Goal: Task Accomplishment & Management: Manage account settings

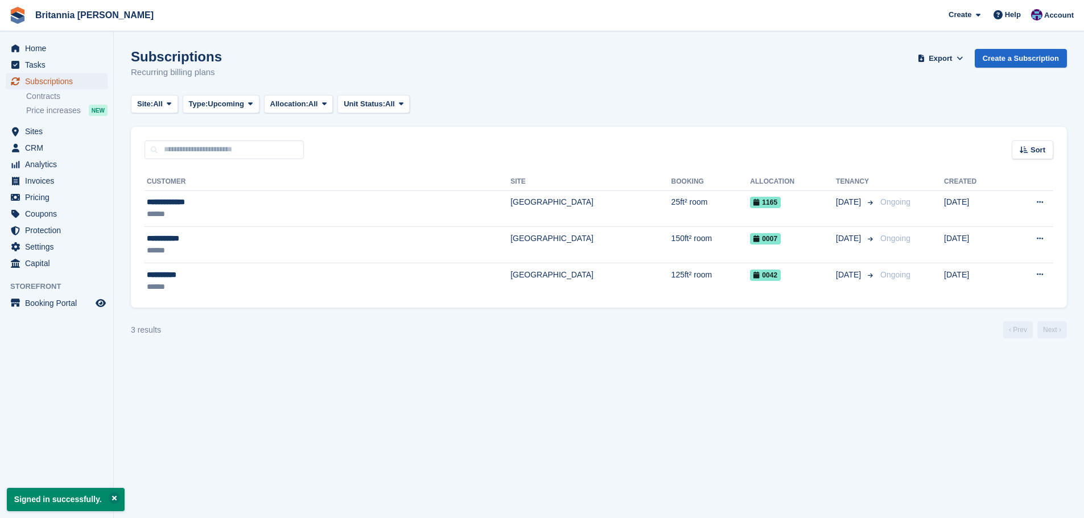
click at [75, 86] on span "Subscriptions" at bounding box center [59, 81] width 68 height 16
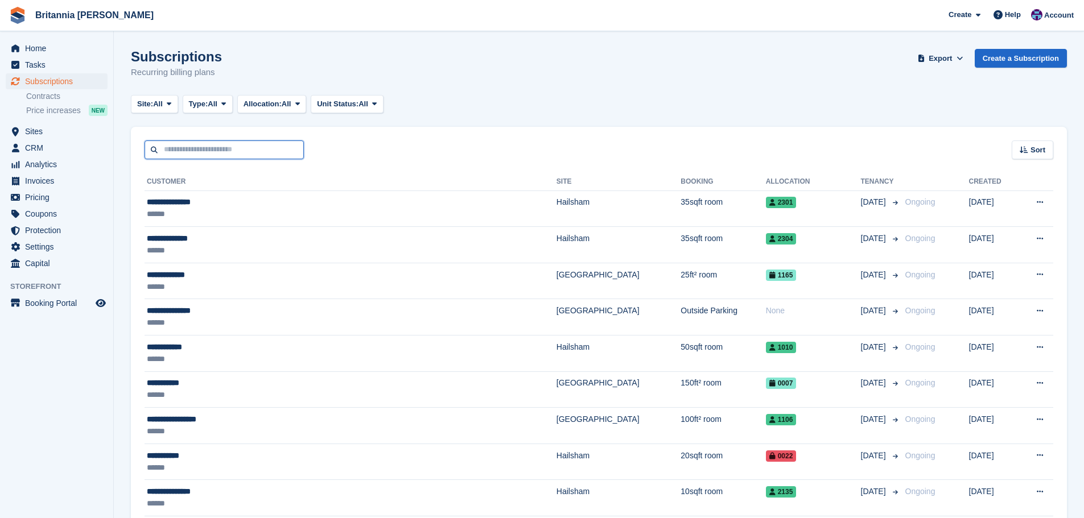
click at [245, 144] on input "text" at bounding box center [223, 149] width 159 height 19
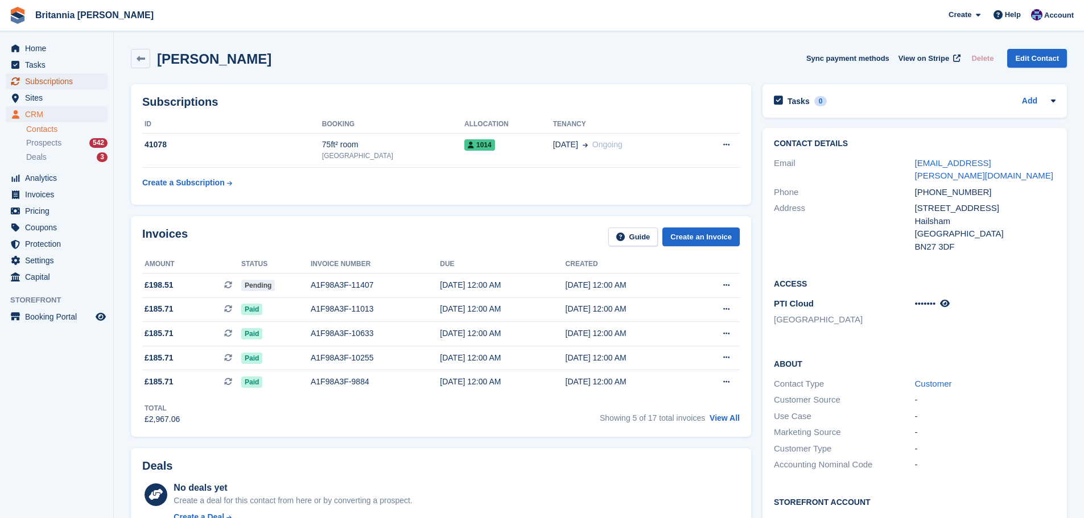
click at [72, 85] on span "Subscriptions" at bounding box center [59, 81] width 68 height 16
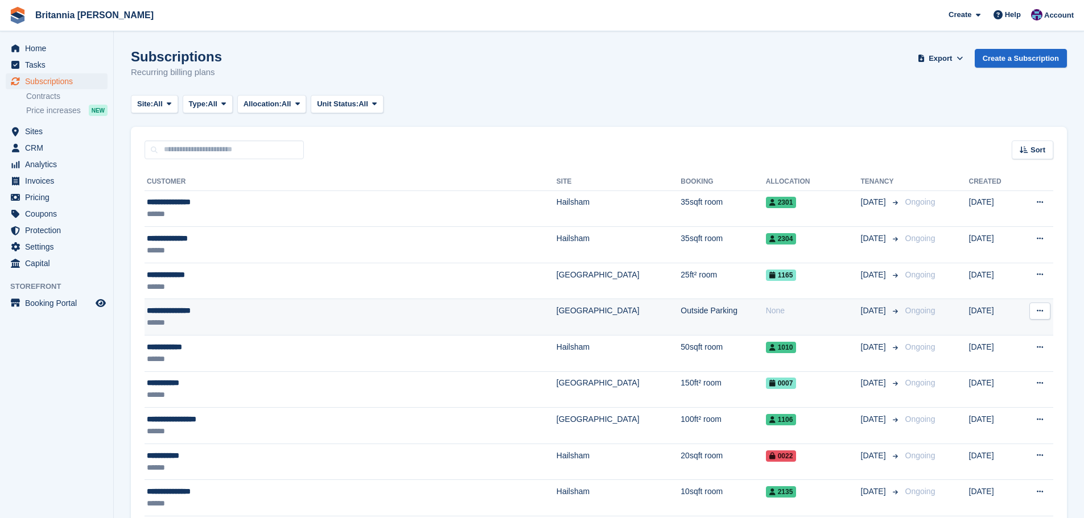
click at [255, 312] on div "**********" at bounding box center [283, 311] width 272 height 12
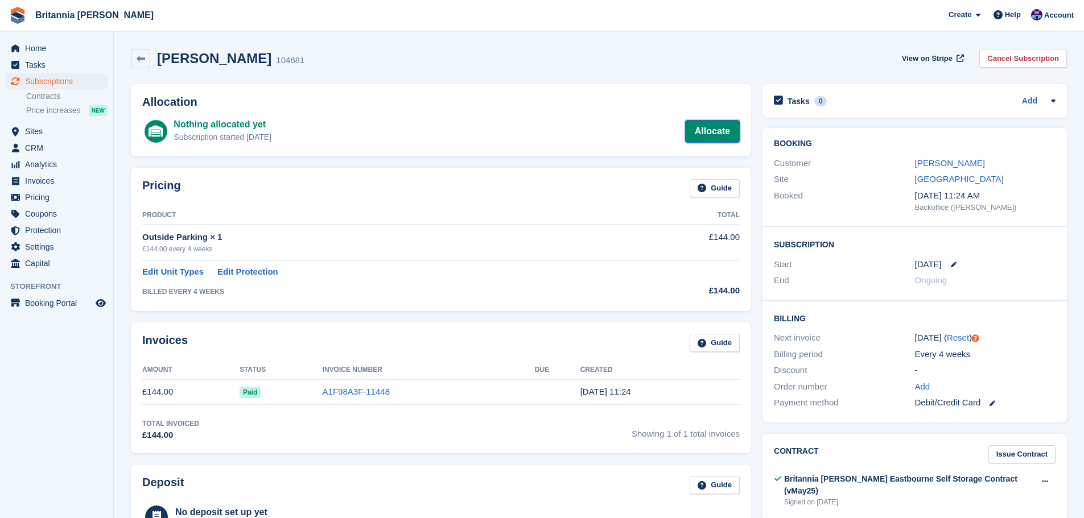
click at [721, 122] on link "Allocate" at bounding box center [712, 131] width 55 height 23
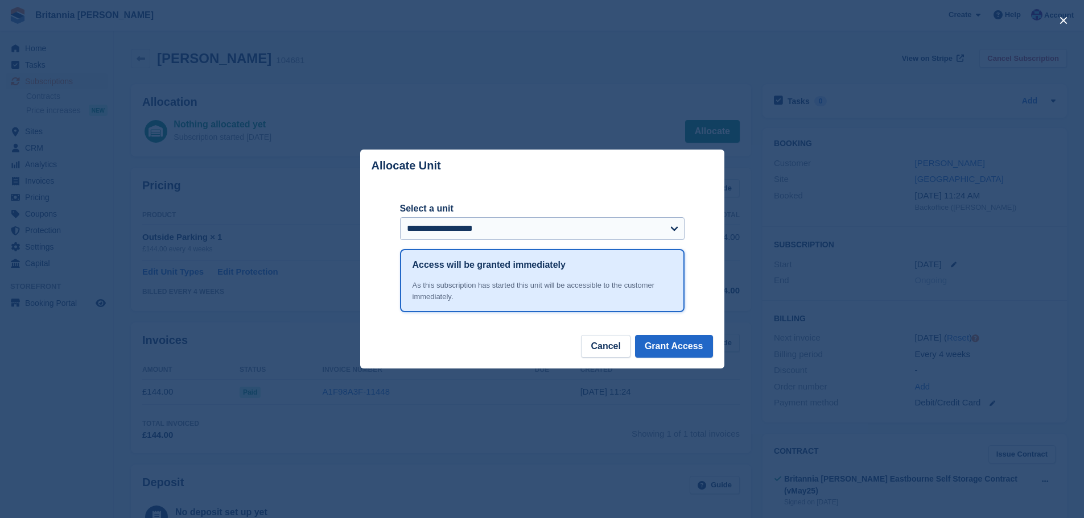
drag, startPoint x: 519, startPoint y: 247, endPoint x: 515, endPoint y: 228, distance: 19.7
click at [519, 247] on form "**********" at bounding box center [542, 225] width 284 height 47
click at [515, 220] on select "**********" at bounding box center [542, 228] width 284 height 23
select select "*****"
click at [400, 218] on select "**********" at bounding box center [542, 228] width 284 height 23
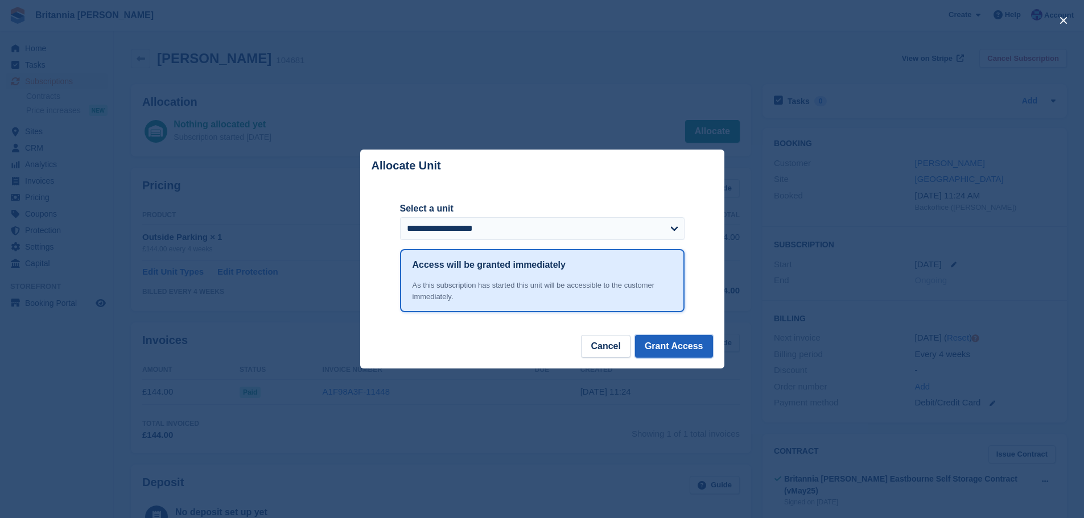
click at [669, 351] on button "Grant Access" at bounding box center [674, 346] width 78 height 23
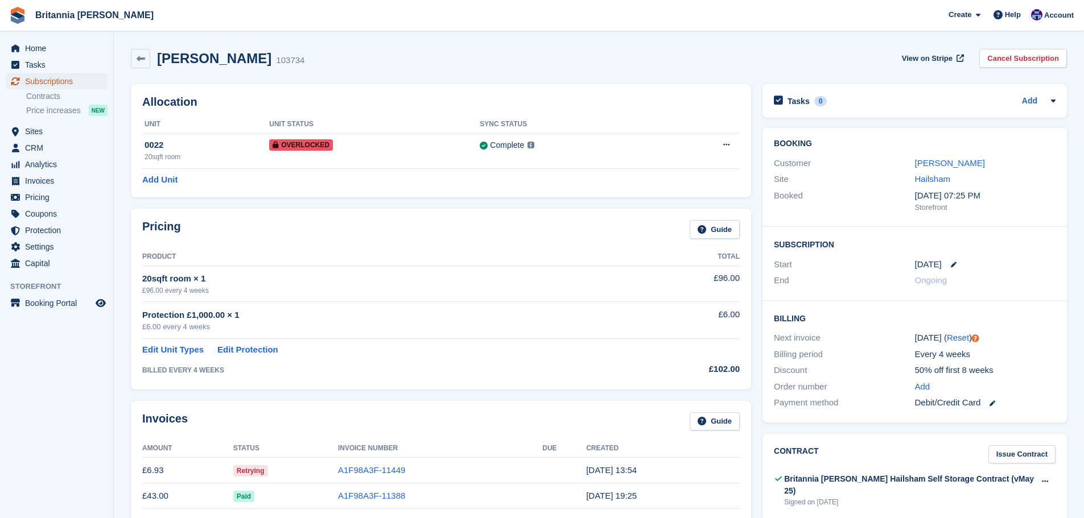
click at [67, 77] on span "Subscriptions" at bounding box center [59, 81] width 68 height 16
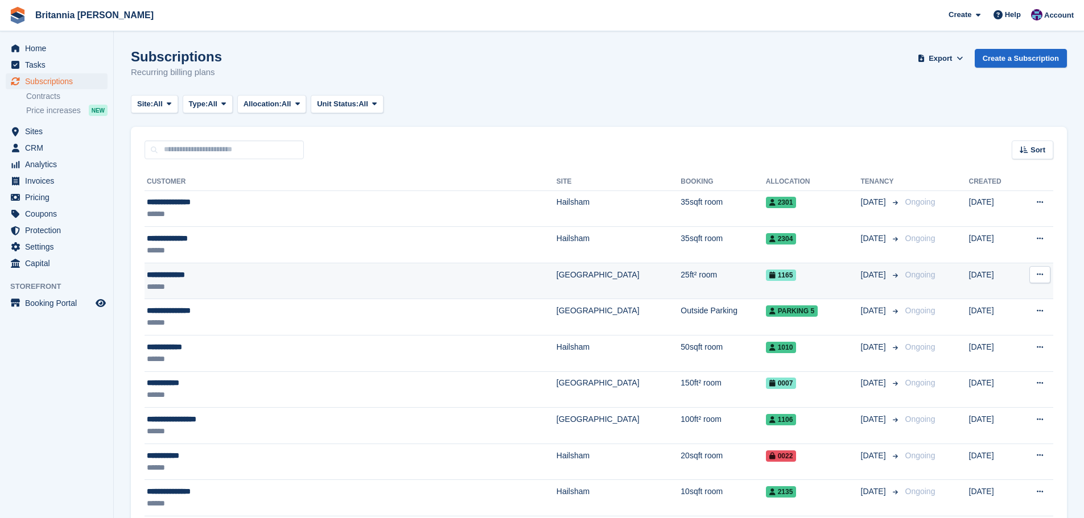
click at [355, 276] on div "**********" at bounding box center [283, 275] width 272 height 12
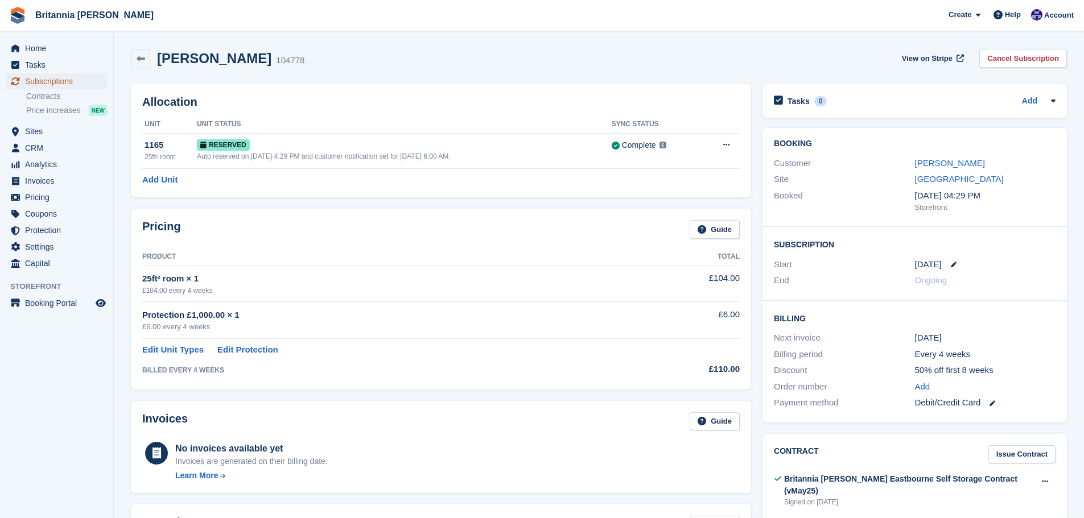
click at [51, 77] on span "Subscriptions" at bounding box center [59, 81] width 68 height 16
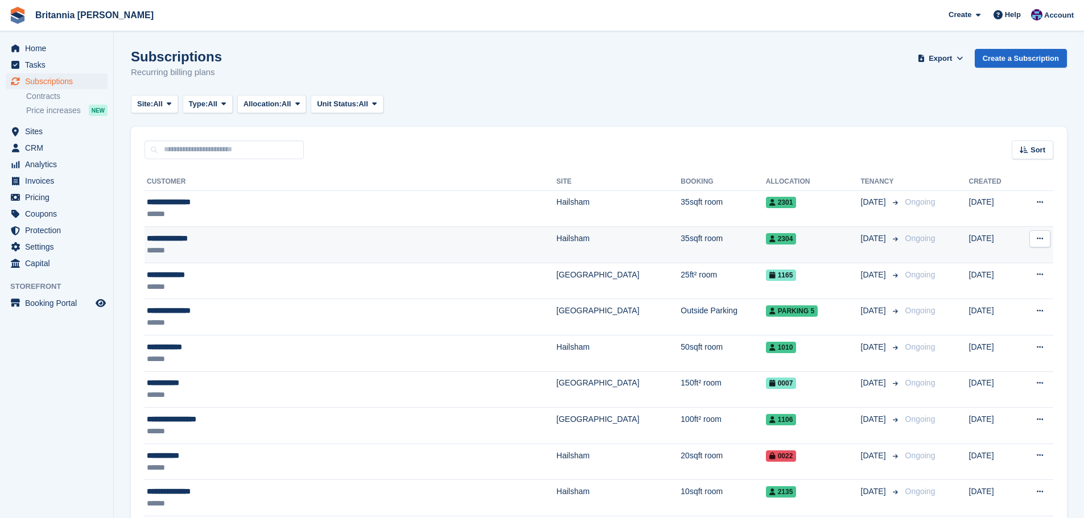
click at [247, 239] on div "**********" at bounding box center [283, 239] width 272 height 12
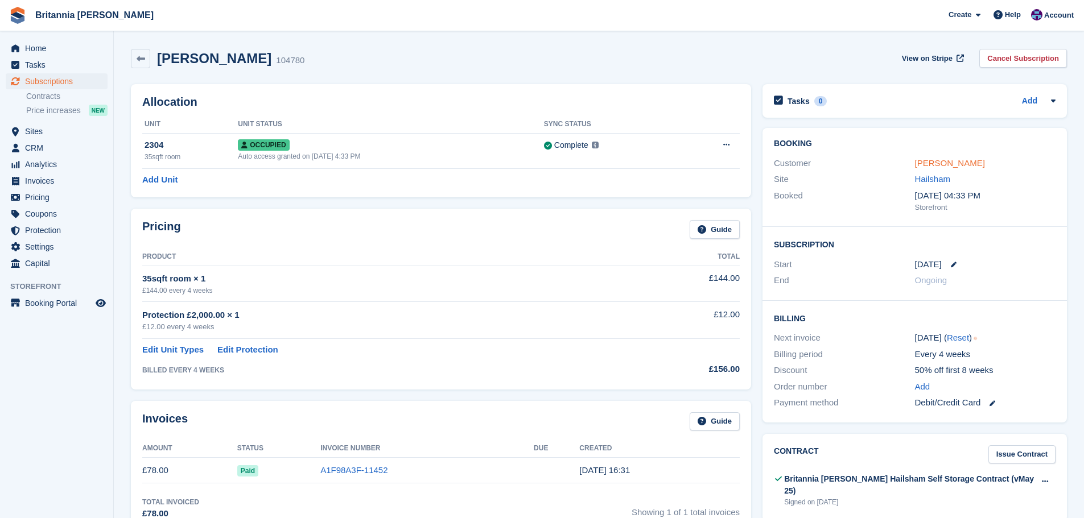
click at [939, 162] on link "[PERSON_NAME]" at bounding box center [950, 163] width 70 height 10
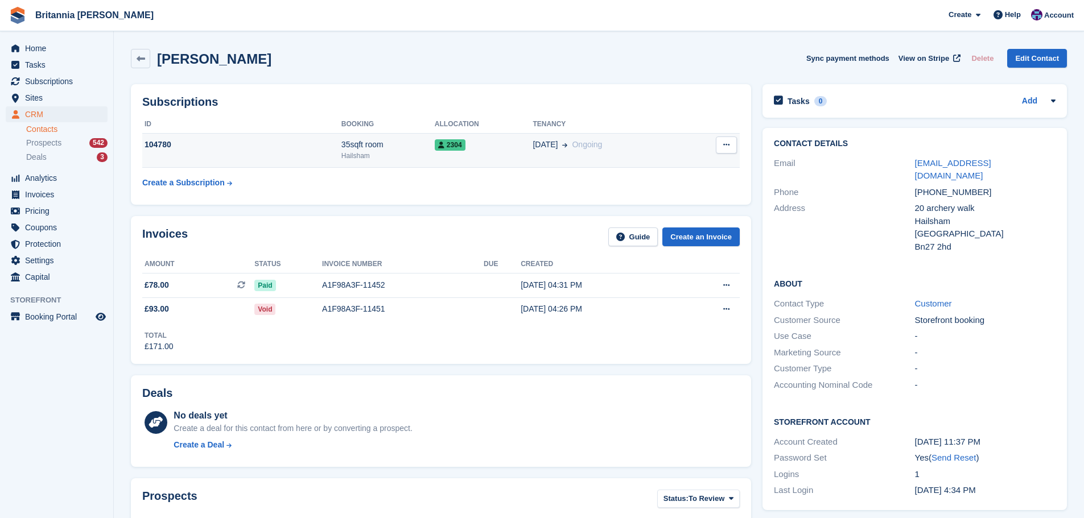
click at [506, 153] on td "2304" at bounding box center [484, 150] width 98 height 35
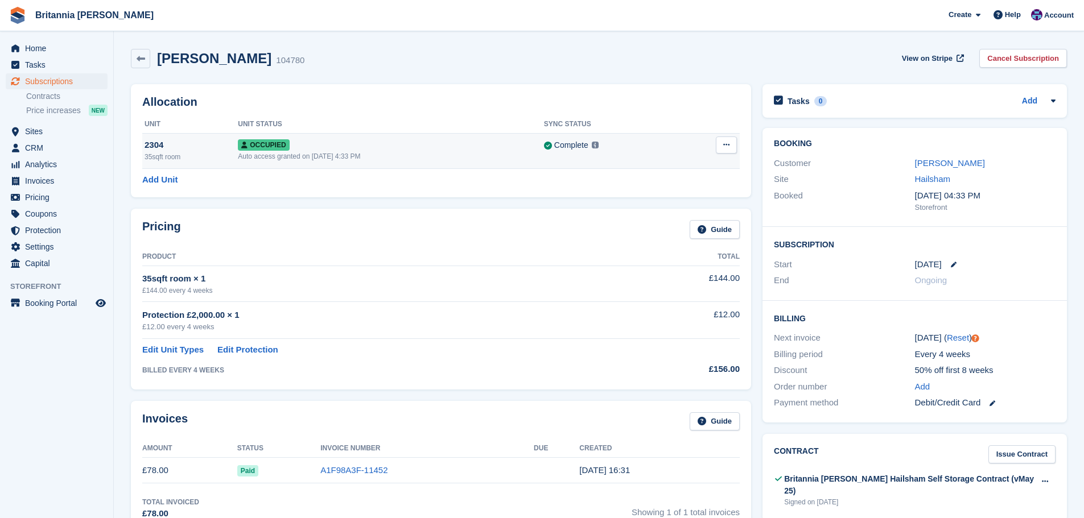
click at [731, 138] on button at bounding box center [726, 145] width 21 height 17
click at [697, 164] on p "Overlock" at bounding box center [682, 167] width 99 height 15
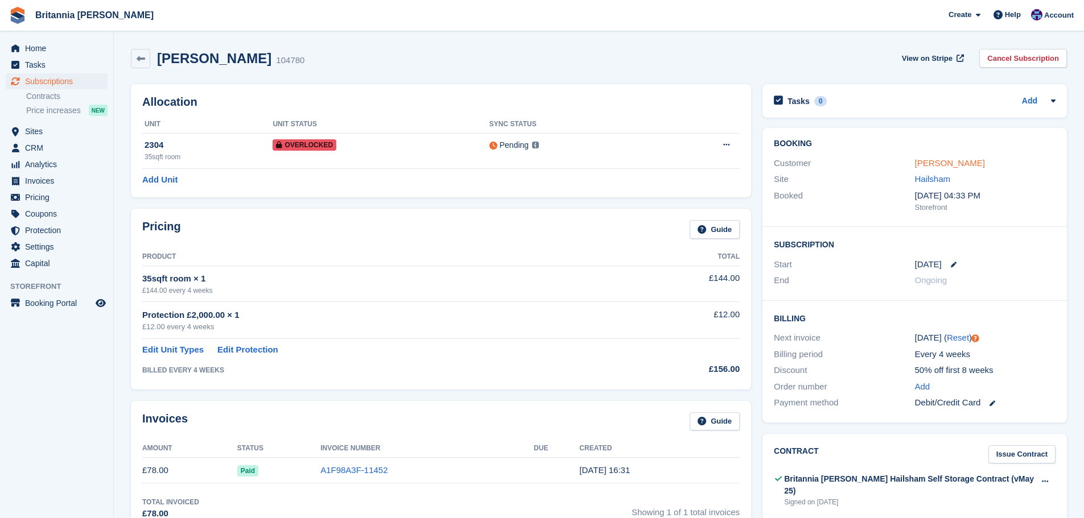
drag, startPoint x: 1031, startPoint y: 163, endPoint x: 964, endPoint y: 163, distance: 67.7
click at [1030, 163] on div "Rose Wickenden" at bounding box center [985, 163] width 140 height 13
click at [952, 163] on link "Rose Wickenden" at bounding box center [950, 163] width 70 height 10
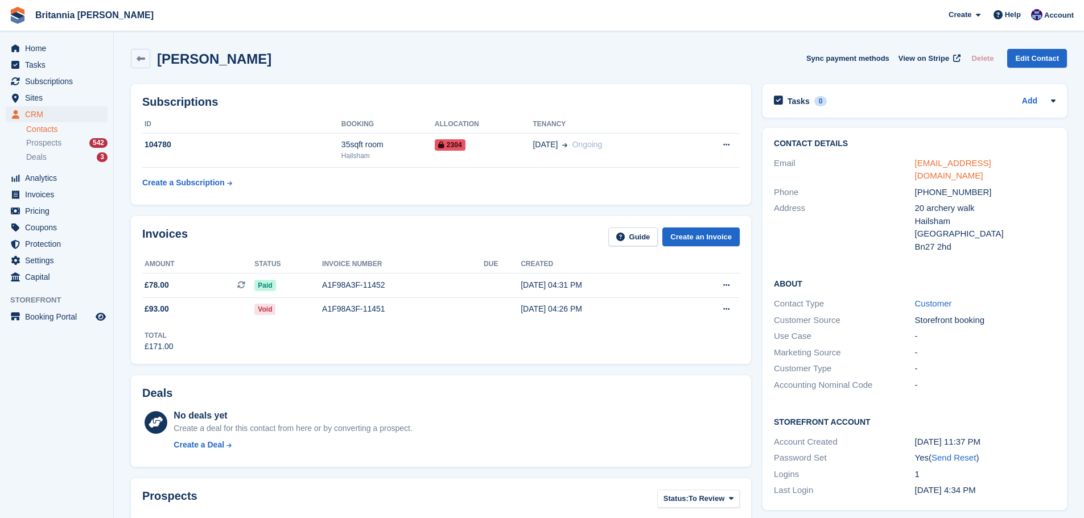
click at [968, 162] on link "rosewickenden143@yahoo.com" at bounding box center [953, 169] width 76 height 23
click at [81, 76] on span "Subscriptions" at bounding box center [59, 81] width 68 height 16
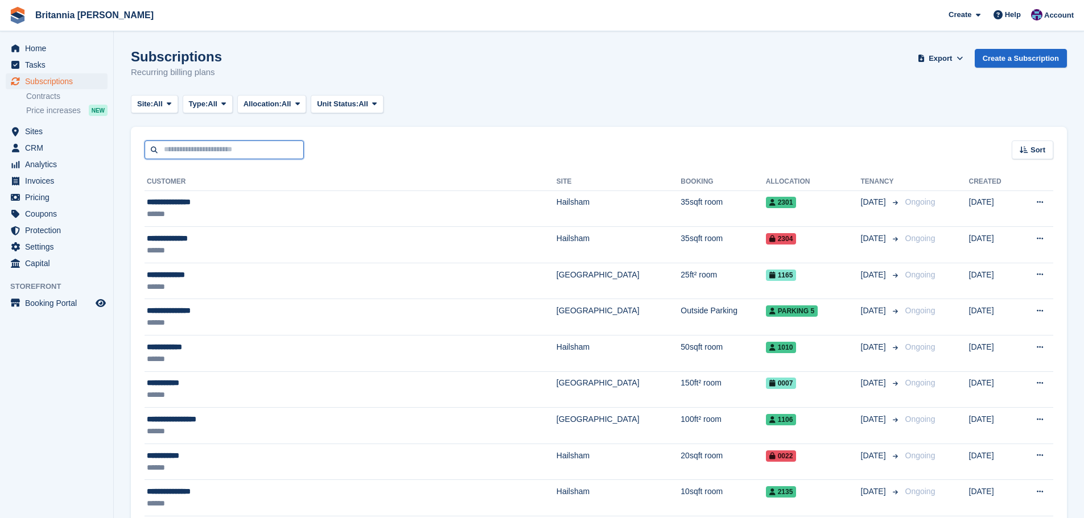
click at [184, 154] on input "text" at bounding box center [223, 149] width 159 height 19
type input "*****"
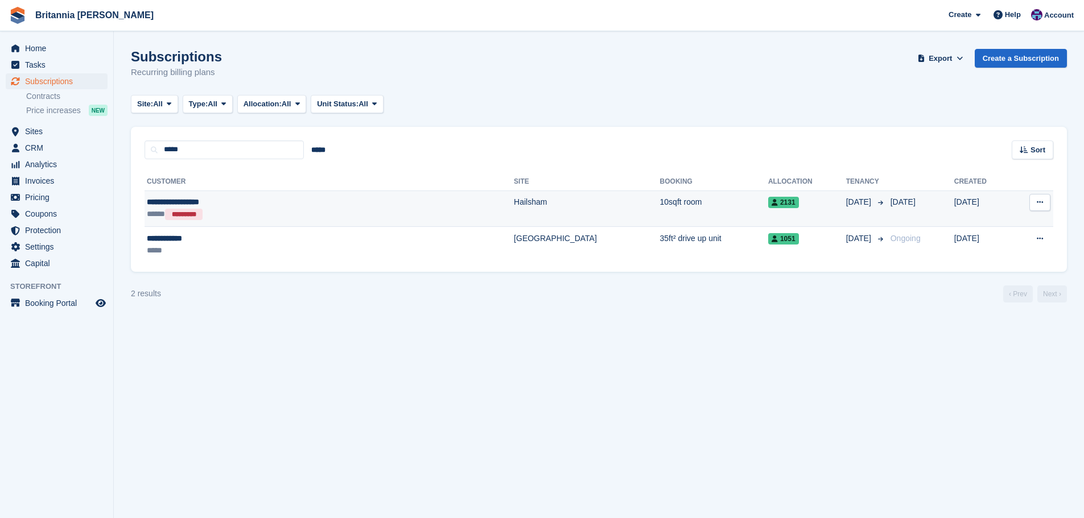
click at [514, 200] on td "Hailsham" at bounding box center [587, 209] width 146 height 36
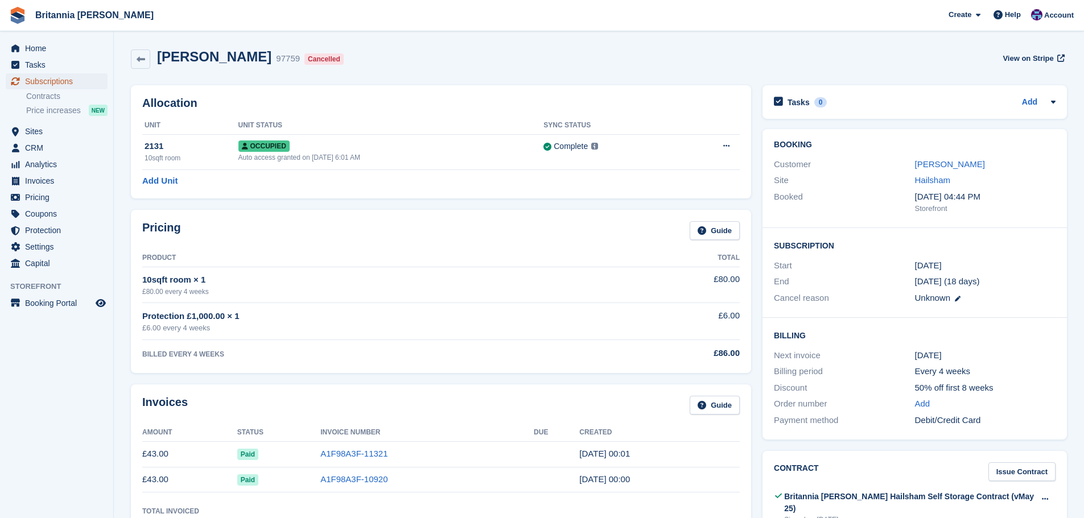
click at [70, 81] on span "Subscriptions" at bounding box center [59, 81] width 68 height 16
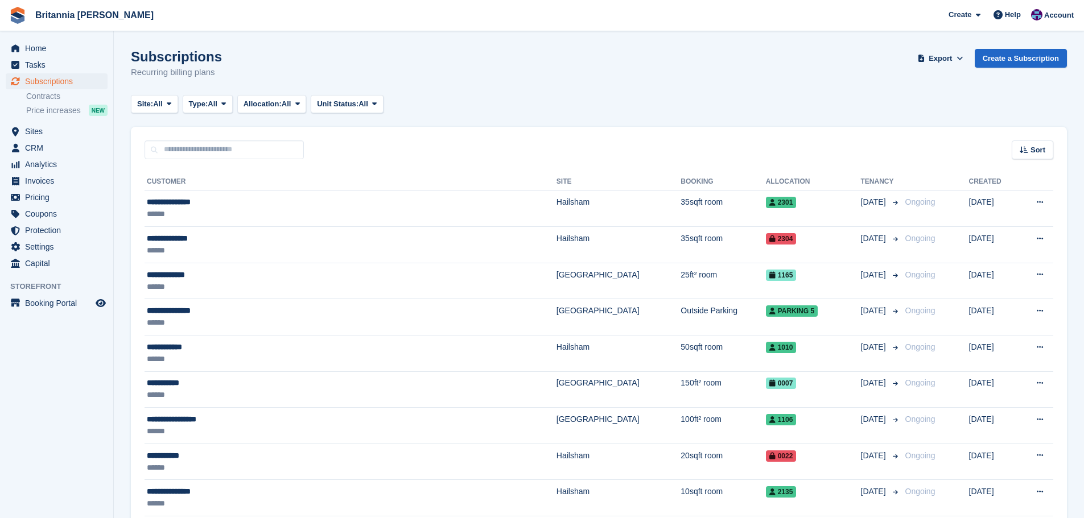
drag, startPoint x: 147, startPoint y: 184, endPoint x: 901, endPoint y: 142, distance: 754.8
click at [900, 139] on div "Sort Sort by Customer name Date created Move in date Move out date Created (old…" at bounding box center [599, 143] width 936 height 32
click at [1009, 51] on link "Create a Subscription" at bounding box center [1020, 58] width 92 height 19
click at [327, 208] on div "******" at bounding box center [283, 214] width 272 height 12
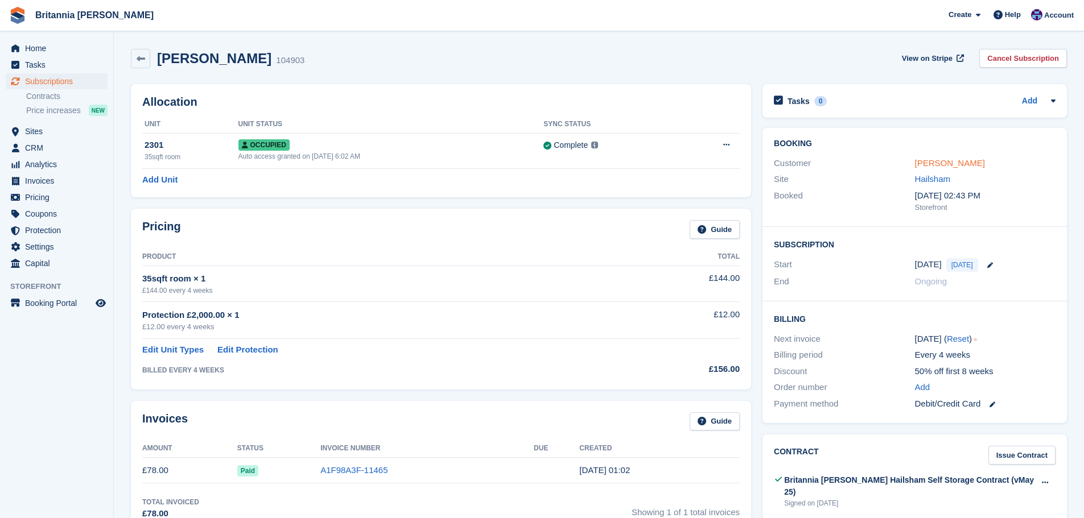
click at [954, 162] on link "Kathy Swatridge" at bounding box center [950, 163] width 70 height 10
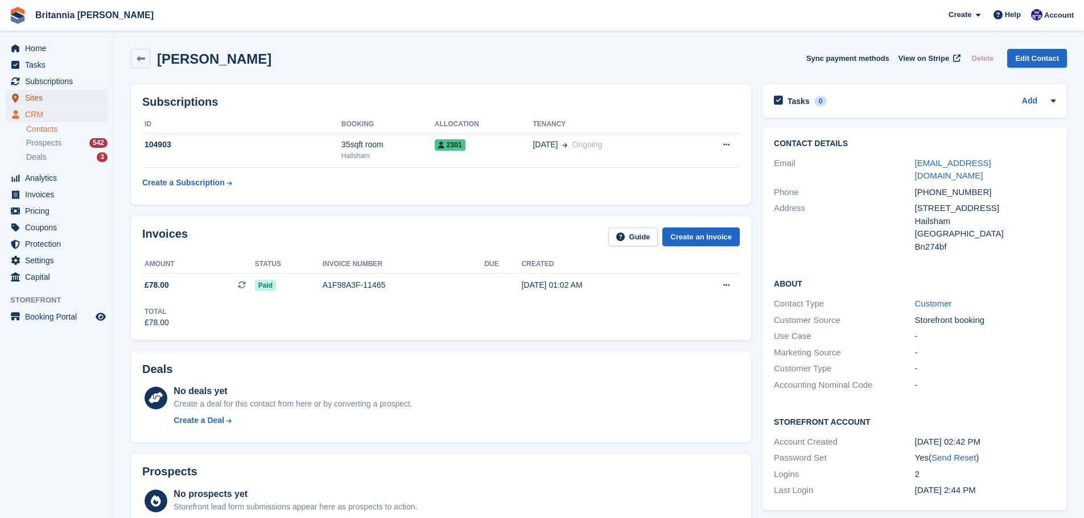
drag, startPoint x: 49, startPoint y: 96, endPoint x: 81, endPoint y: 101, distance: 31.7
click at [49, 96] on span "Sites" at bounding box center [59, 98] width 68 height 16
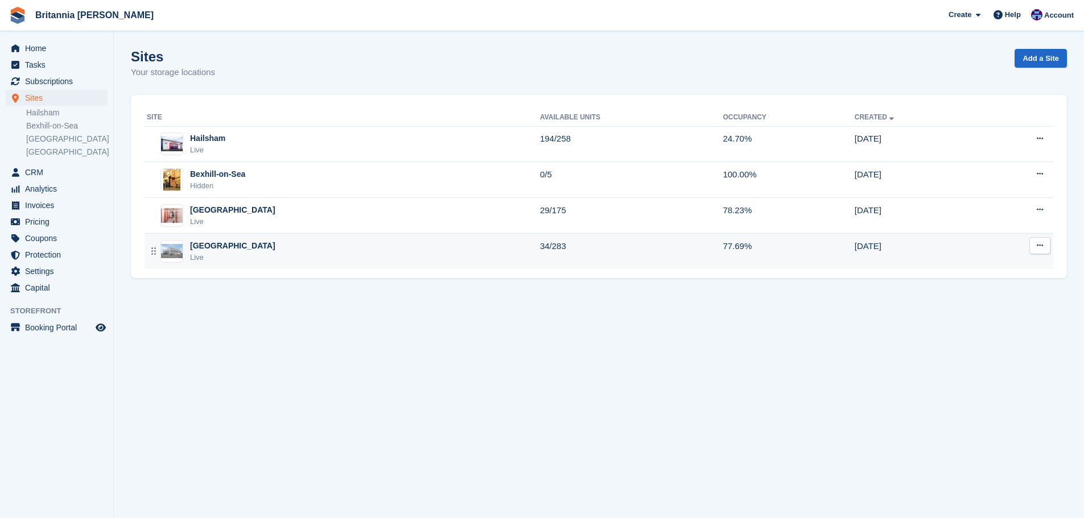
drag, startPoint x: 235, startPoint y: 250, endPoint x: 249, endPoint y: 250, distance: 13.1
click at [236, 250] on div "Eastbourne Live" at bounding box center [343, 251] width 393 height 23
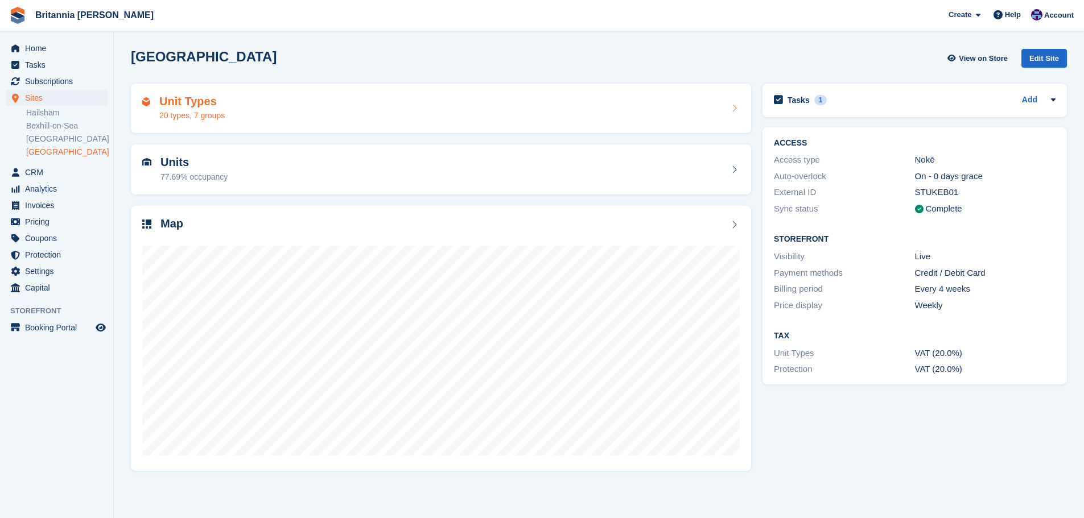
click at [252, 111] on div "Unit Types 20 types, 7 groups" at bounding box center [440, 108] width 597 height 27
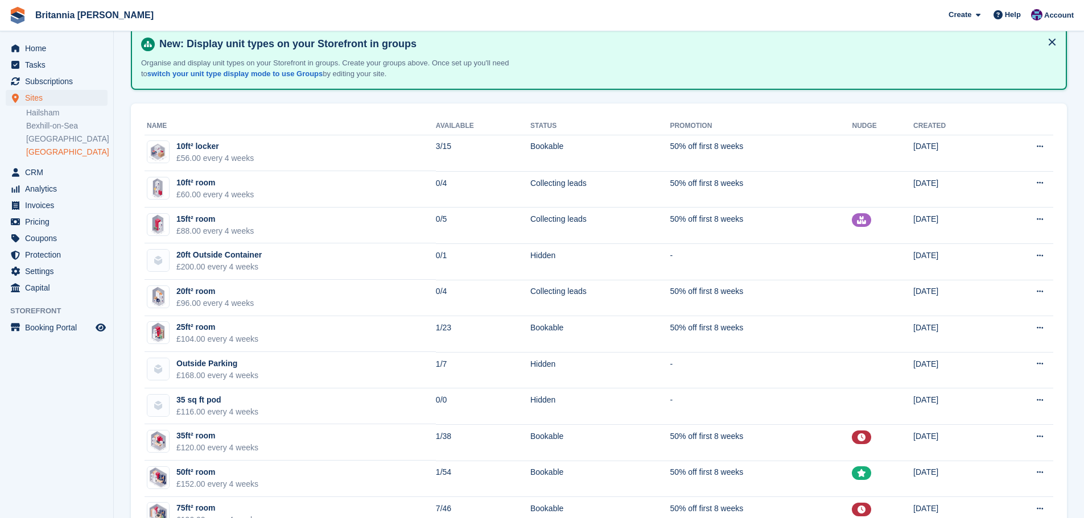
scroll to position [228, 0]
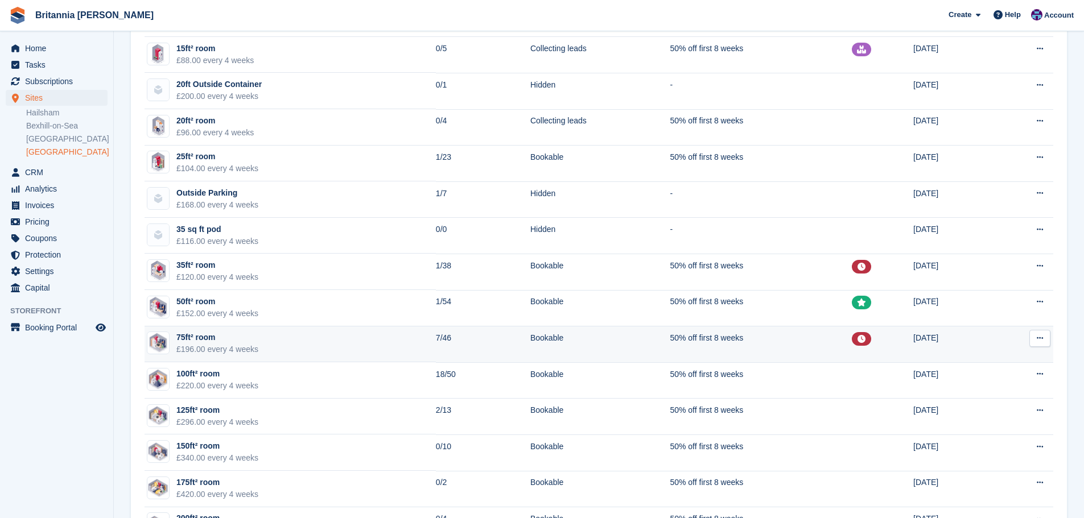
click at [245, 341] on div "75ft² room" at bounding box center [217, 338] width 82 height 12
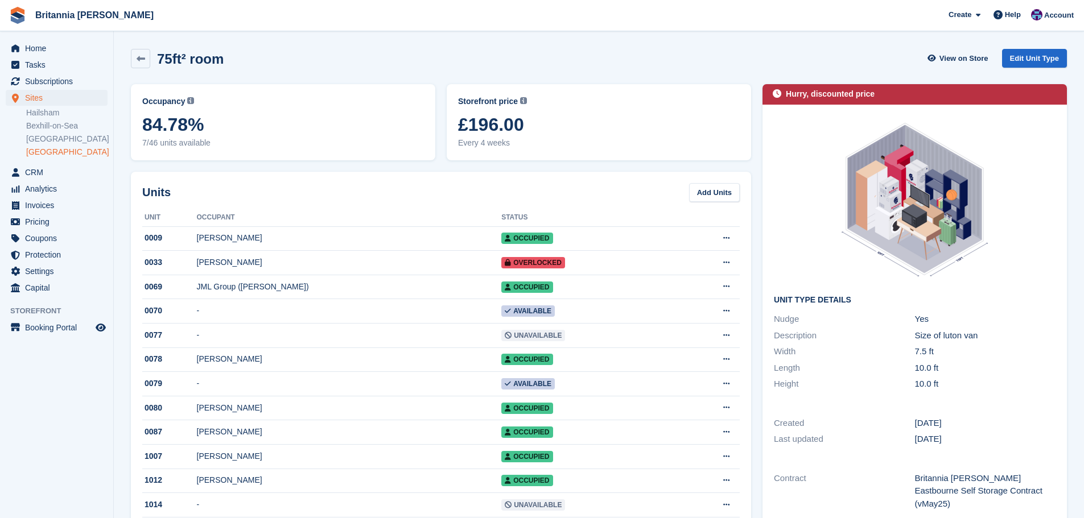
scroll to position [341, 0]
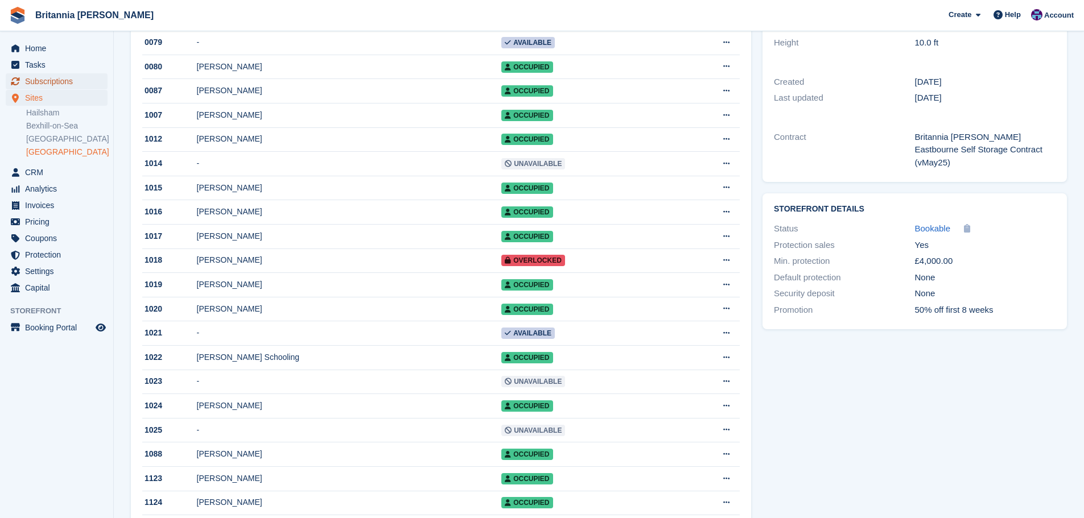
click at [49, 75] on span "Subscriptions" at bounding box center [59, 81] width 68 height 16
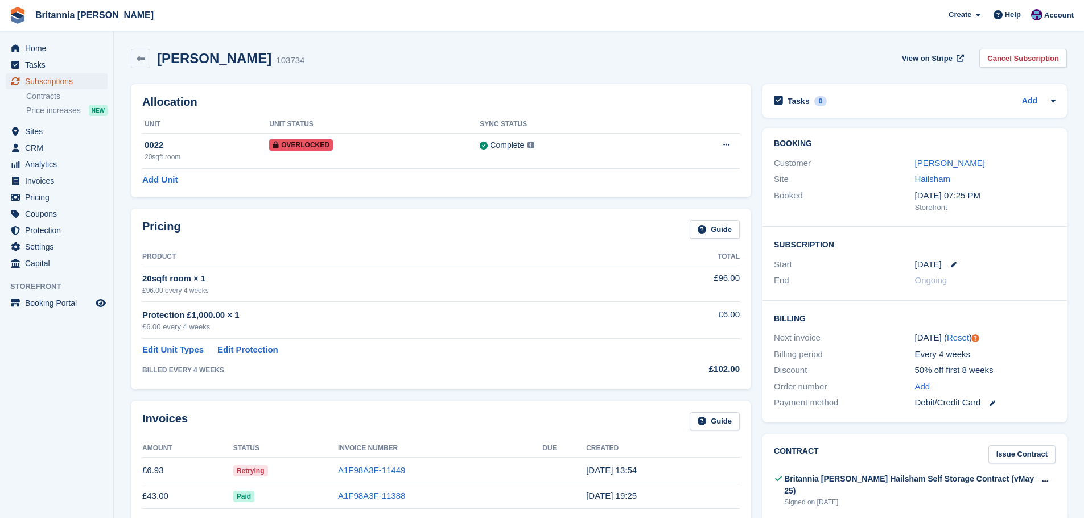
click at [47, 84] on span "Subscriptions" at bounding box center [59, 81] width 68 height 16
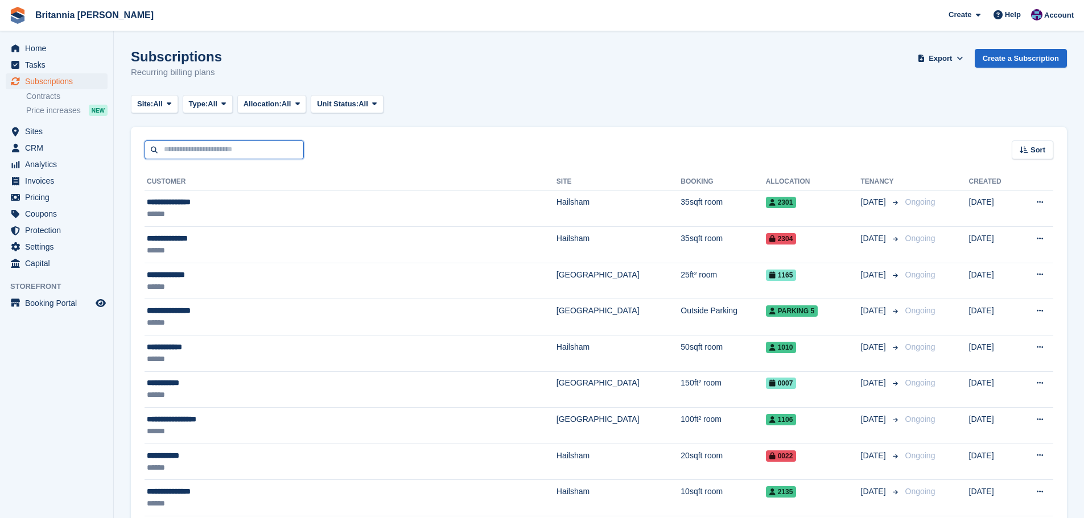
click at [278, 147] on input "text" at bounding box center [223, 149] width 159 height 19
type input "*****"
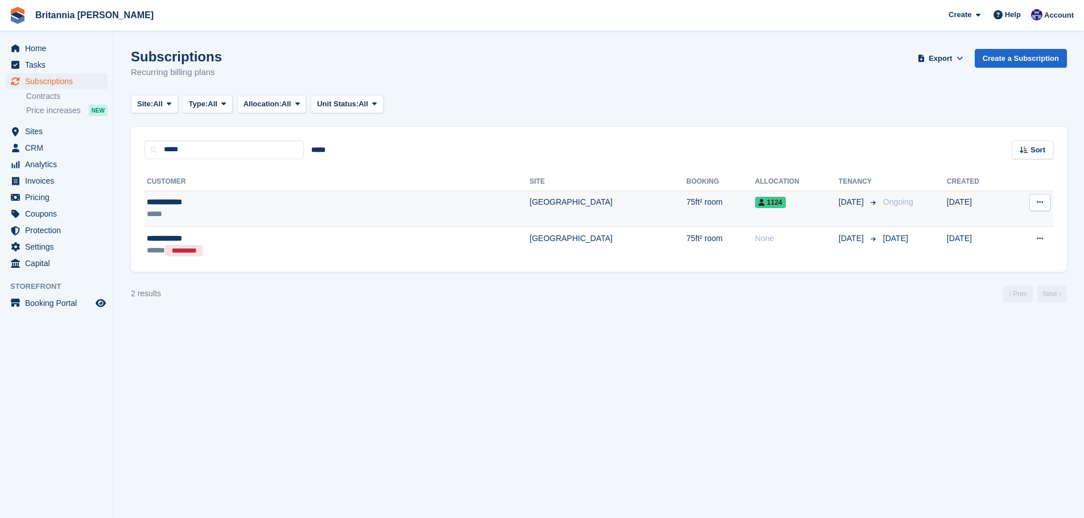
click at [530, 198] on td "[GEOGRAPHIC_DATA]" at bounding box center [608, 209] width 156 height 36
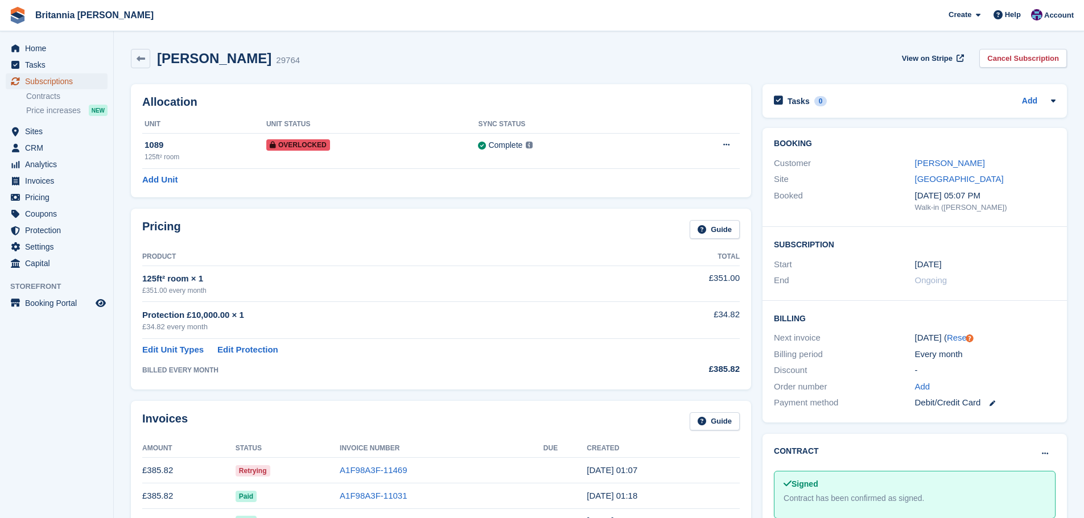
drag, startPoint x: 69, startPoint y: 80, endPoint x: 76, endPoint y: 81, distance: 6.8
click at [69, 80] on span "Subscriptions" at bounding box center [59, 81] width 68 height 16
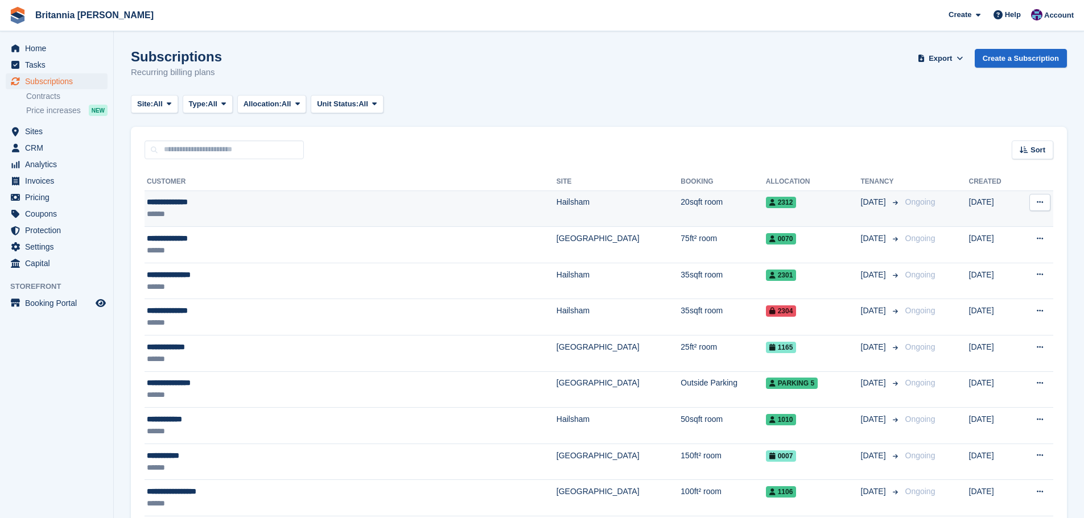
drag, startPoint x: 518, startPoint y: 217, endPoint x: 513, endPoint y: 223, distance: 7.3
click at [680, 217] on td "20sqft room" at bounding box center [722, 209] width 85 height 36
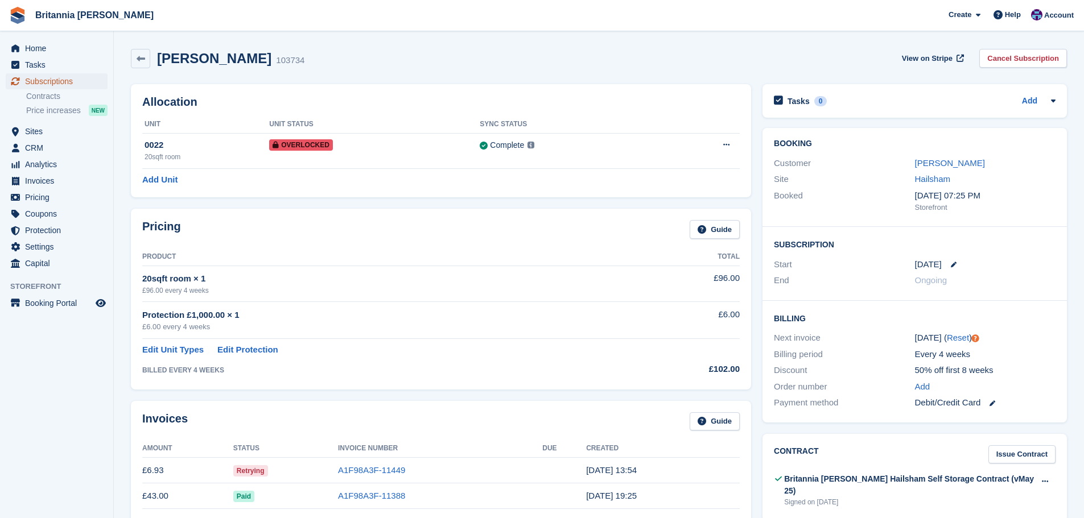
click at [78, 77] on span "Subscriptions" at bounding box center [59, 81] width 68 height 16
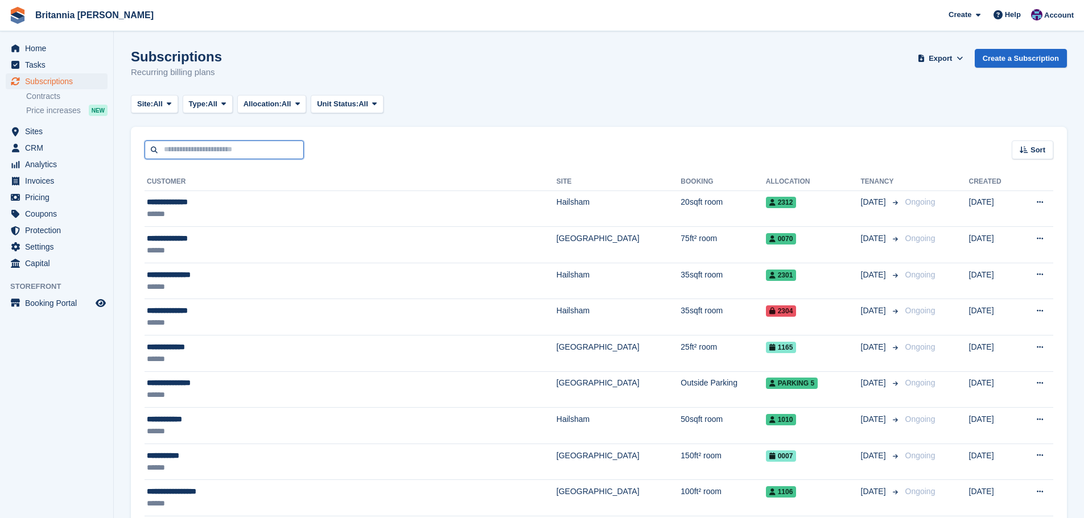
click at [183, 151] on input "text" at bounding box center [223, 149] width 159 height 19
type input "*****"
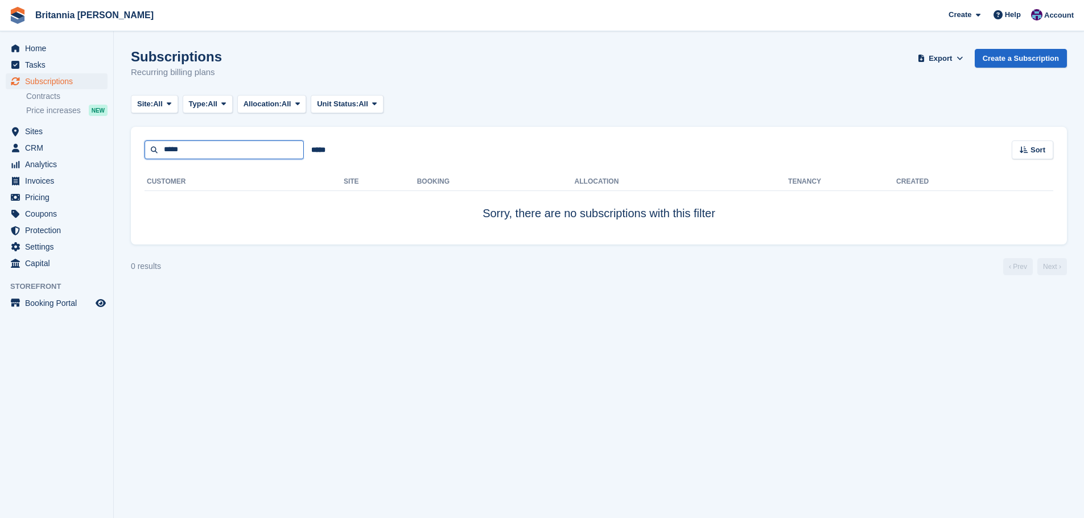
click at [184, 151] on input "*****" at bounding box center [223, 149] width 159 height 19
type input "******"
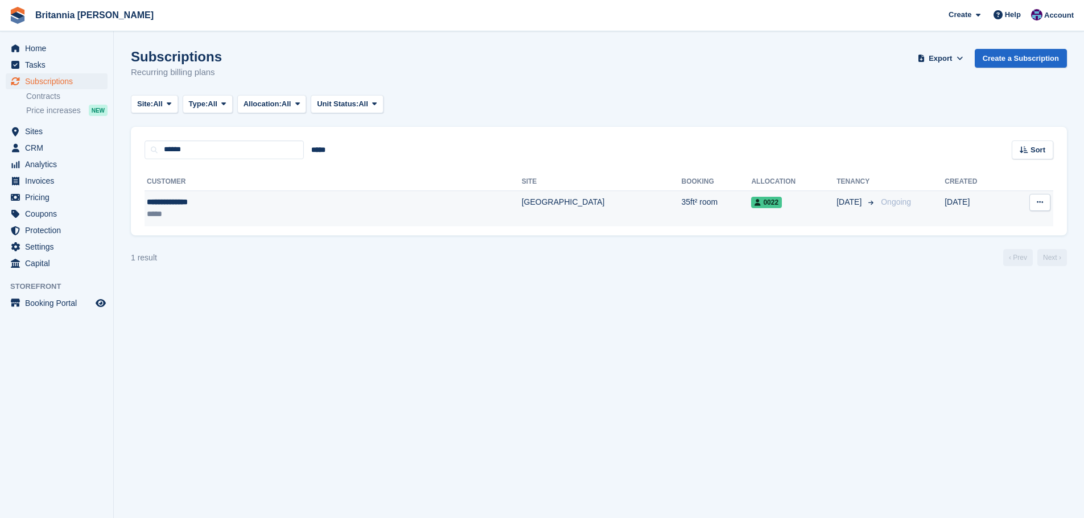
click at [681, 216] on td "35ft² room" at bounding box center [716, 209] width 70 height 36
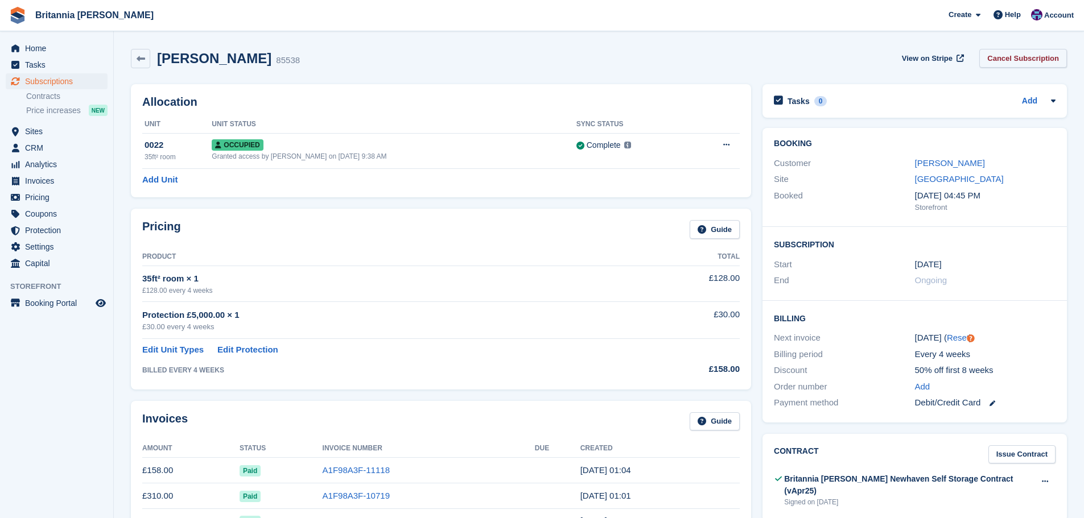
click at [1022, 61] on link "Cancel Subscription" at bounding box center [1023, 58] width 88 height 19
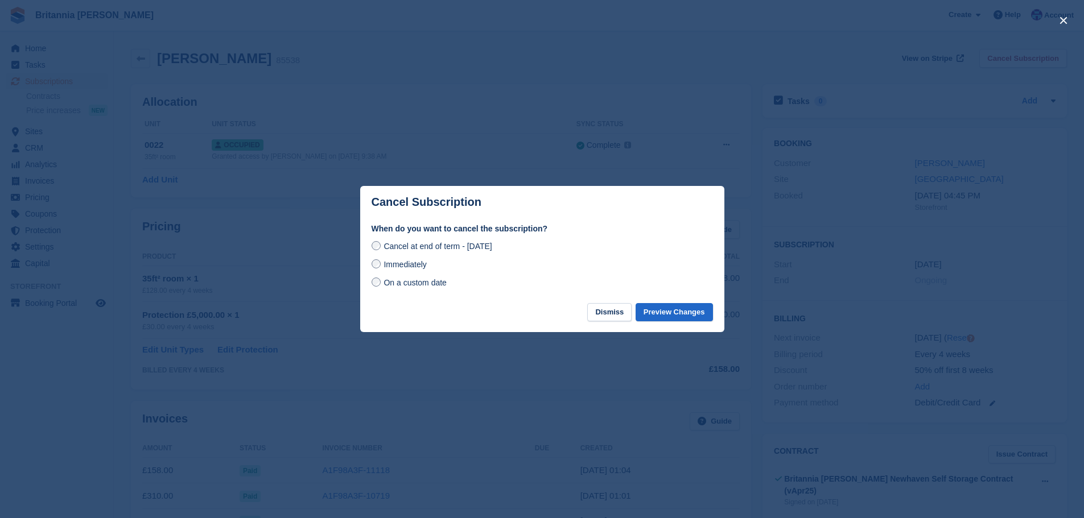
click at [410, 266] on span "Immediately" at bounding box center [404, 264] width 43 height 9
click at [672, 309] on button "Preview Changes" at bounding box center [673, 312] width 77 height 19
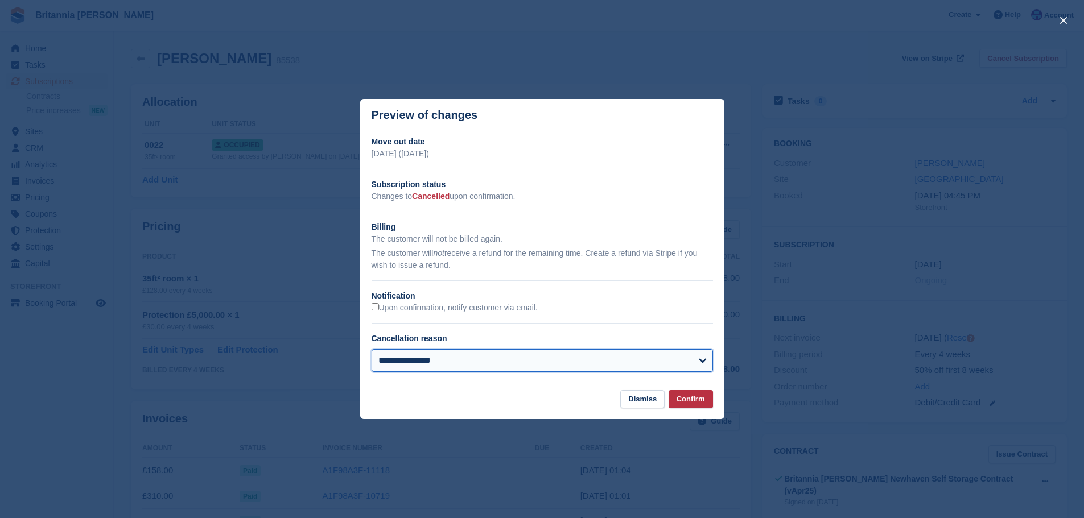
click at [549, 369] on select "**********" at bounding box center [541, 360] width 341 height 23
select select "**********"
click at [371, 350] on select "**********" at bounding box center [541, 360] width 341 height 23
click at [697, 403] on button "Confirm" at bounding box center [690, 399] width 44 height 19
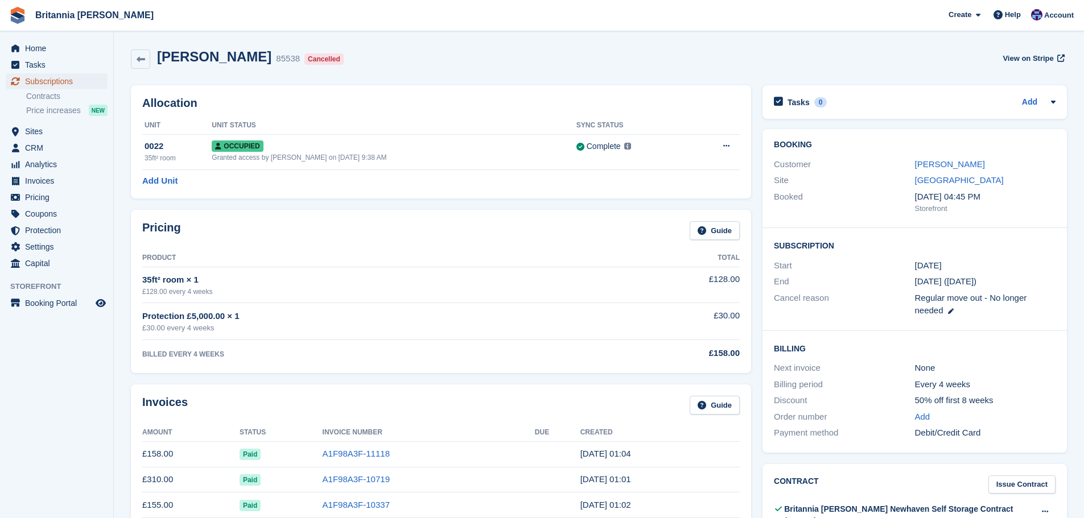
click at [65, 78] on span "Subscriptions" at bounding box center [59, 81] width 68 height 16
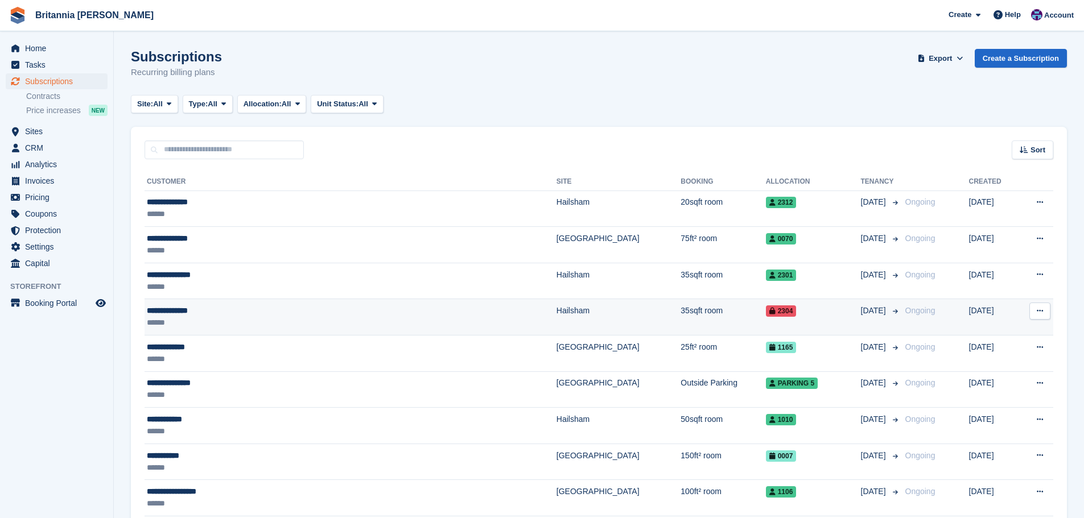
click at [251, 309] on div "**********" at bounding box center [283, 311] width 272 height 12
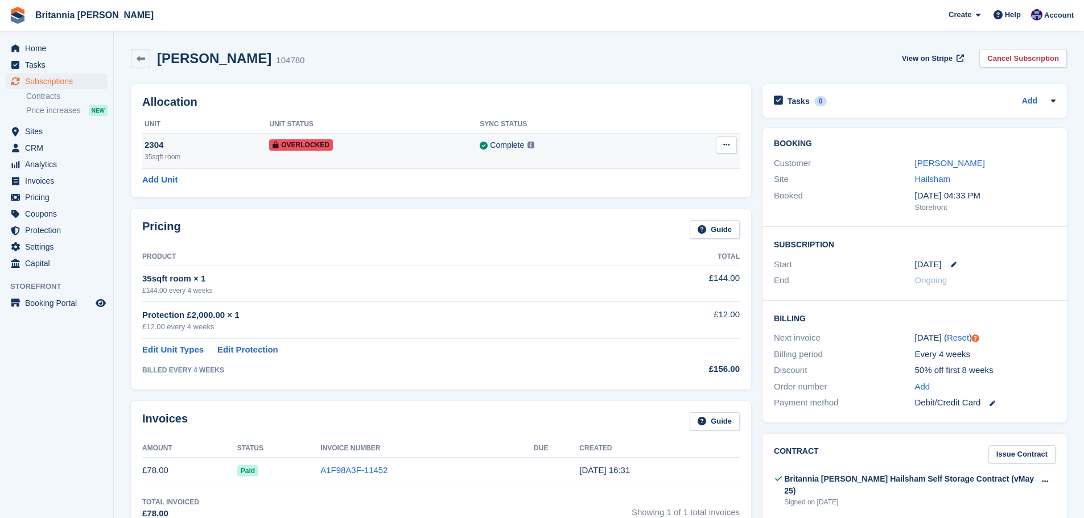
drag, startPoint x: 738, startPoint y: 142, endPoint x: 729, endPoint y: 151, distance: 13.7
click at [739, 142] on td "Remove Overlock" at bounding box center [699, 150] width 79 height 35
click at [728, 144] on icon at bounding box center [726, 144] width 6 height 7
click at [685, 170] on p "Remove Overlock" at bounding box center [682, 167] width 99 height 15
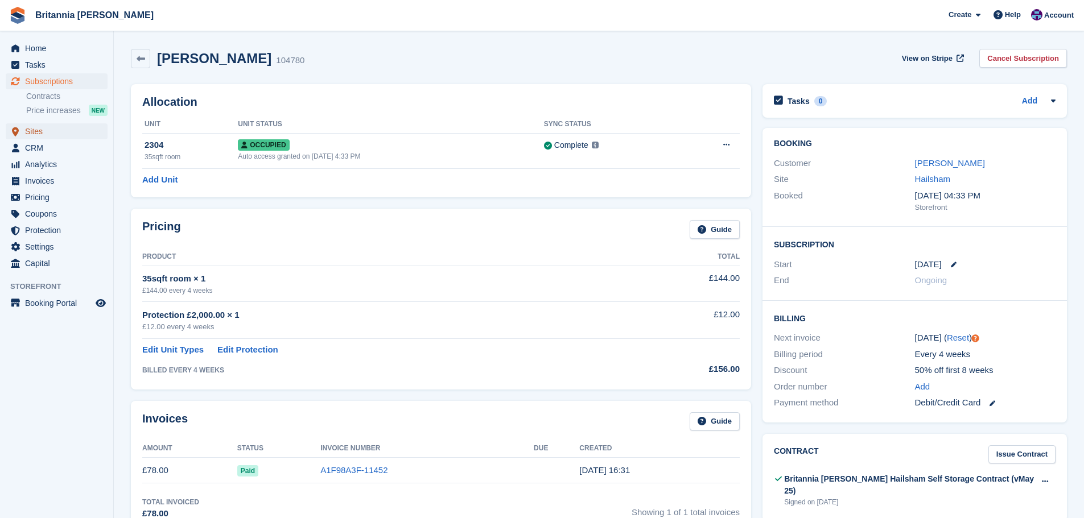
click at [53, 134] on span "Sites" at bounding box center [59, 131] width 68 height 16
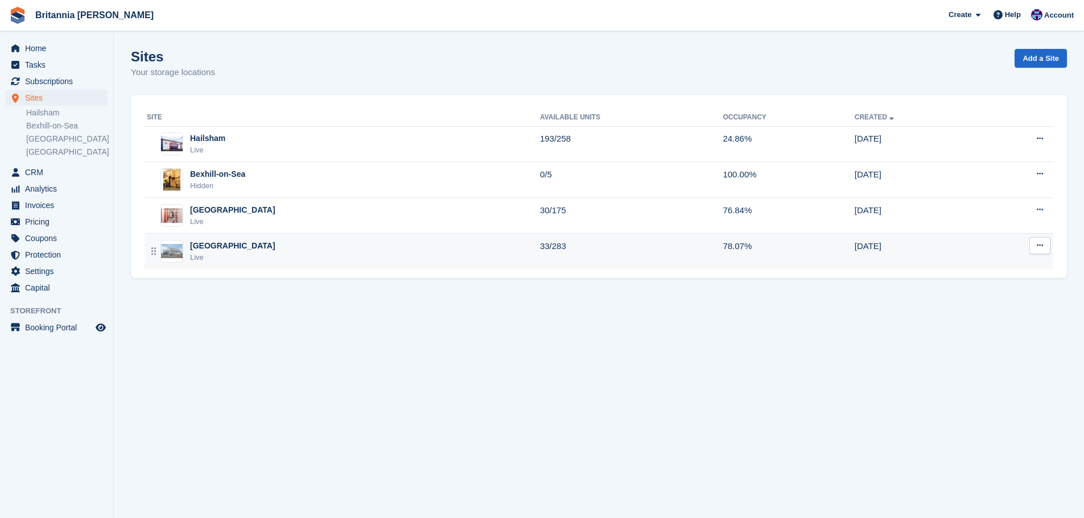
click at [255, 259] on div "Eastbourne Live" at bounding box center [343, 251] width 393 height 23
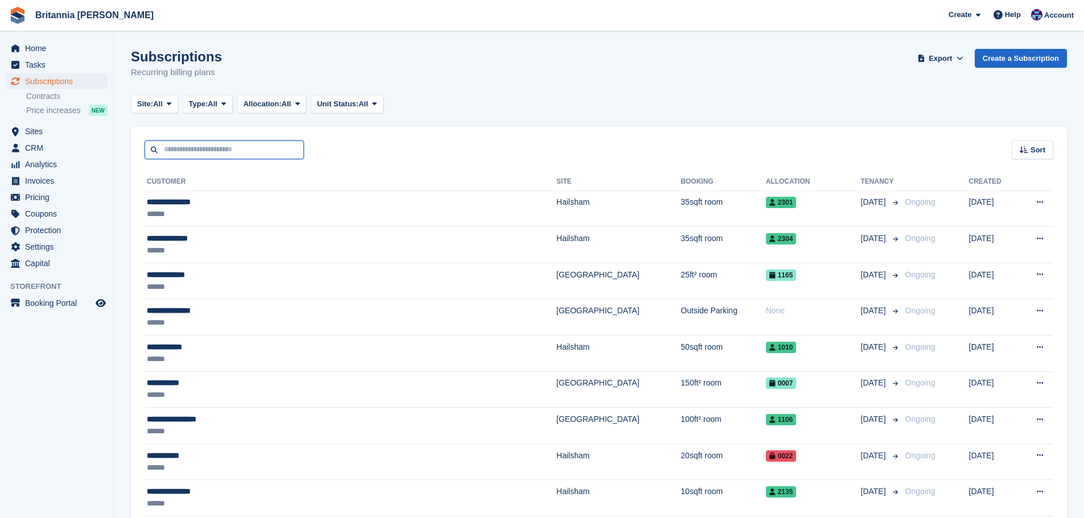
click at [209, 151] on input "text" at bounding box center [223, 149] width 159 height 19
type input "****"
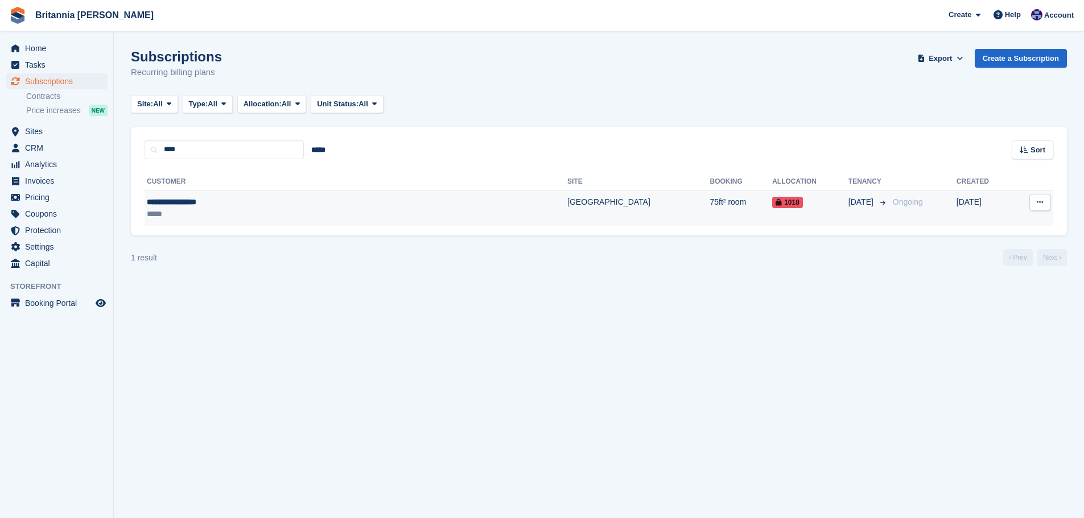
click at [710, 200] on td "75ft² room" at bounding box center [741, 209] width 63 height 36
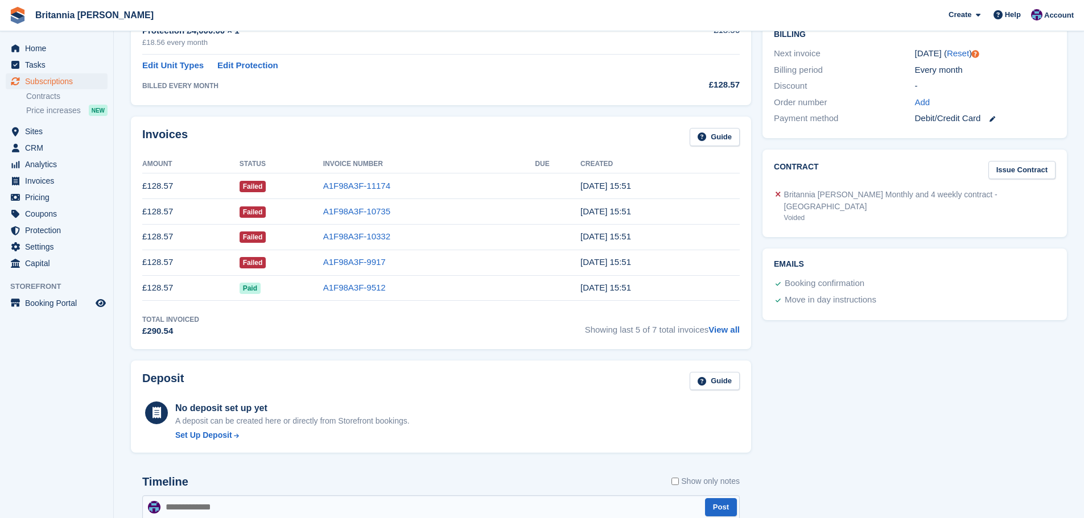
scroll to position [57, 0]
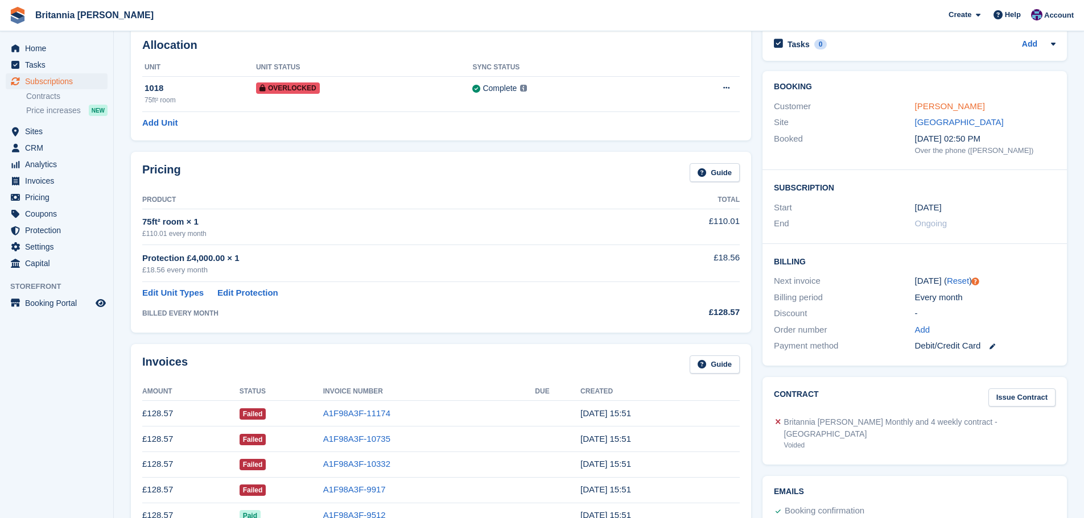
click at [950, 103] on link "[PERSON_NAME]" at bounding box center [950, 106] width 70 height 10
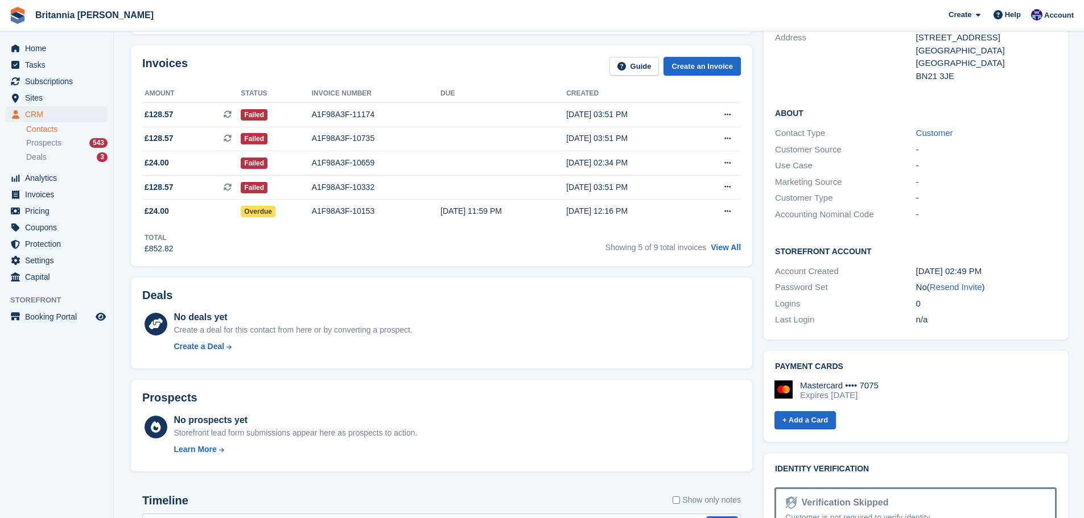
scroll to position [114, 0]
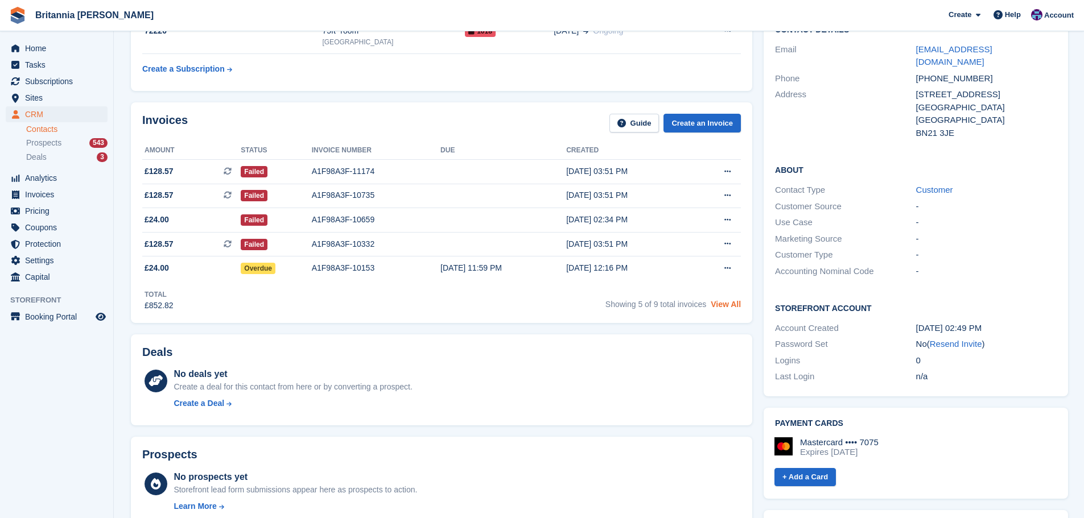
click at [729, 301] on link "View All" at bounding box center [725, 304] width 30 height 9
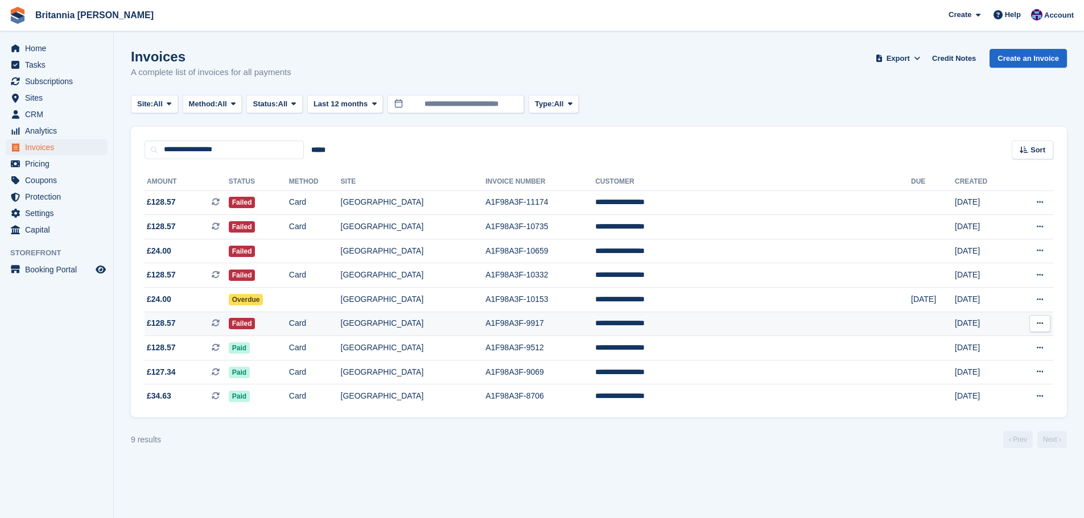
click at [289, 321] on td "Failed" at bounding box center [259, 324] width 60 height 24
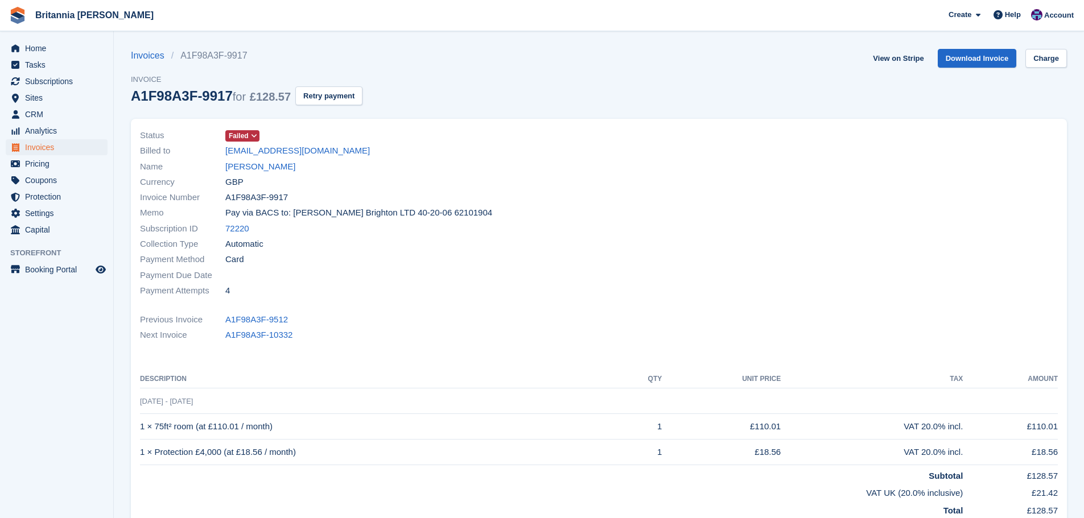
click at [245, 137] on span "Failed" at bounding box center [239, 136] width 20 height 10
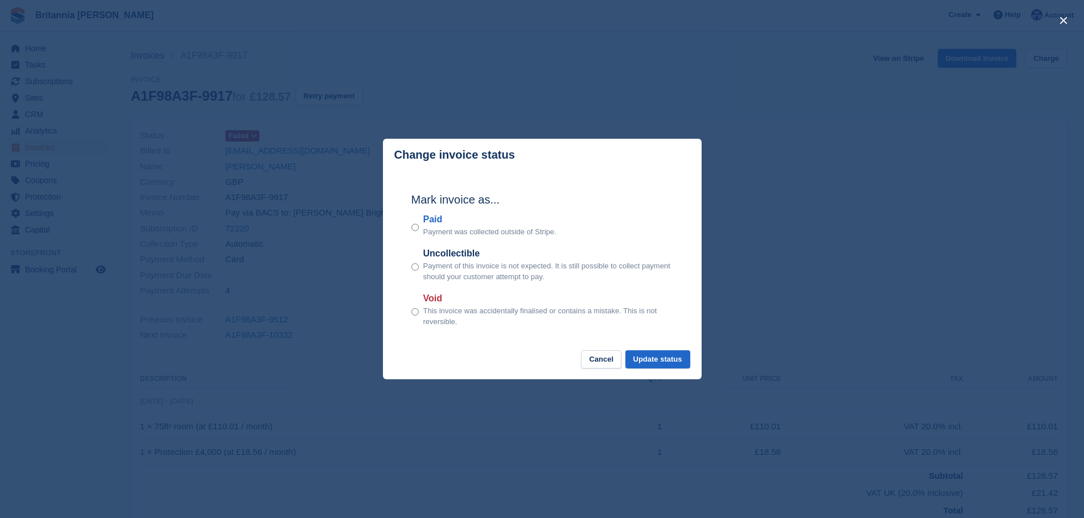
click at [414, 218] on div "Paid Payment was collected outside of Stripe." at bounding box center [542, 225] width 262 height 25
click at [448, 222] on label "Paid" at bounding box center [489, 220] width 133 height 14
click at [685, 356] on button "Update status" at bounding box center [657, 359] width 65 height 19
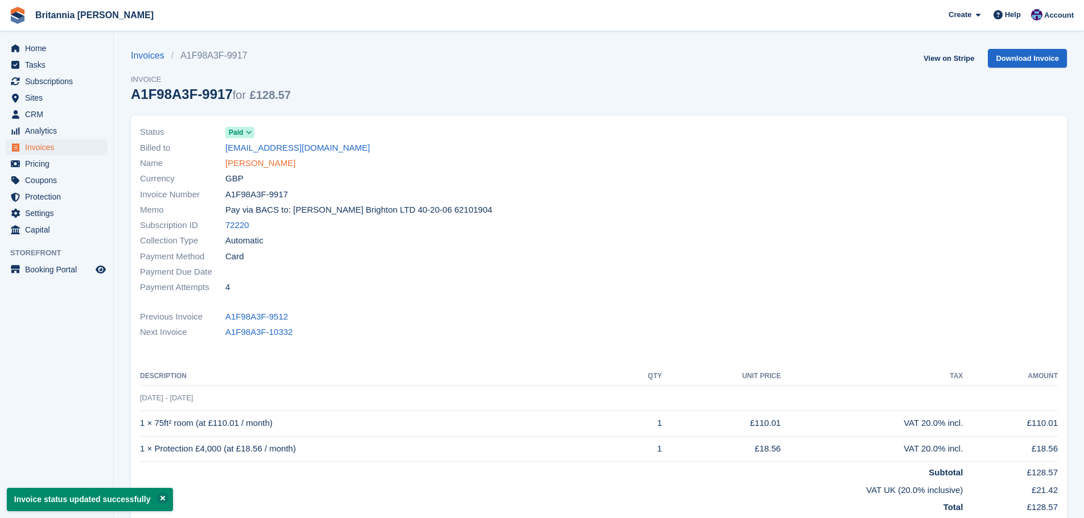
click at [270, 168] on link "[PERSON_NAME]" at bounding box center [260, 163] width 70 height 13
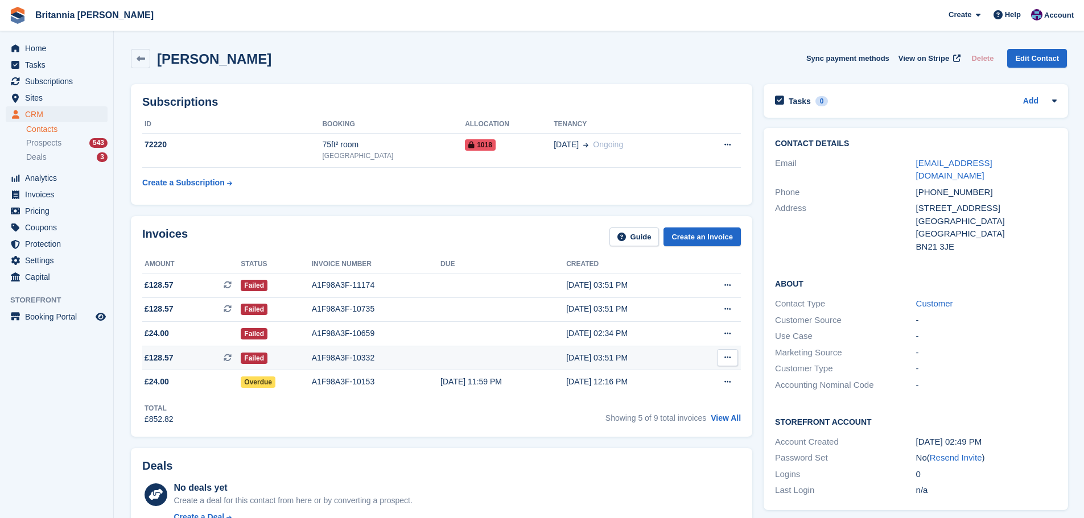
click at [303, 354] on div "Failed" at bounding box center [276, 358] width 71 height 12
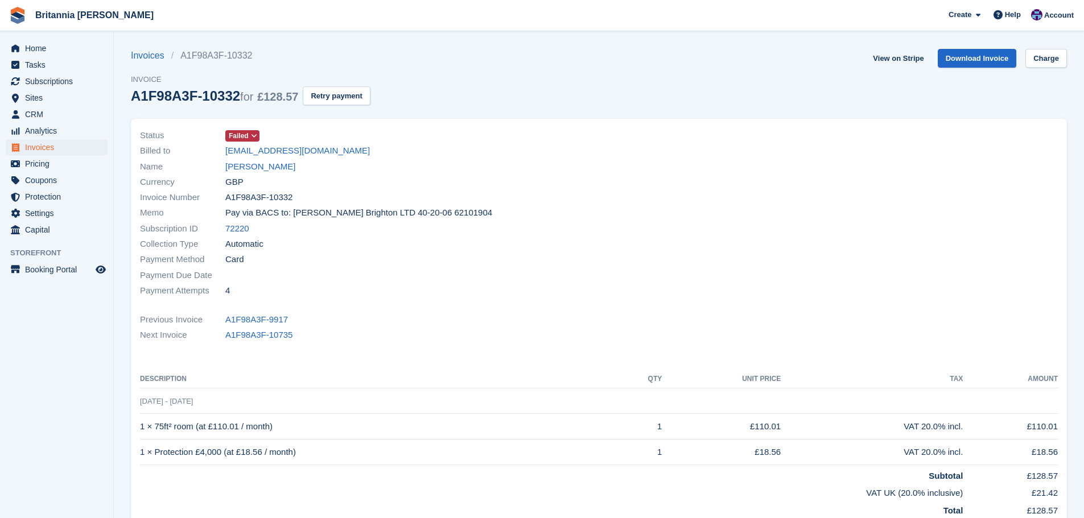
click at [251, 133] on icon at bounding box center [254, 136] width 6 height 7
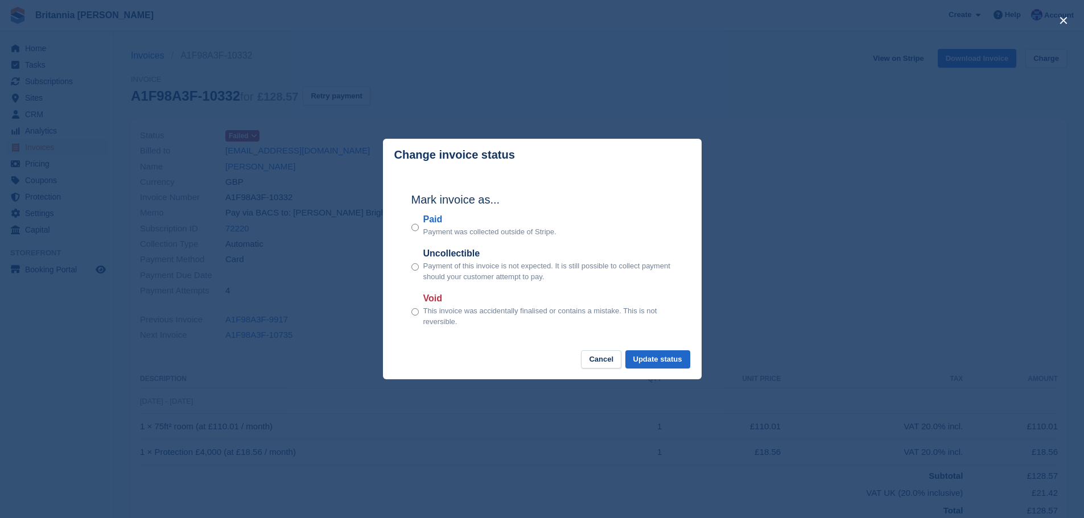
click at [442, 217] on label "Paid" at bounding box center [489, 220] width 133 height 14
click at [684, 361] on button "Update status" at bounding box center [657, 359] width 65 height 19
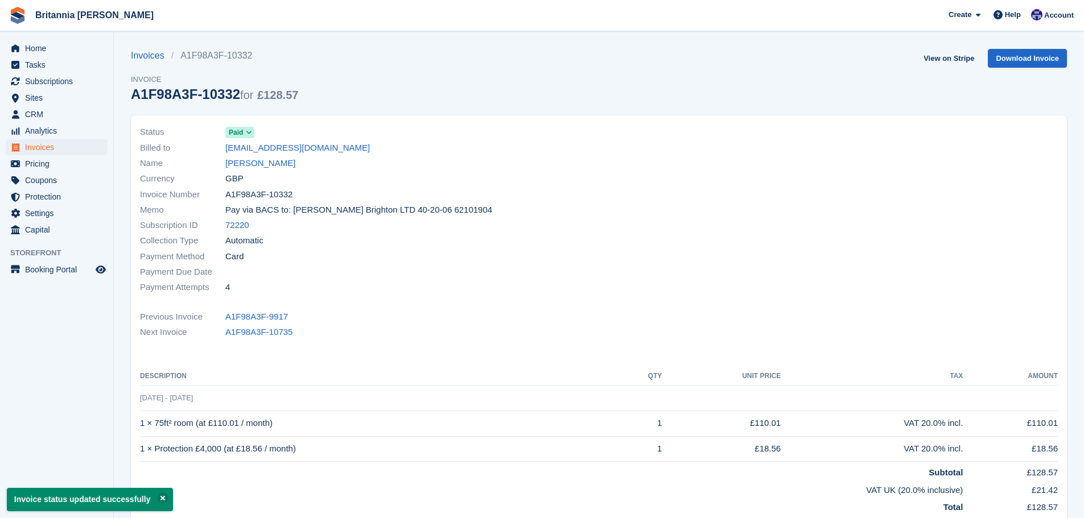
click at [274, 166] on link "[PERSON_NAME]" at bounding box center [260, 163] width 70 height 13
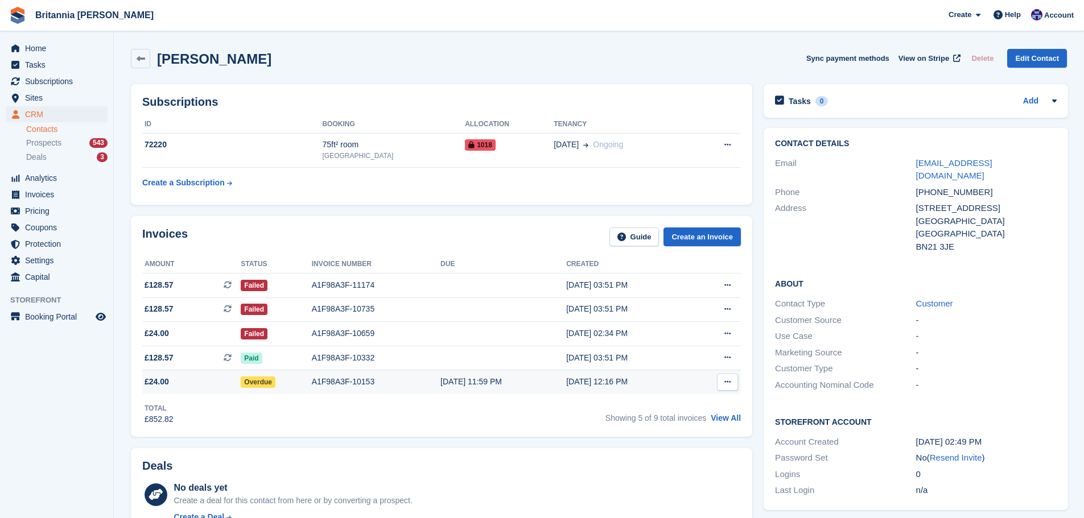
click at [298, 377] on div "Overdue" at bounding box center [276, 382] width 71 height 12
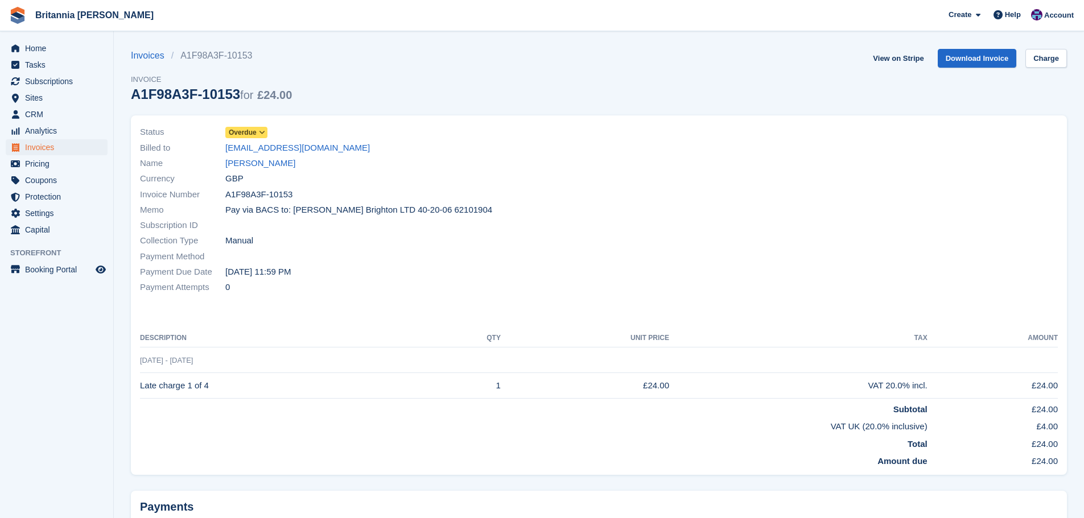
drag, startPoint x: 254, startPoint y: 130, endPoint x: 259, endPoint y: 135, distance: 7.7
click at [255, 131] on span "Overdue" at bounding box center [243, 132] width 28 height 10
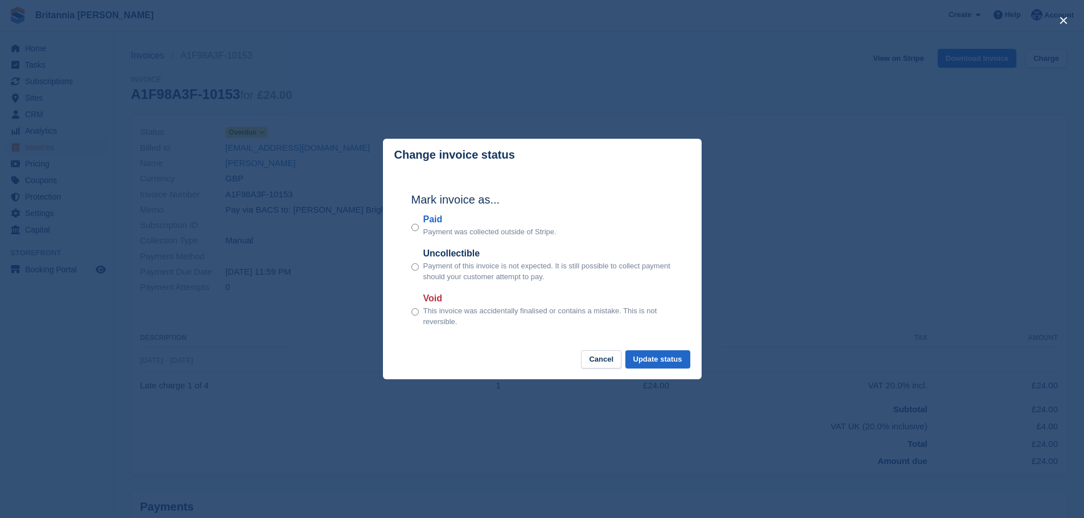
click at [428, 224] on label "Paid" at bounding box center [489, 220] width 133 height 14
click at [655, 369] on button "Update status" at bounding box center [657, 359] width 65 height 19
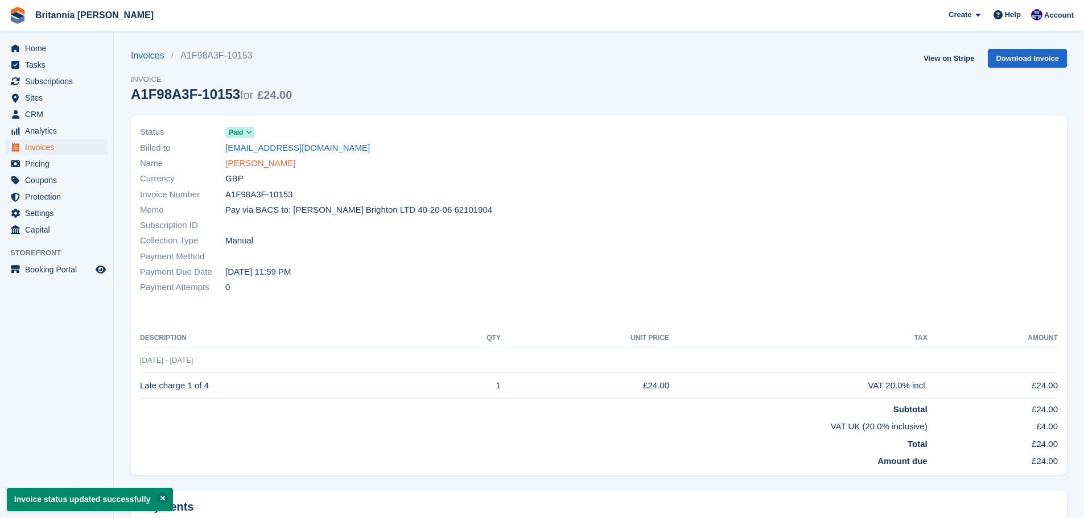
click at [275, 166] on link "[PERSON_NAME]" at bounding box center [260, 163] width 70 height 13
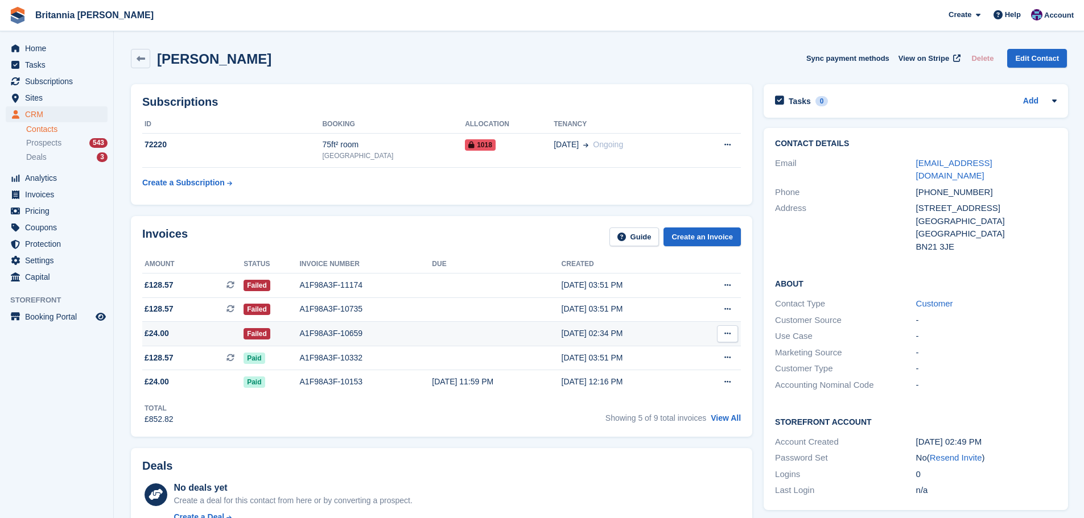
click at [290, 334] on div "Failed" at bounding box center [271, 334] width 56 height 12
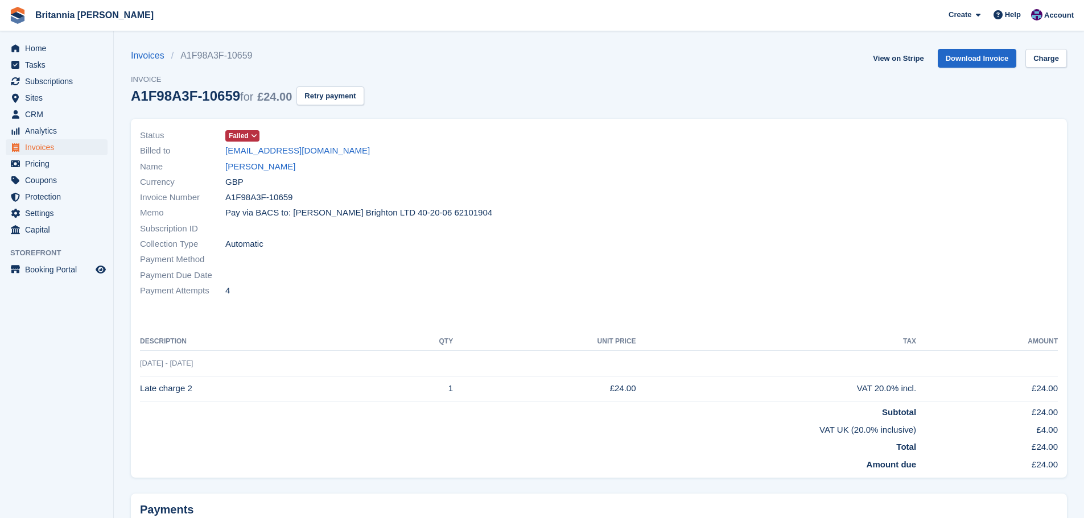
click at [247, 135] on span "Failed" at bounding box center [239, 136] width 20 height 10
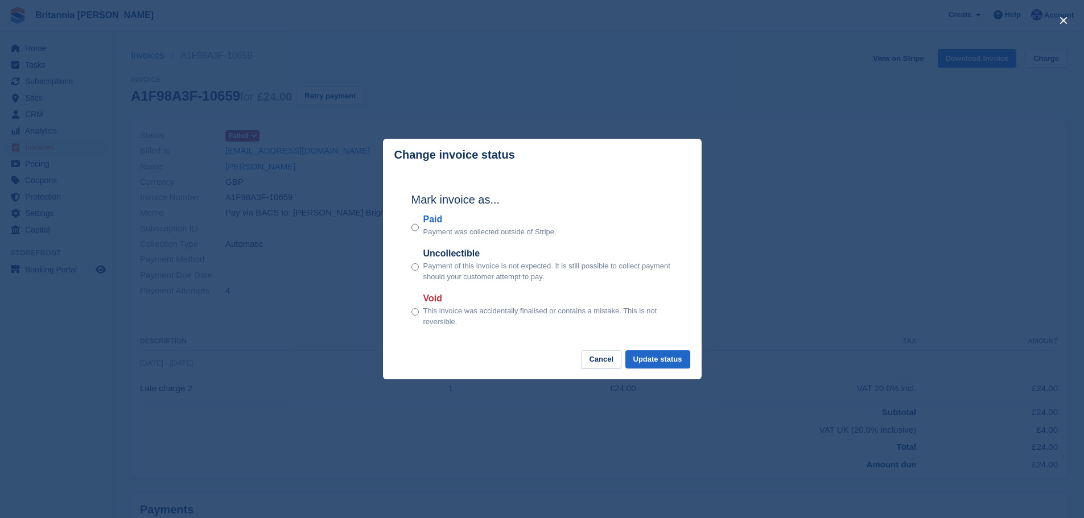
click at [425, 223] on label "Paid" at bounding box center [489, 220] width 133 height 14
click at [658, 364] on button "Update status" at bounding box center [657, 359] width 65 height 19
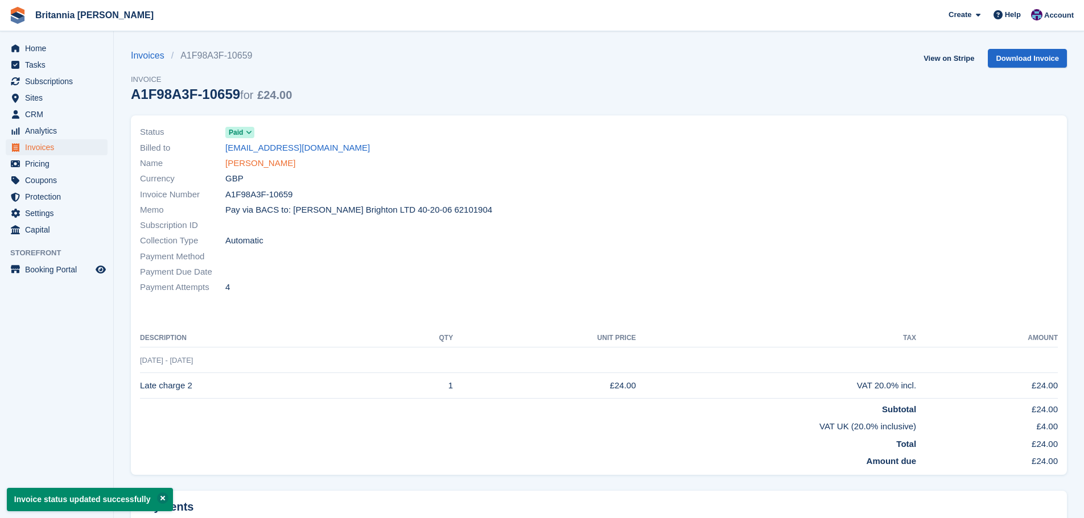
click at [266, 165] on link "[PERSON_NAME]" at bounding box center [260, 163] width 70 height 13
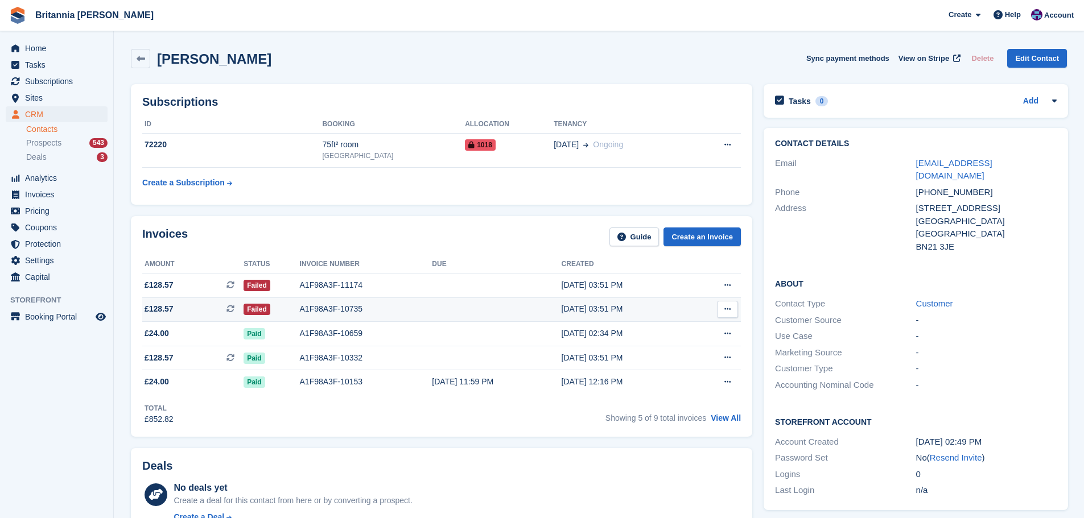
click at [310, 314] on div "A1F98A3F-10735" at bounding box center [366, 309] width 133 height 12
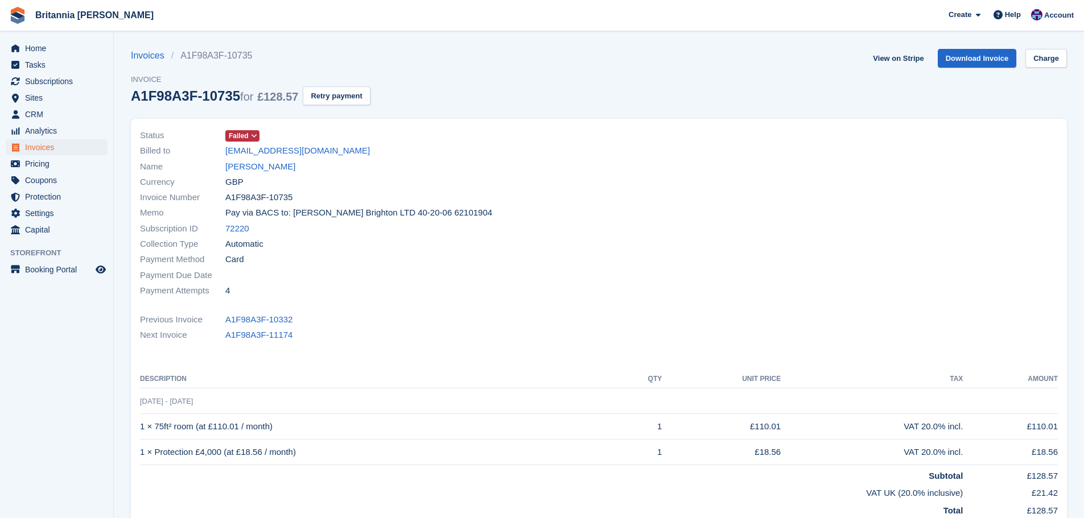
click at [257, 131] on span at bounding box center [254, 135] width 9 height 9
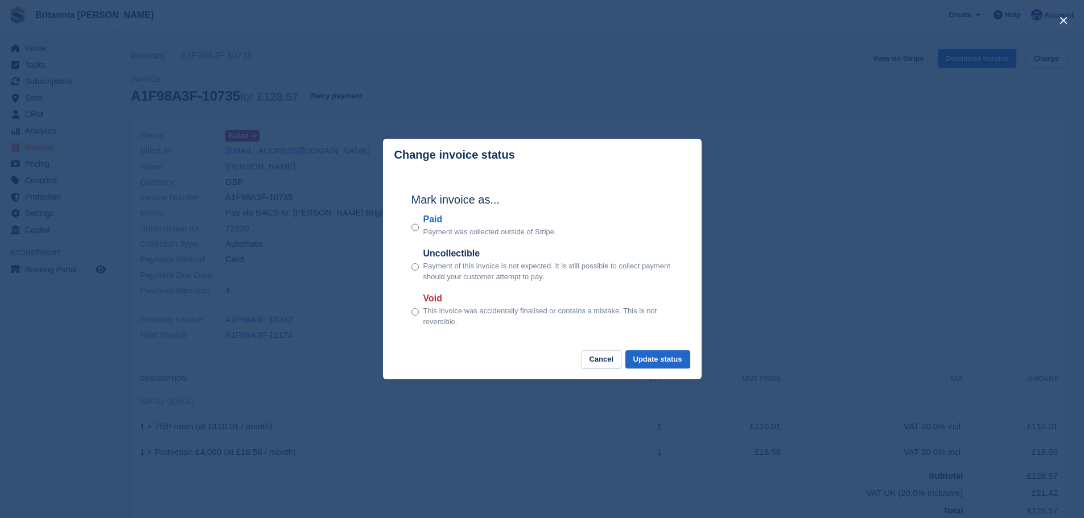
click at [421, 224] on div "Paid Payment was collected outside of Stripe." at bounding box center [542, 225] width 262 height 25
click at [439, 224] on label "Paid" at bounding box center [489, 220] width 133 height 14
click at [655, 357] on button "Update status" at bounding box center [657, 359] width 65 height 19
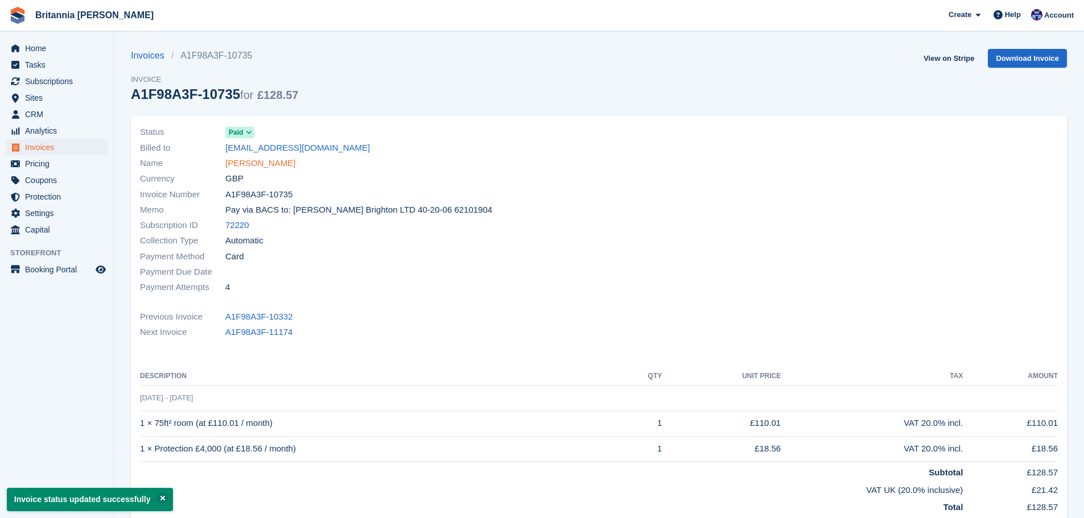
click at [268, 165] on link "Ibukun Adegboyega" at bounding box center [260, 163] width 70 height 13
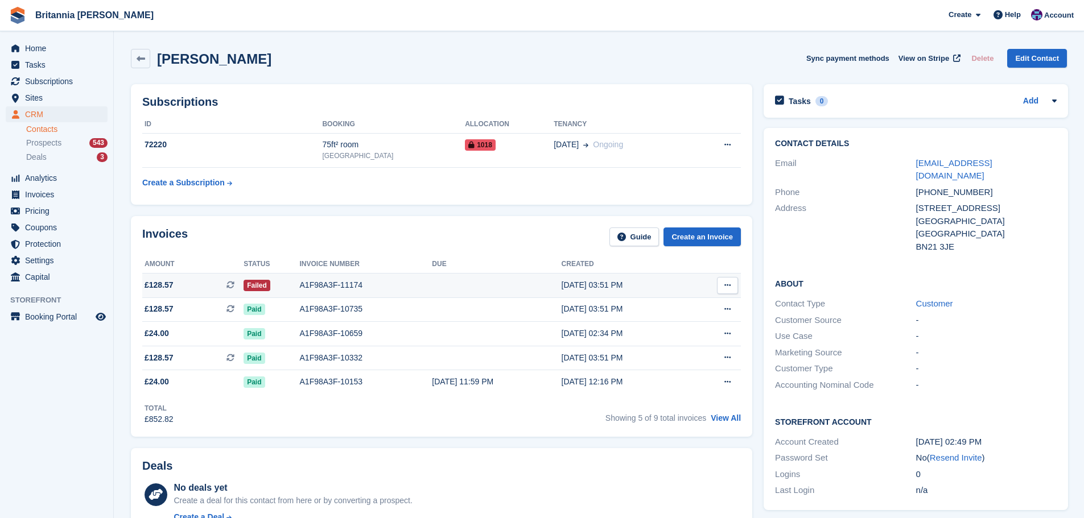
click at [301, 283] on div "A1F98A3F-11174" at bounding box center [366, 285] width 133 height 12
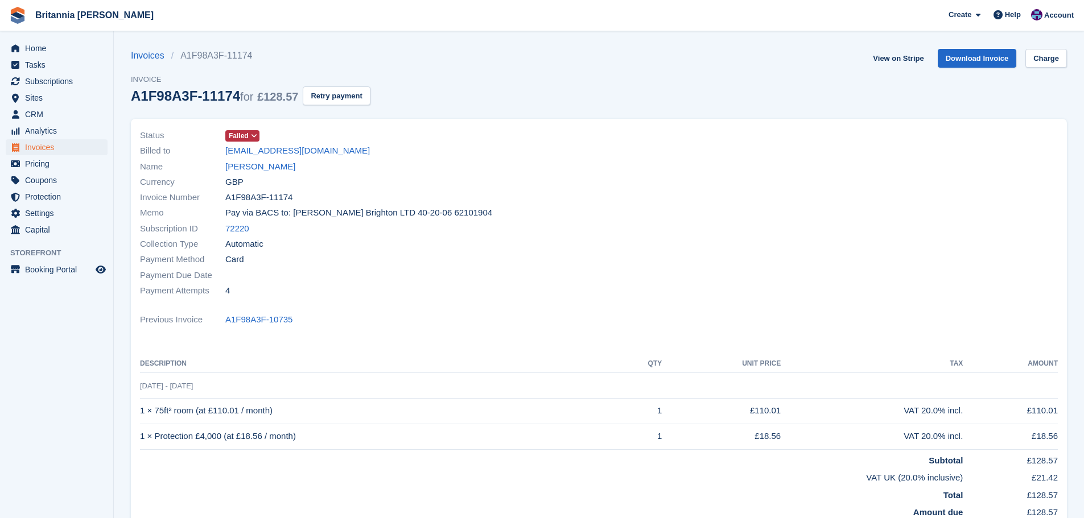
click at [246, 138] on span "Failed" at bounding box center [239, 136] width 20 height 10
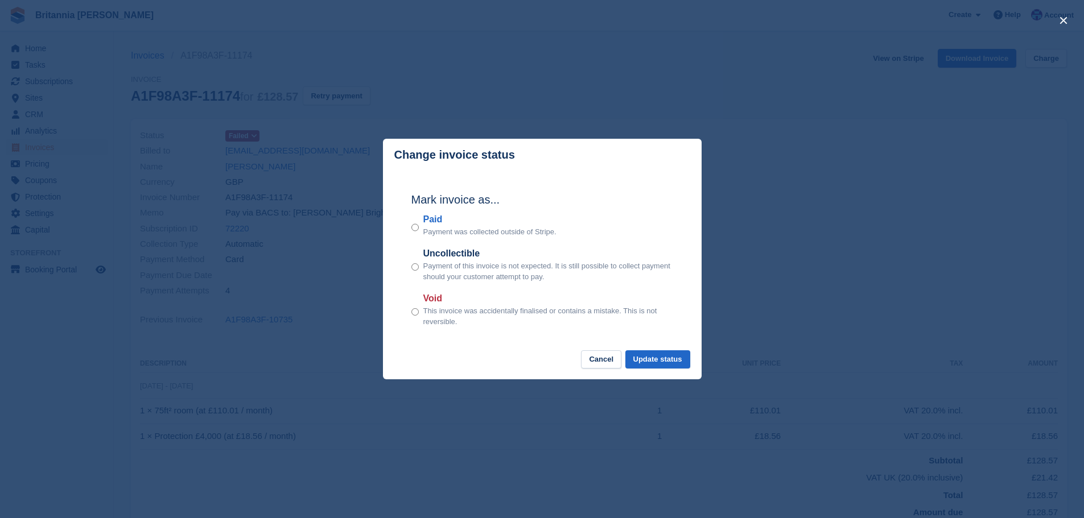
click at [440, 224] on label "Paid" at bounding box center [489, 220] width 133 height 14
click at [674, 351] on button "Update status" at bounding box center [657, 359] width 65 height 19
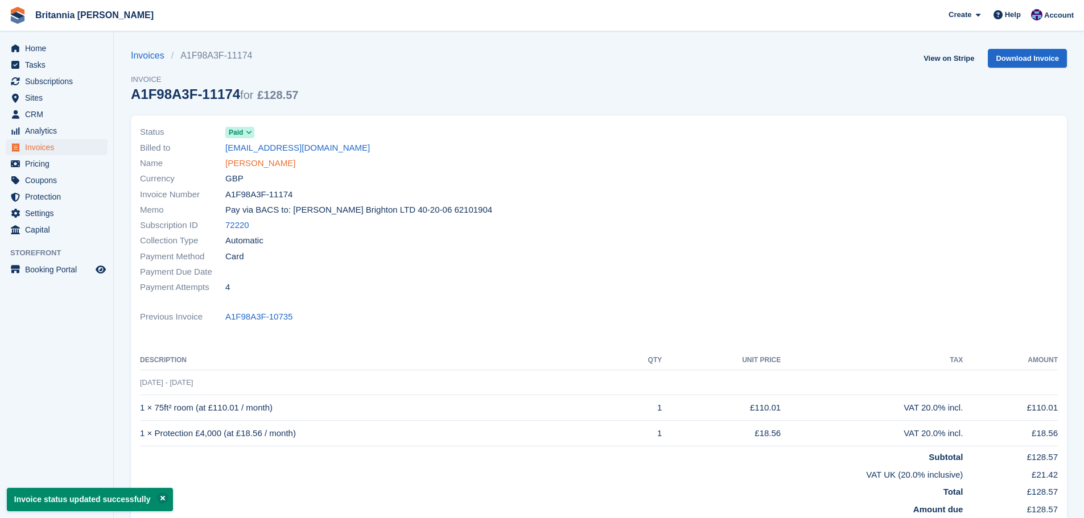
click at [263, 168] on link "Ibukun Adegboyega" at bounding box center [260, 163] width 70 height 13
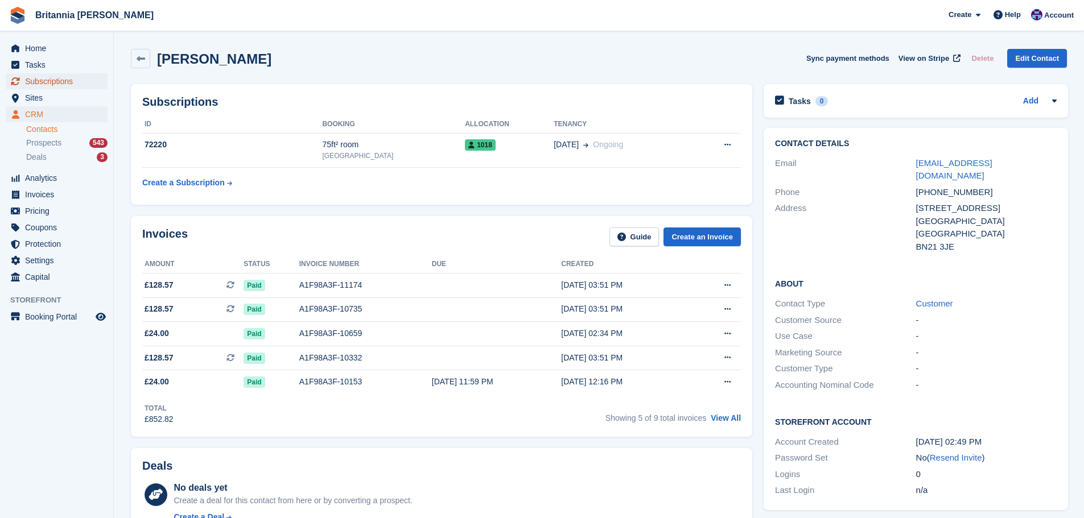
click at [71, 77] on span "Subscriptions" at bounding box center [59, 81] width 68 height 16
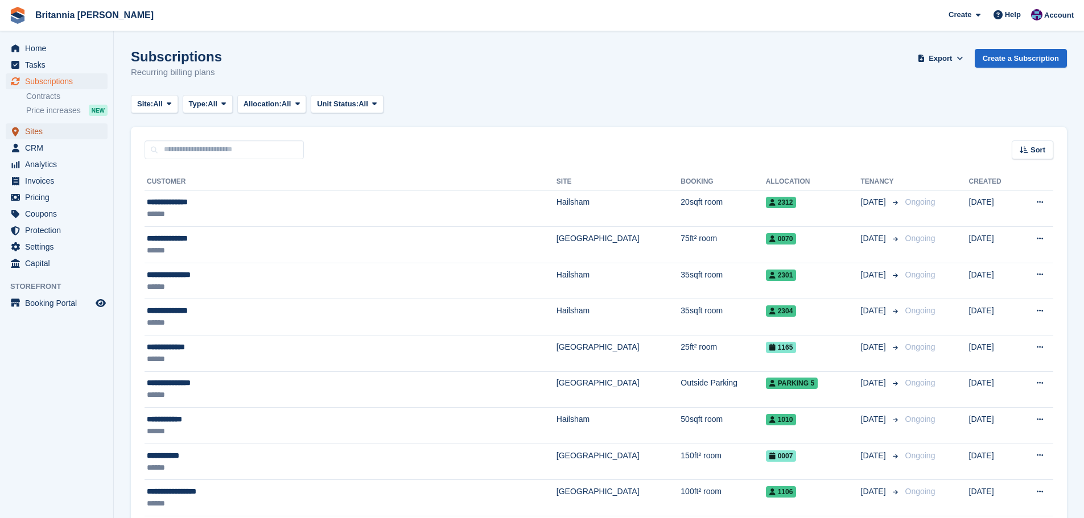
click at [41, 125] on span "Sites" at bounding box center [59, 131] width 68 height 16
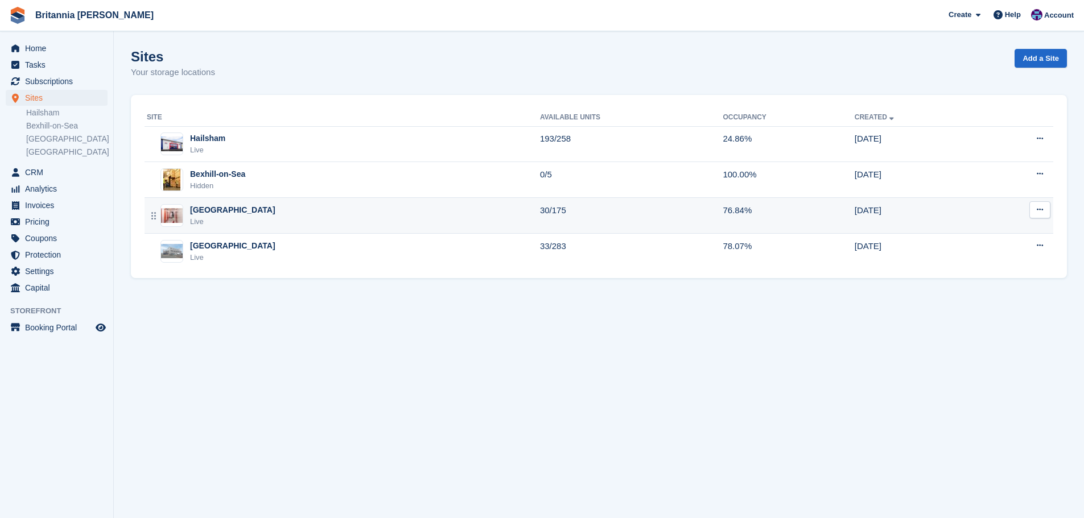
click at [267, 218] on div "Newhaven Live" at bounding box center [343, 215] width 393 height 23
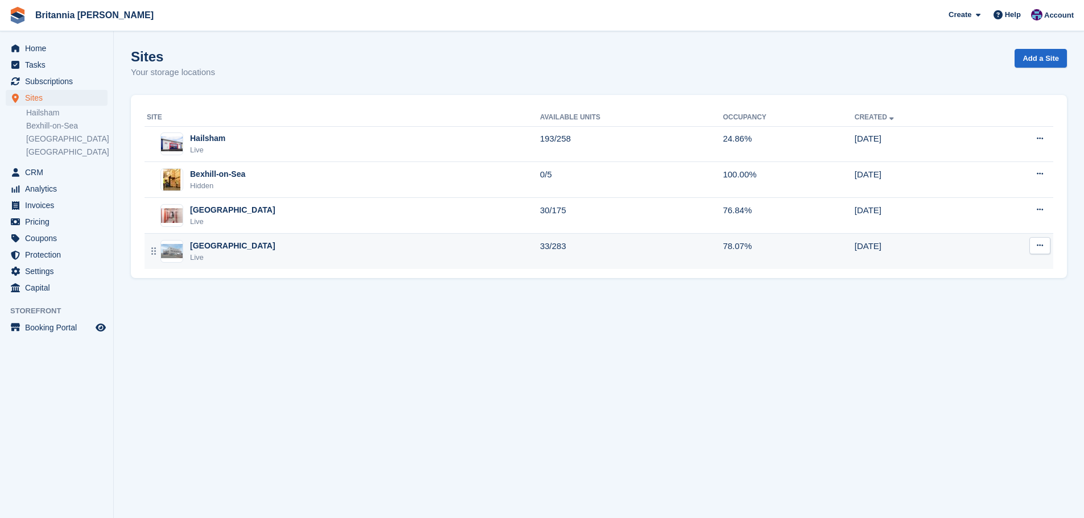
click at [304, 251] on div "Eastbourne Live" at bounding box center [343, 251] width 393 height 23
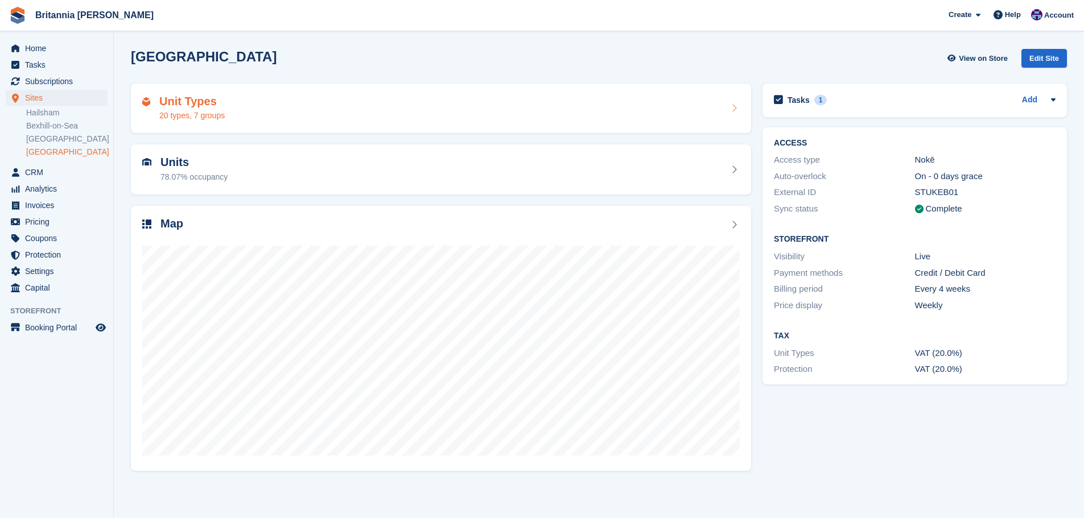
click at [251, 116] on div "Unit Types 20 types, 7 groups" at bounding box center [440, 108] width 597 height 27
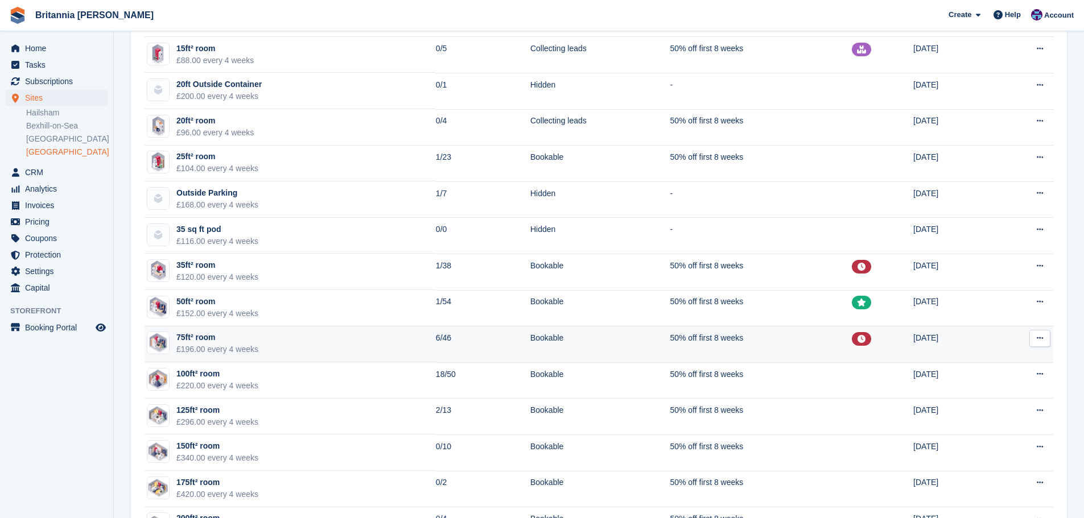
scroll to position [284, 0]
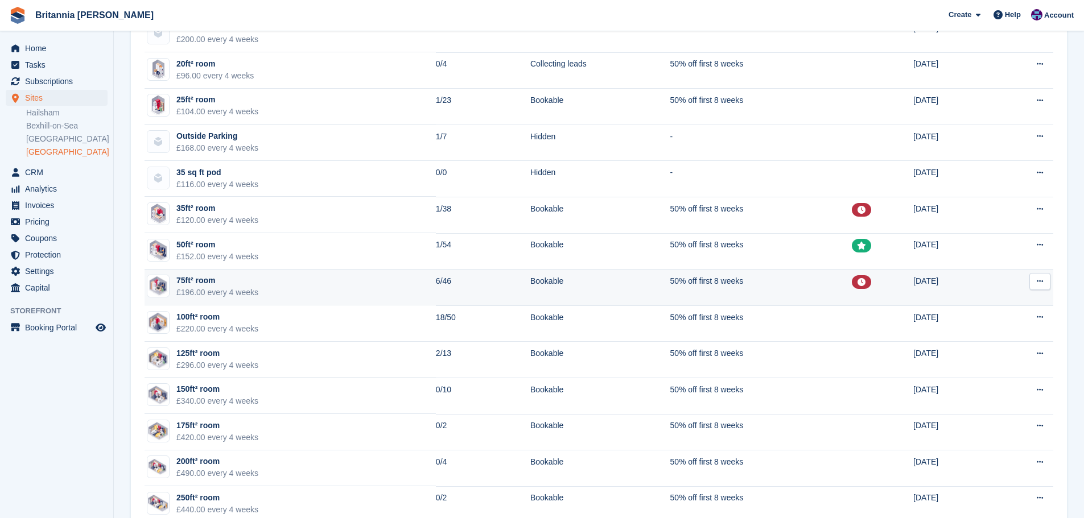
click at [384, 293] on td "75ft² room £196.00 every 4 weeks" at bounding box center [289, 288] width 291 height 36
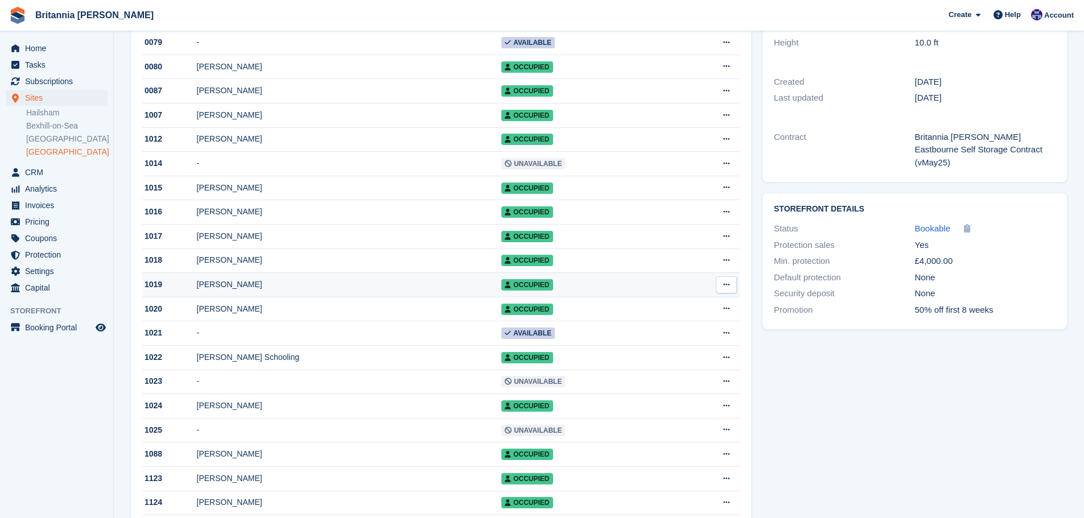
scroll to position [455, 0]
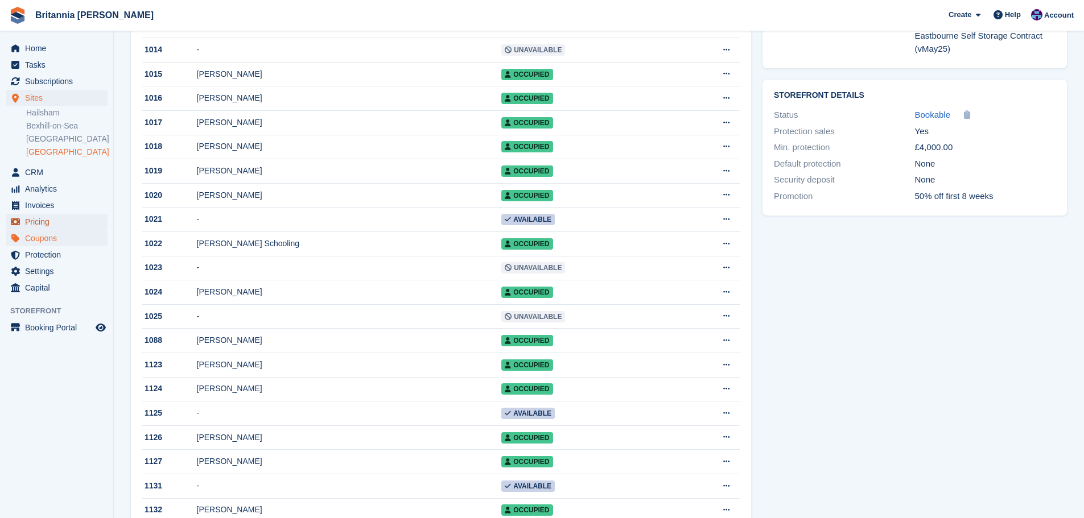
drag, startPoint x: 30, startPoint y: 224, endPoint x: 23, endPoint y: 230, distance: 8.8
click at [30, 224] on span "Pricing" at bounding box center [59, 222] width 68 height 16
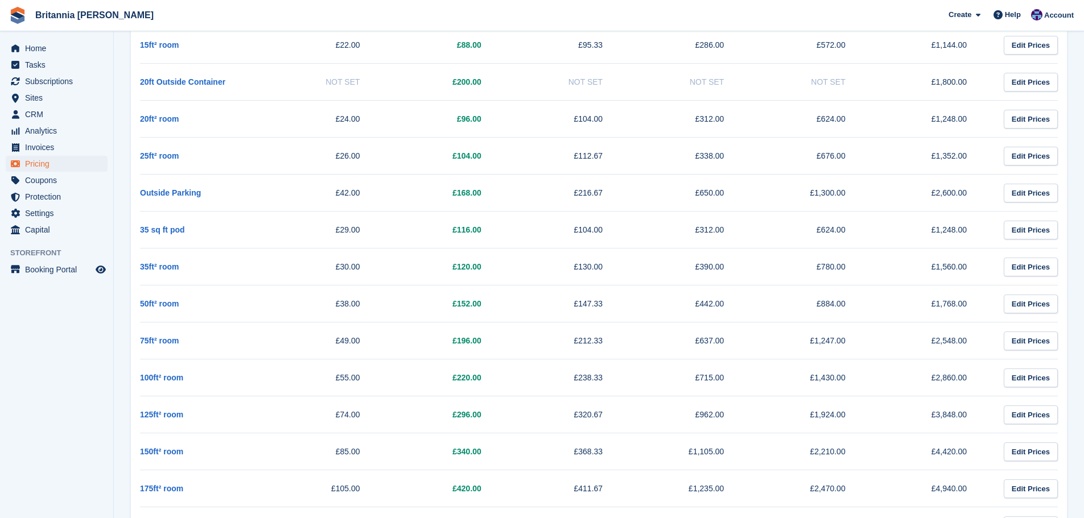
scroll to position [455, 0]
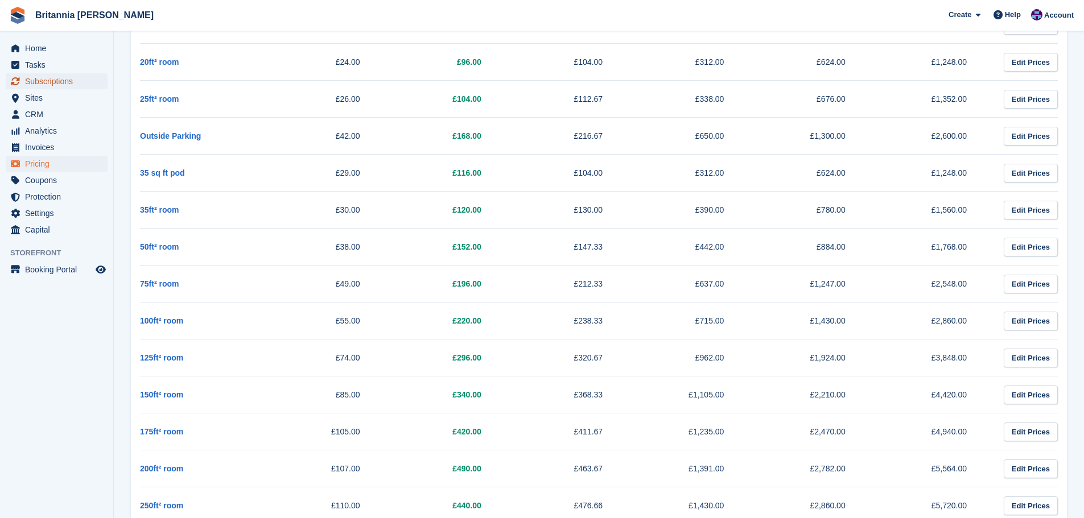
click at [57, 78] on span "Subscriptions" at bounding box center [59, 81] width 68 height 16
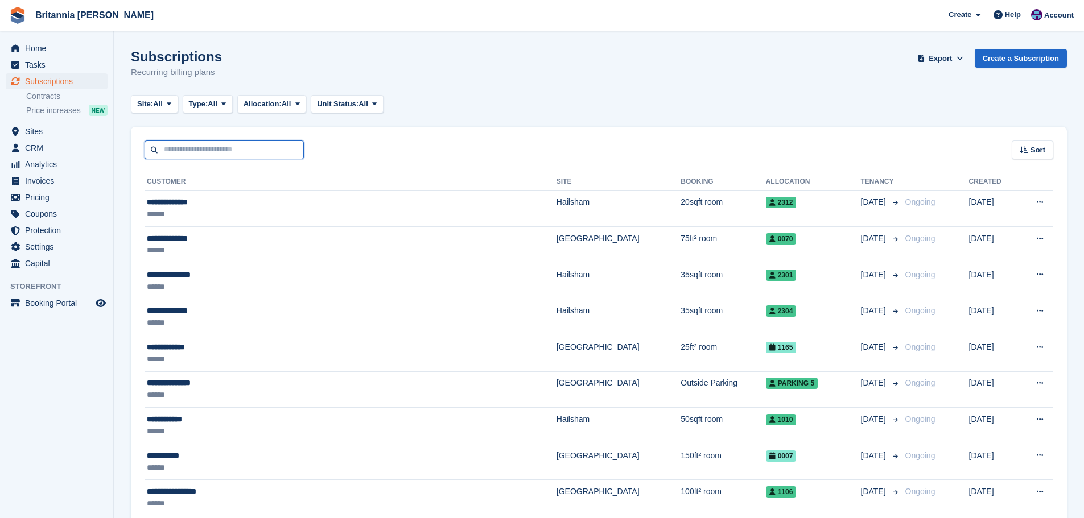
click at [224, 149] on input "text" at bounding box center [223, 149] width 159 height 19
type input "****"
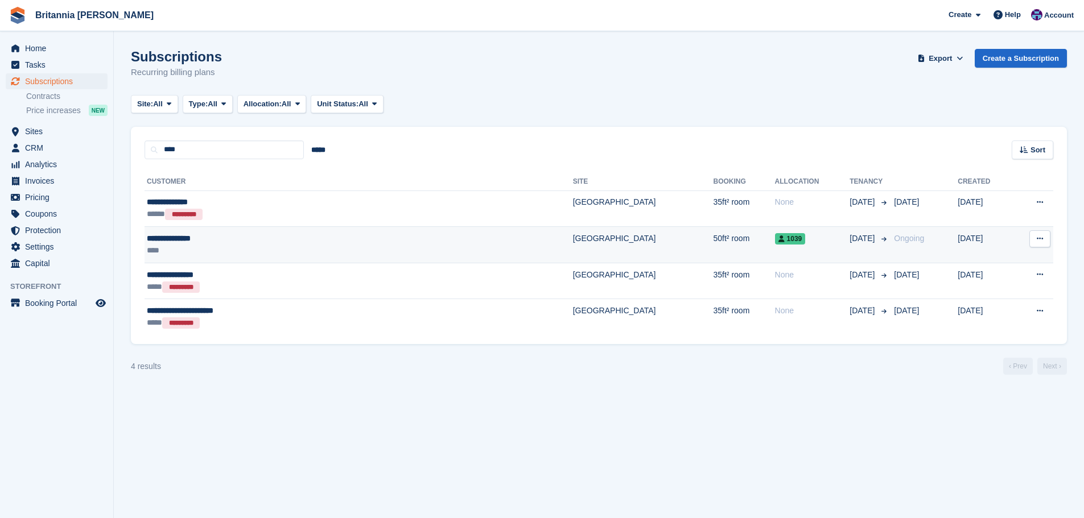
click at [300, 242] on div "**********" at bounding box center [272, 239] width 250 height 12
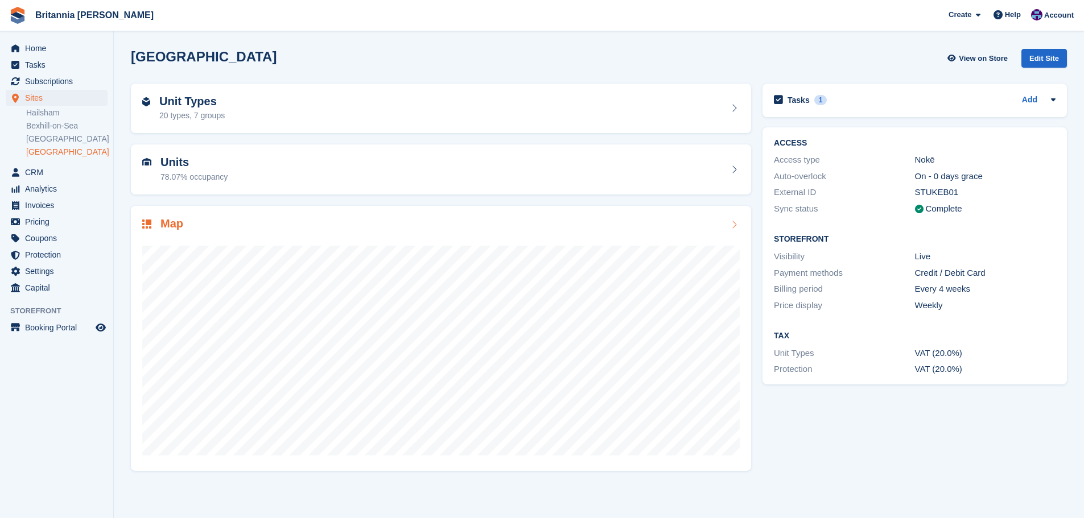
click at [427, 230] on div "Map" at bounding box center [440, 224] width 597 height 15
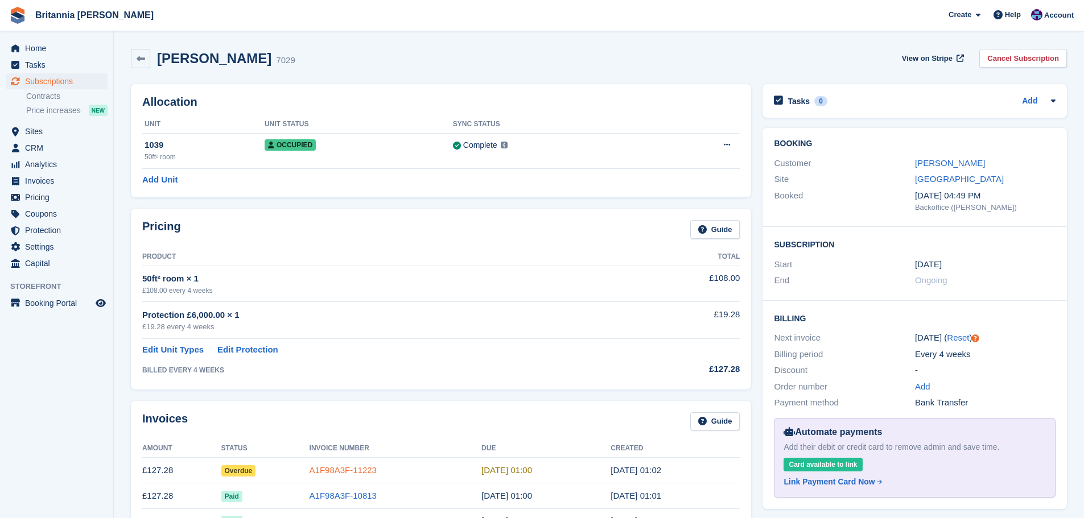
click at [353, 468] on link "A1F98A3F-11223" at bounding box center [342, 470] width 67 height 10
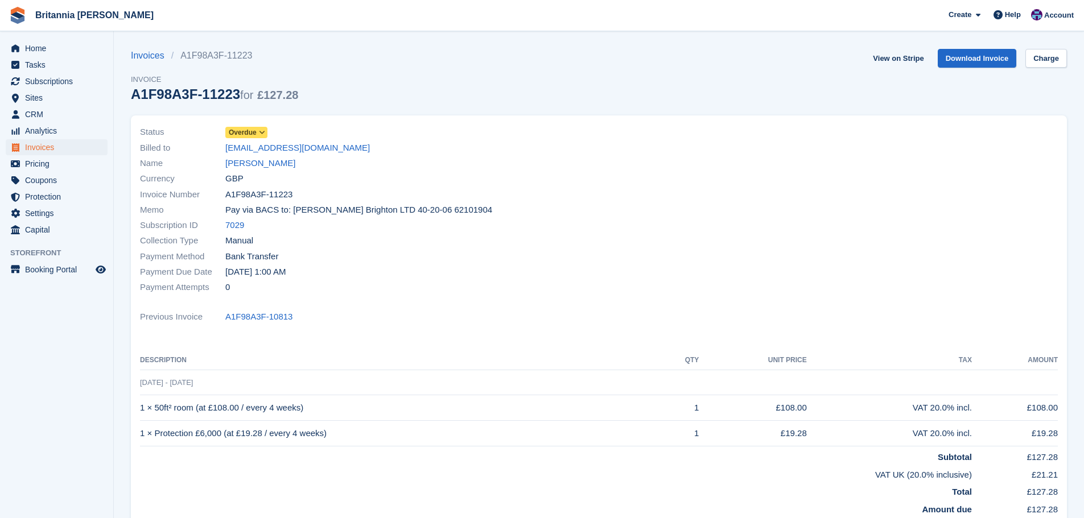
drag, startPoint x: 262, startPoint y: 129, endPoint x: 287, endPoint y: 128, distance: 25.6
click at [261, 129] on icon at bounding box center [262, 132] width 6 height 7
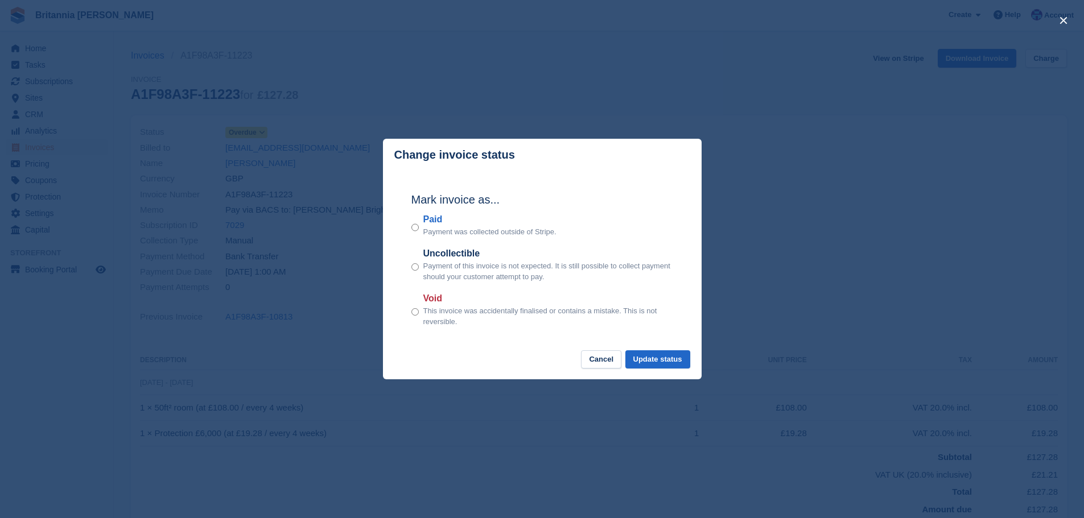
click at [428, 220] on label "Paid" at bounding box center [489, 220] width 133 height 14
click at [677, 362] on button "Update status" at bounding box center [657, 359] width 65 height 19
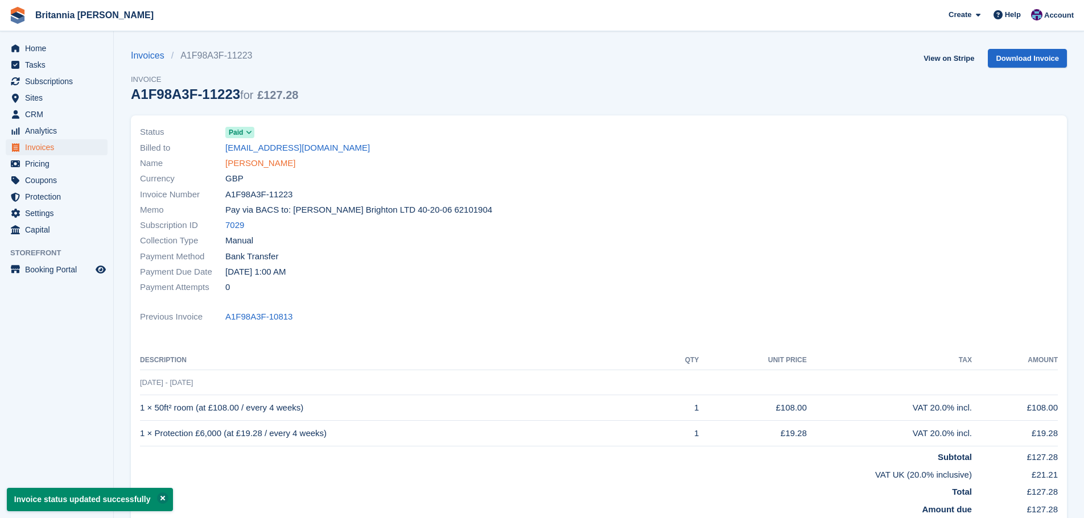
click at [275, 163] on link "Suzen Gregersen" at bounding box center [260, 163] width 70 height 13
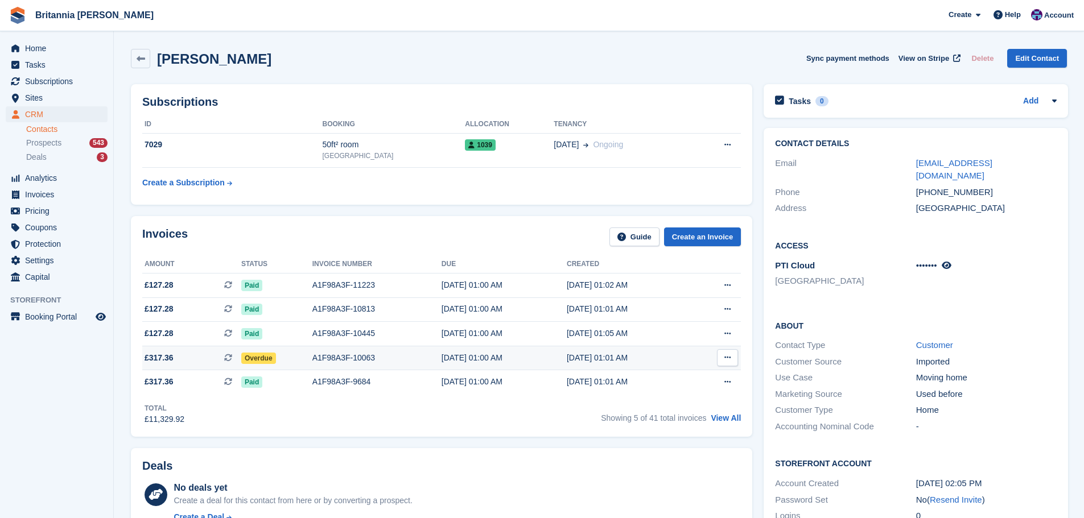
click at [513, 355] on div "23 May, 01:00 AM" at bounding box center [503, 358] width 125 height 12
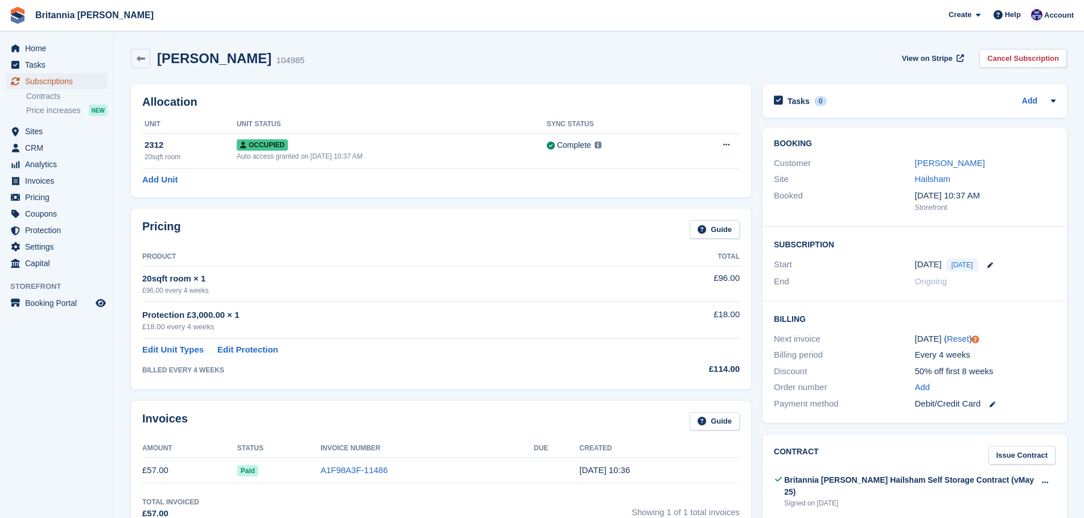
click at [51, 77] on span "Subscriptions" at bounding box center [59, 81] width 68 height 16
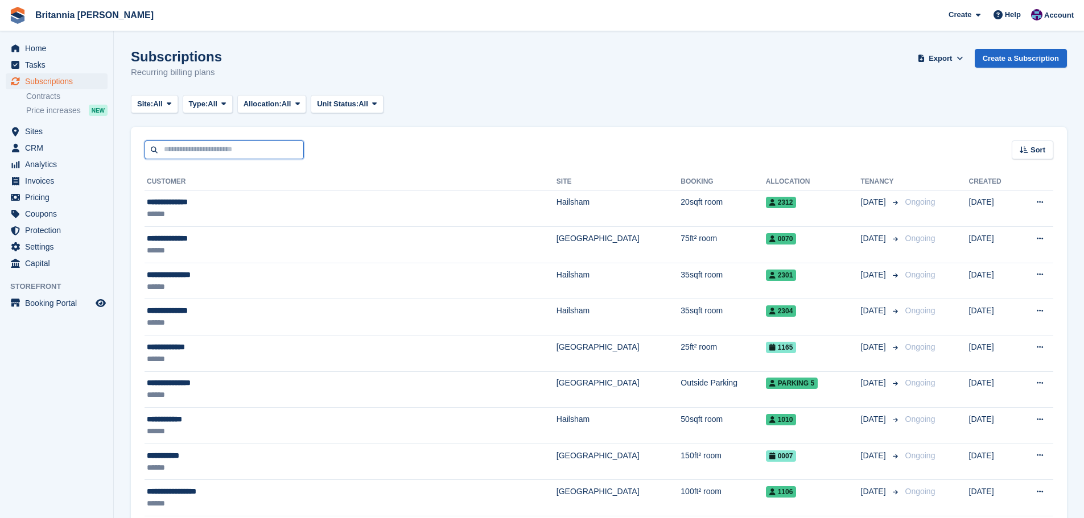
click at [168, 150] on input "text" at bounding box center [223, 149] width 159 height 19
type input "****"
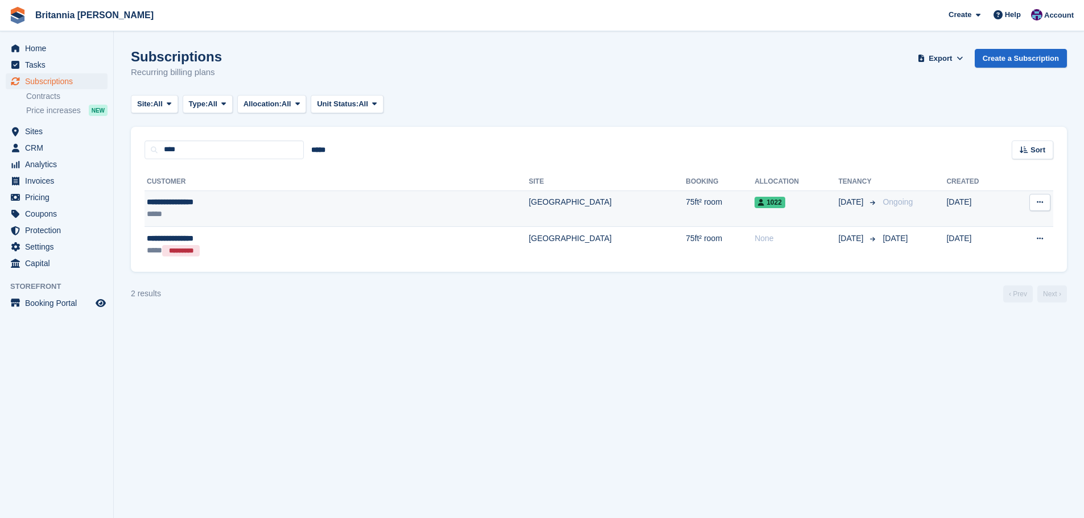
click at [685, 207] on td "75ft² room" at bounding box center [719, 209] width 69 height 36
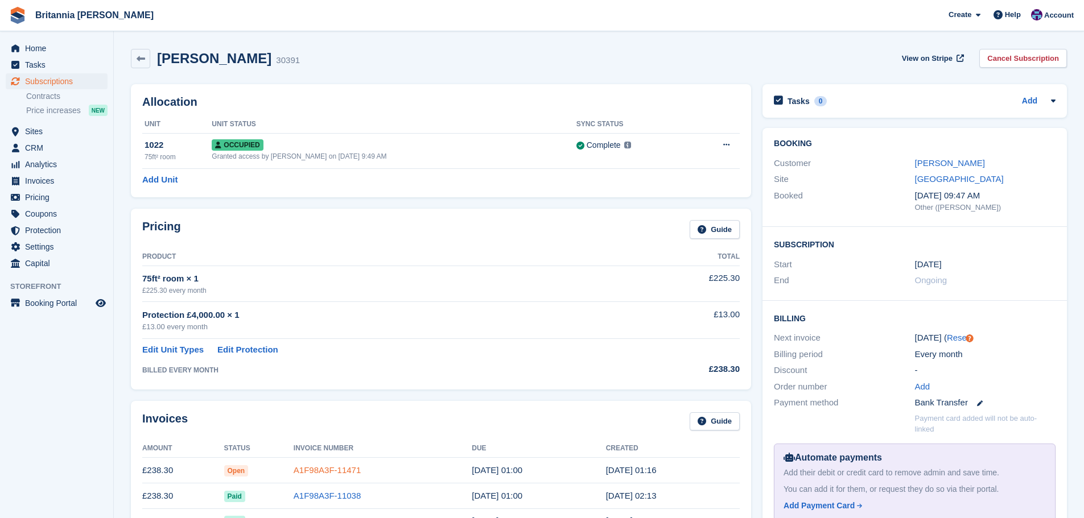
click at [328, 472] on link "A1F98A3F-11471" at bounding box center [327, 470] width 67 height 10
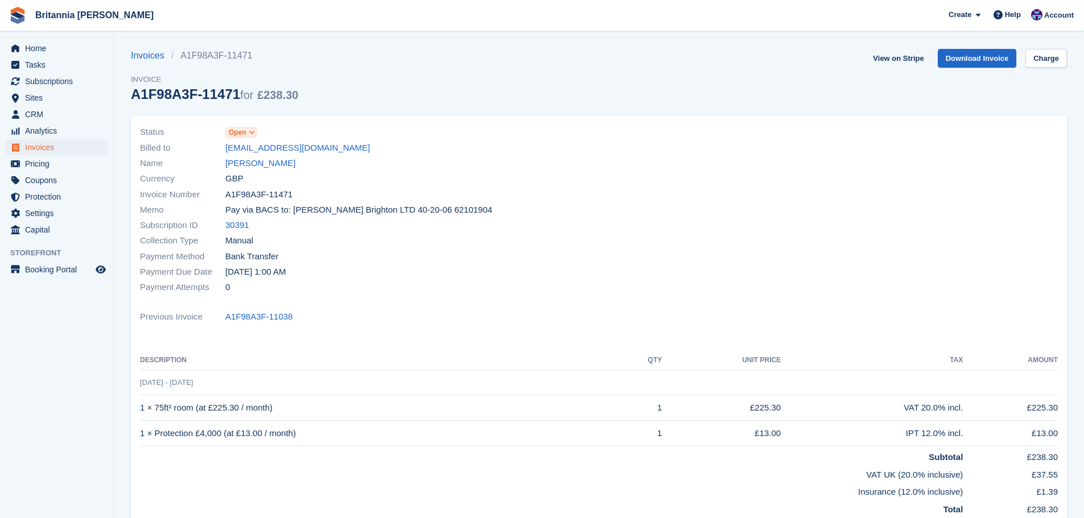
click at [243, 127] on span "Open" at bounding box center [241, 132] width 32 height 11
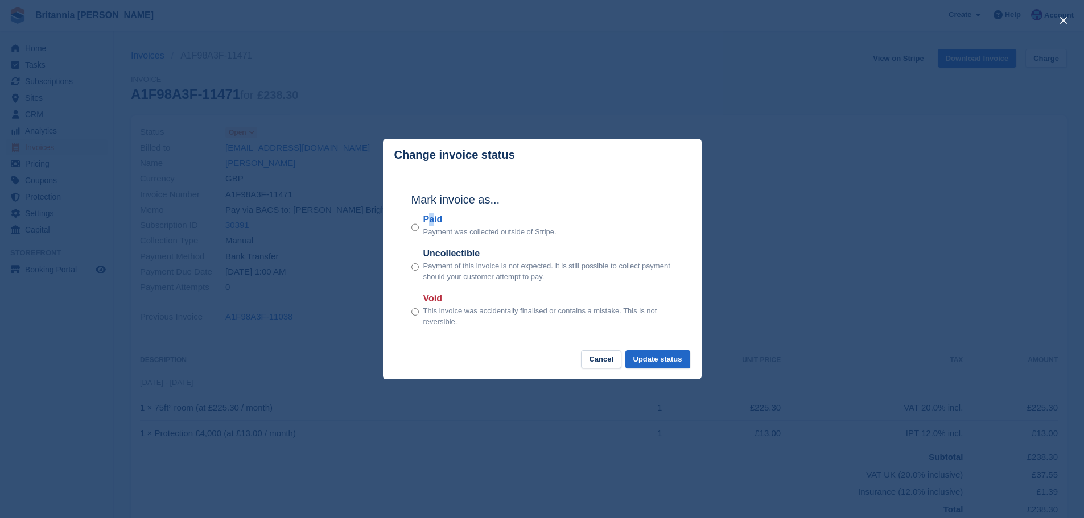
click at [431, 222] on label "Paid" at bounding box center [489, 220] width 133 height 14
click at [430, 230] on p "Payment was collected outside of Stripe." at bounding box center [489, 231] width 133 height 11
click at [429, 221] on label "Paid" at bounding box center [489, 220] width 133 height 14
click at [680, 363] on button "Update status" at bounding box center [657, 359] width 65 height 19
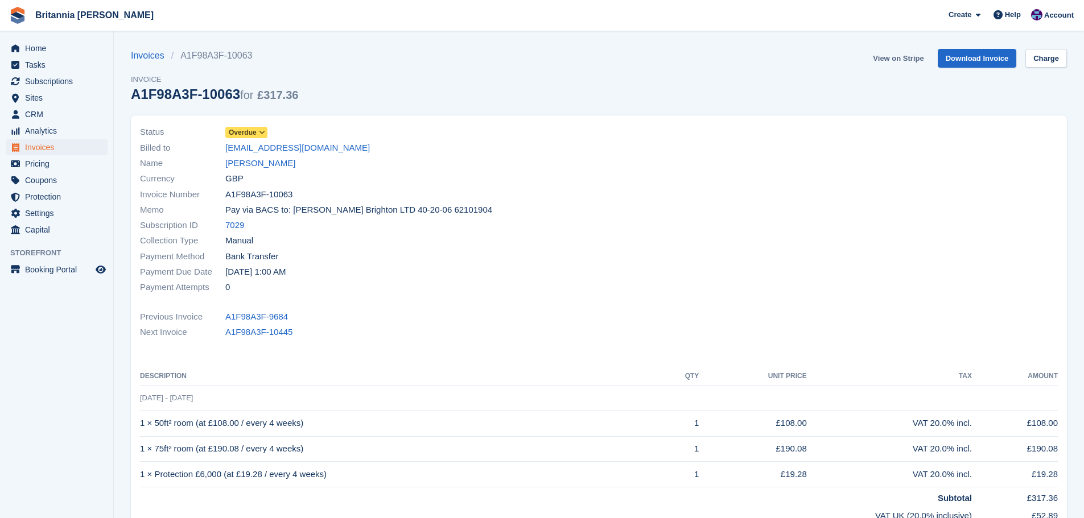
click at [924, 54] on link "View on Stripe" at bounding box center [898, 58] width 60 height 19
click at [56, 75] on span "Subscriptions" at bounding box center [59, 81] width 68 height 16
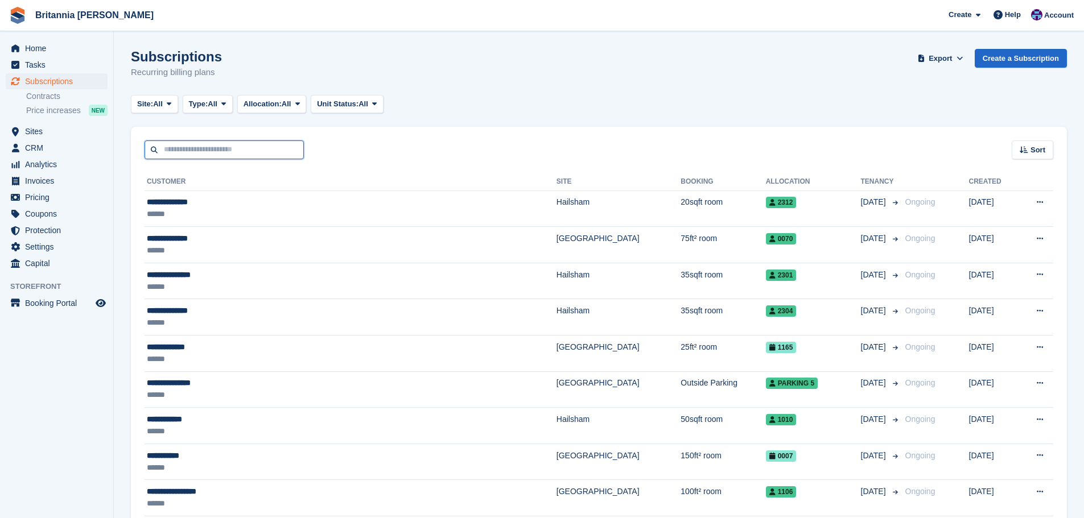
click at [170, 146] on input "text" at bounding box center [223, 149] width 159 height 19
type input "*****"
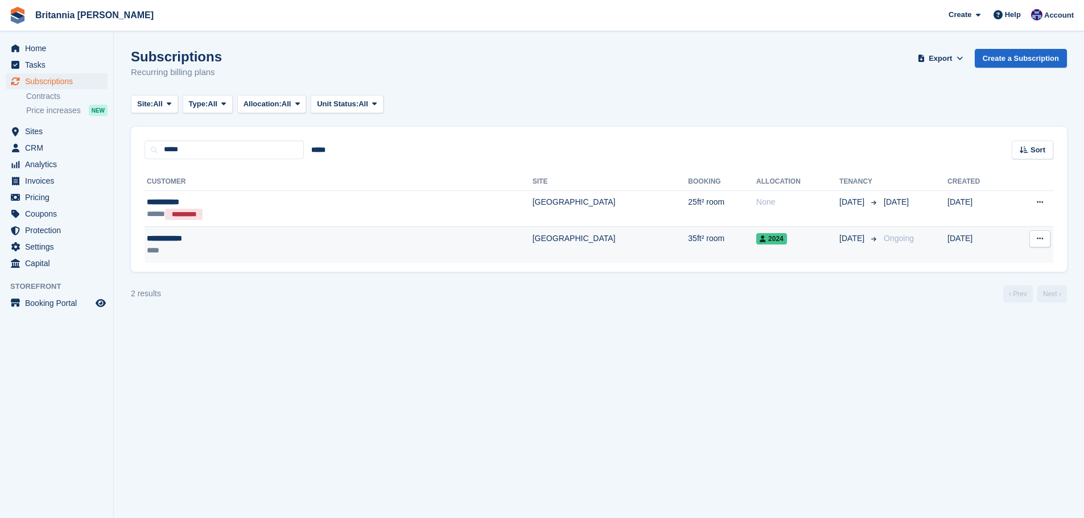
click at [532, 229] on td "[GEOGRAPHIC_DATA]" at bounding box center [610, 245] width 156 height 36
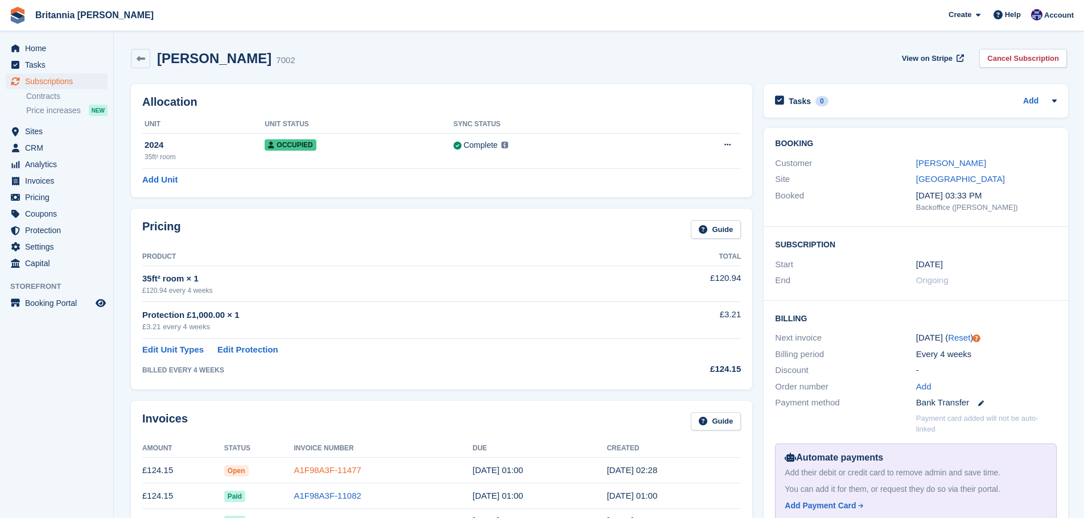
click at [321, 466] on link "A1F98A3F-11477" at bounding box center [327, 470] width 67 height 10
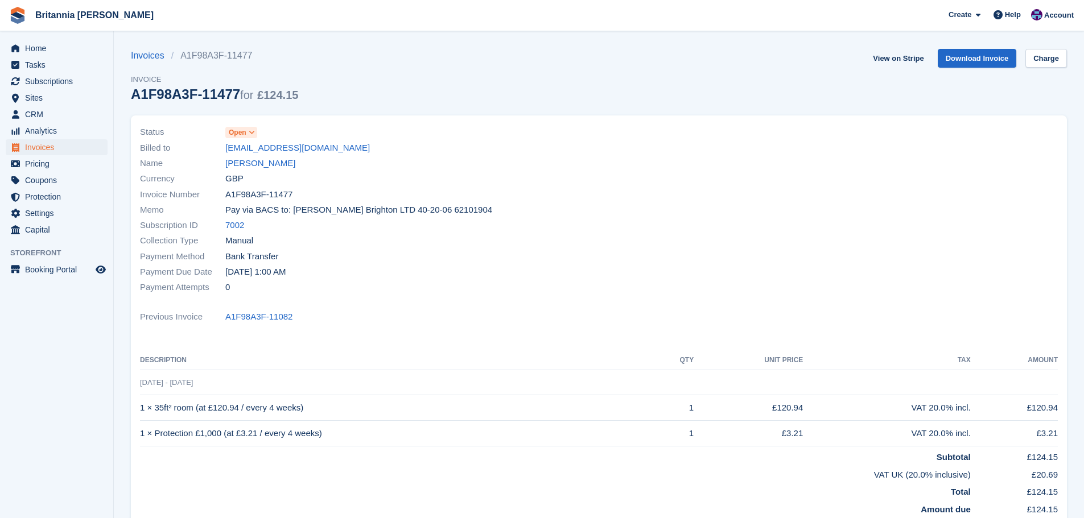
click at [236, 129] on span "Open" at bounding box center [238, 132] width 18 height 10
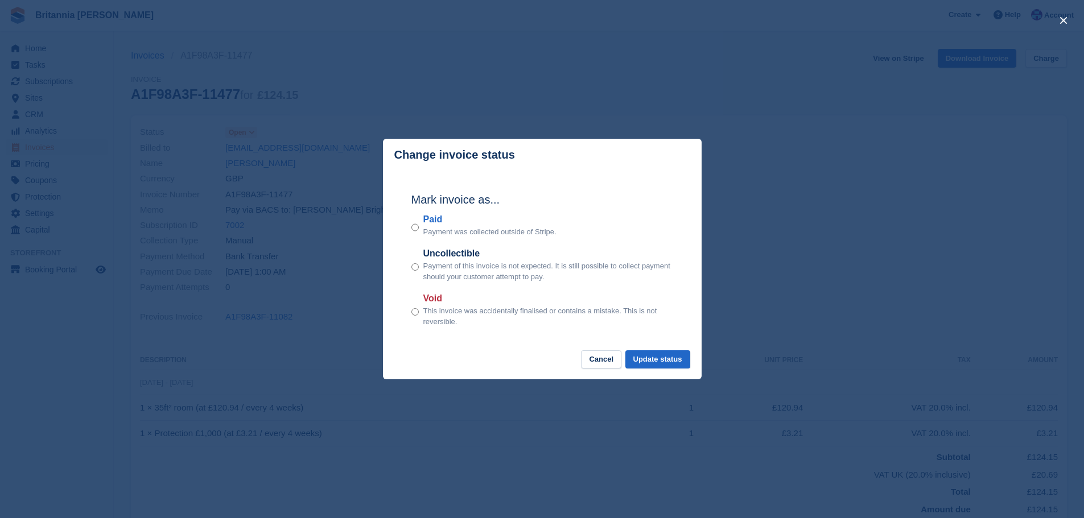
drag, startPoint x: 446, startPoint y: 209, endPoint x: 441, endPoint y: 215, distance: 8.1
click at [446, 212] on div "Mark invoice as... Paid Payment was collected outside of Stripe. Uncollectible …" at bounding box center [542, 260] width 284 height 179
click at [440, 215] on label "Paid" at bounding box center [489, 220] width 133 height 14
drag, startPoint x: 652, startPoint y: 350, endPoint x: 665, endPoint y: 359, distance: 15.9
click at [656, 353] on div "Change invoice status Mark invoice as... Paid Payment was collected outside of …" at bounding box center [542, 259] width 319 height 241
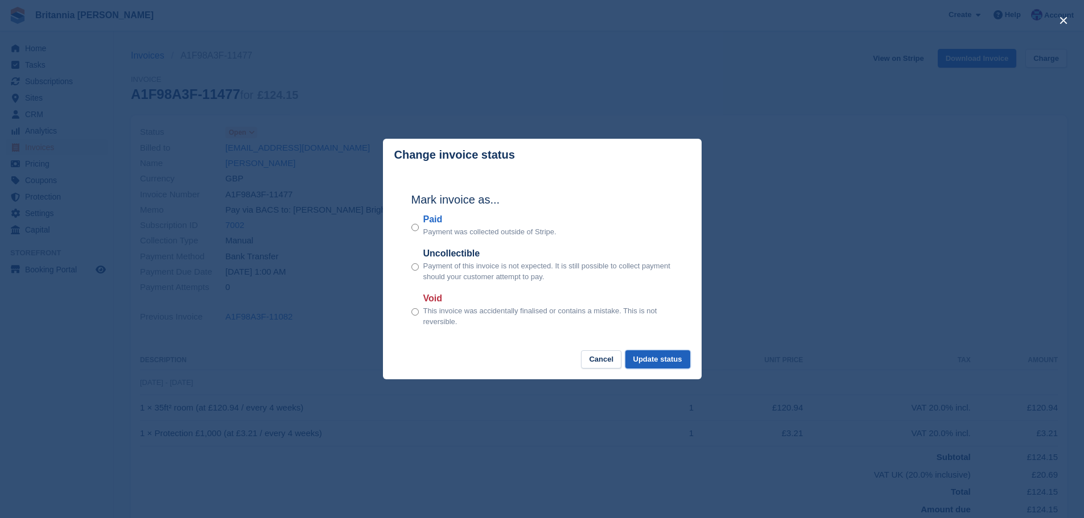
click at [670, 362] on button "Update status" at bounding box center [657, 359] width 65 height 19
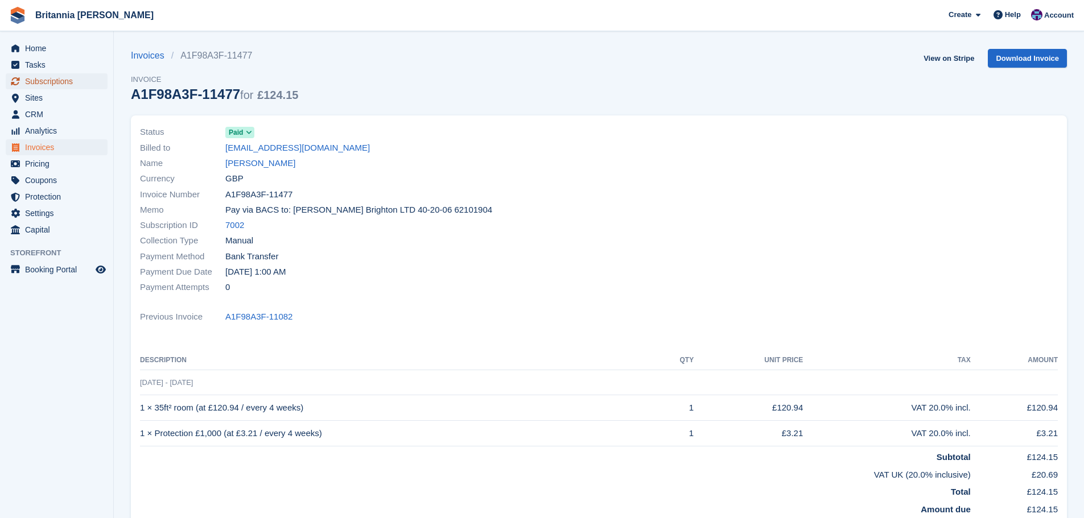
click at [73, 86] on span "Subscriptions" at bounding box center [59, 81] width 68 height 16
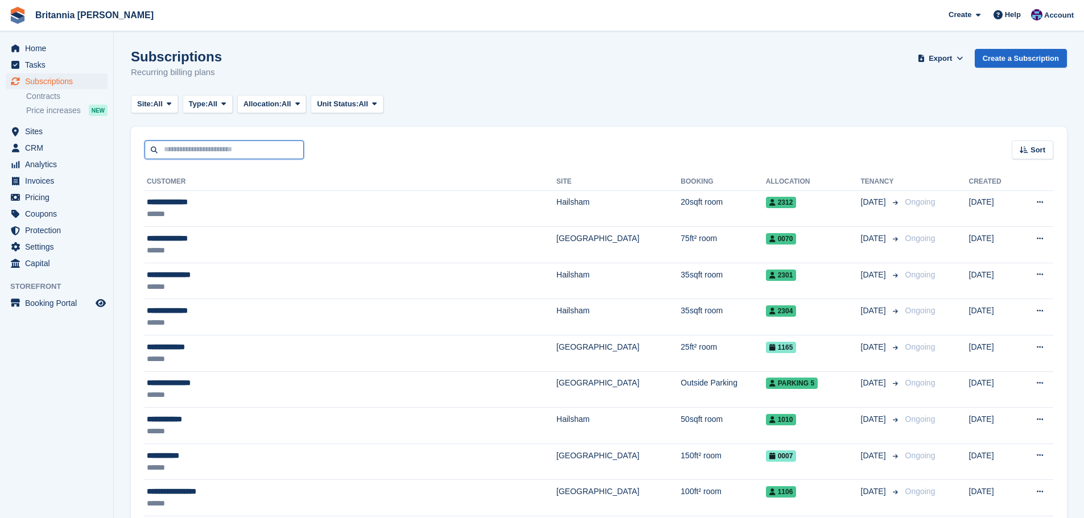
click at [173, 142] on input "text" at bounding box center [223, 149] width 159 height 19
type input "*********"
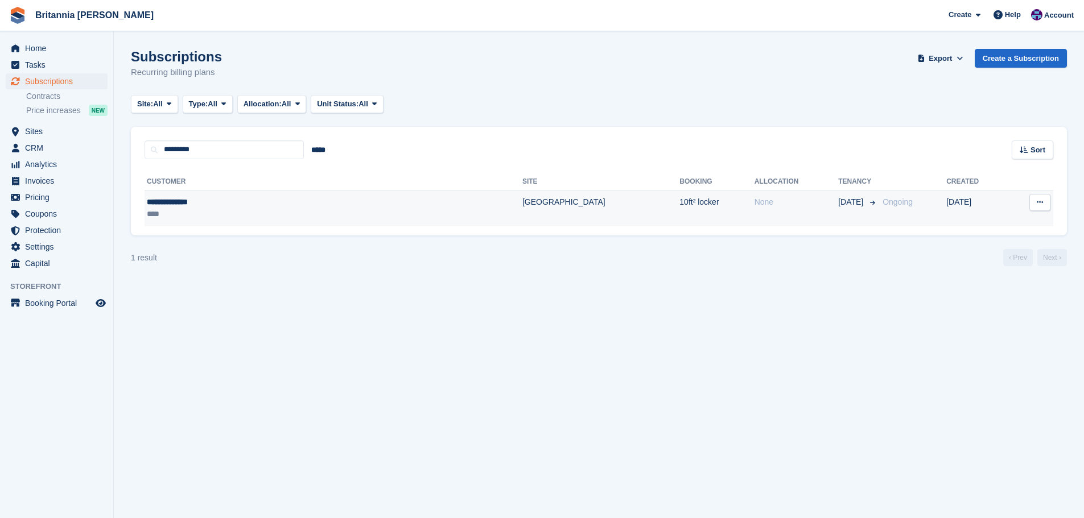
click at [679, 194] on td "10ft² locker" at bounding box center [716, 209] width 75 height 36
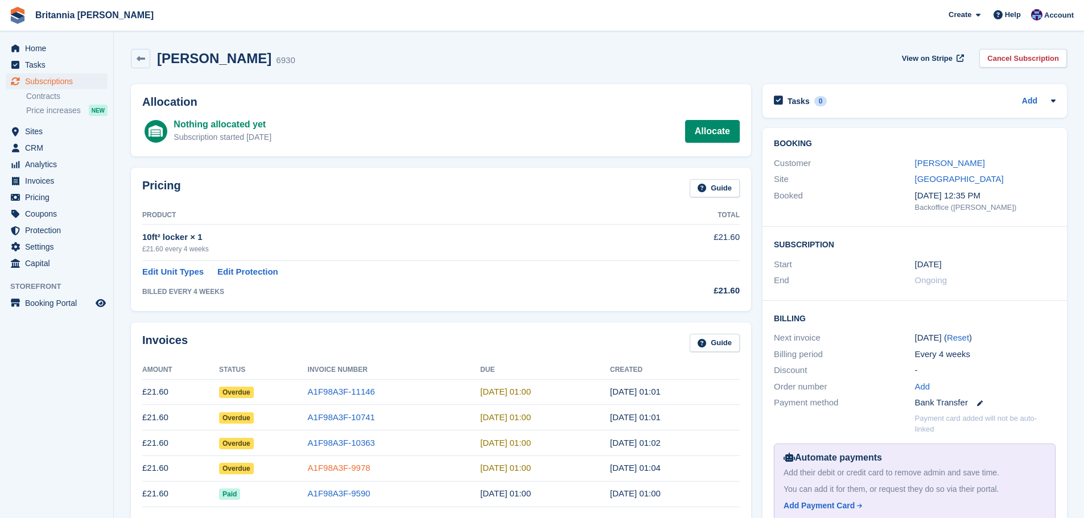
click at [354, 468] on link "A1F98A3F-9978" at bounding box center [339, 468] width 63 height 10
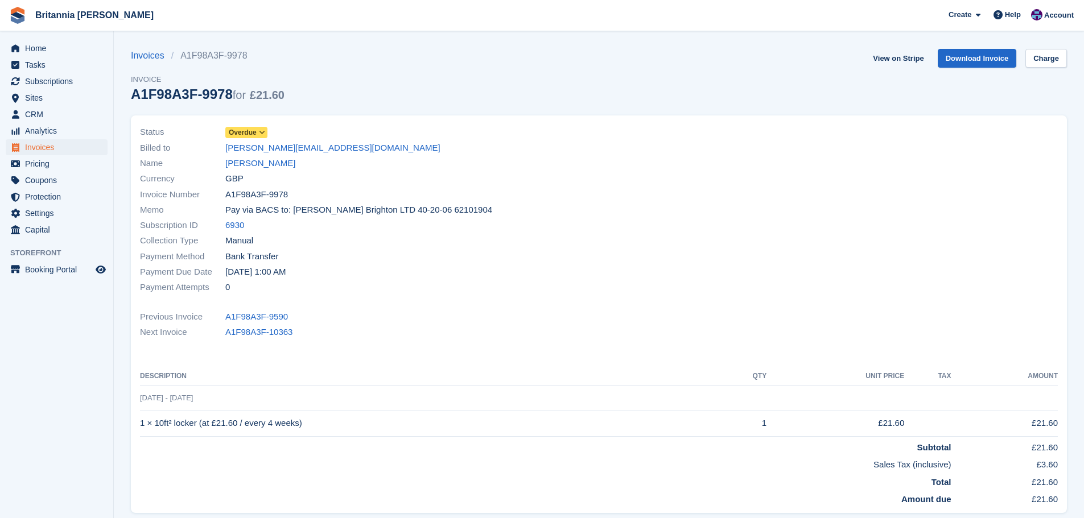
drag, startPoint x: 255, startPoint y: 132, endPoint x: 279, endPoint y: 137, distance: 24.4
click at [255, 132] on span "Overdue" at bounding box center [243, 132] width 28 height 10
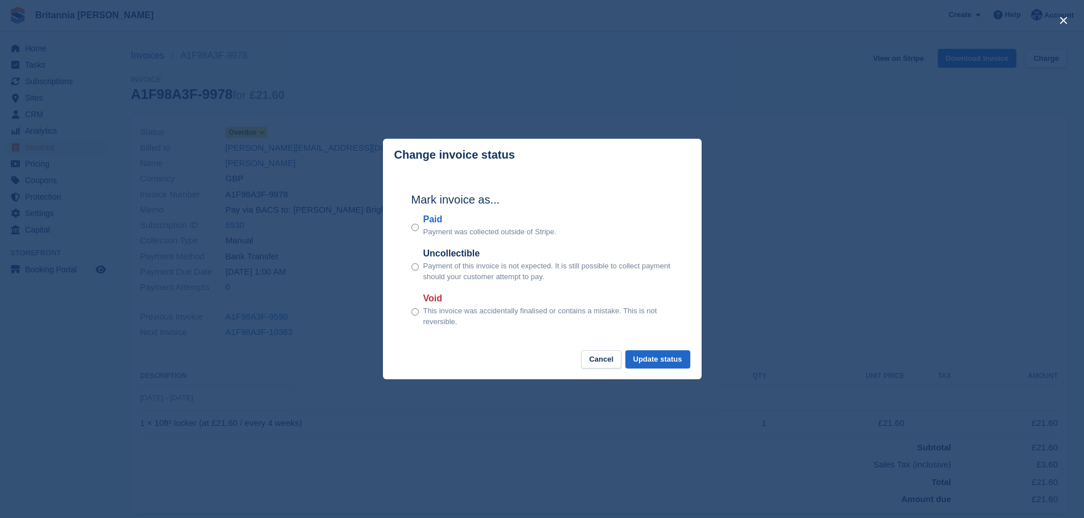
click at [433, 220] on label "Paid" at bounding box center [489, 220] width 133 height 14
click at [648, 354] on button "Update status" at bounding box center [657, 359] width 65 height 19
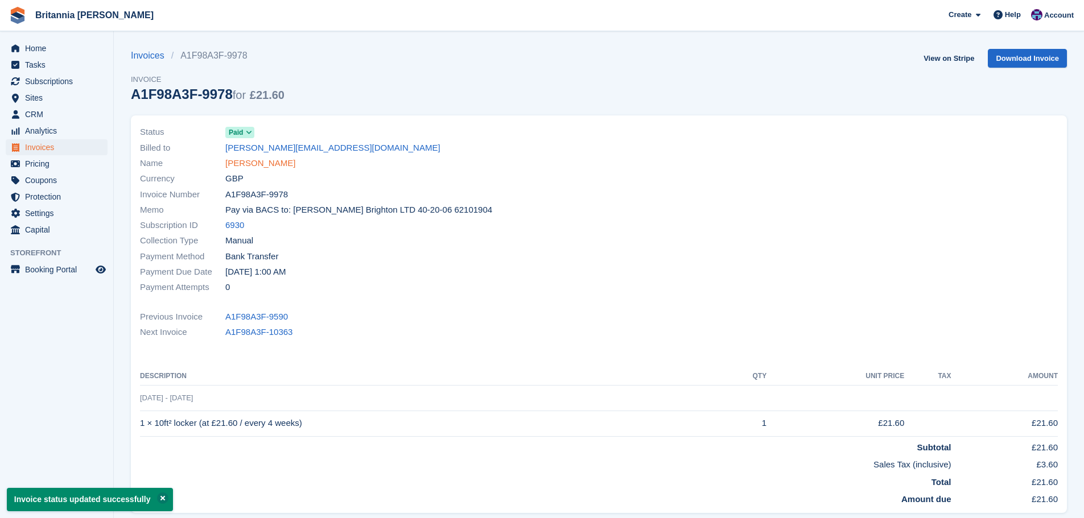
click at [276, 166] on link "Dave Brightman" at bounding box center [260, 163] width 70 height 13
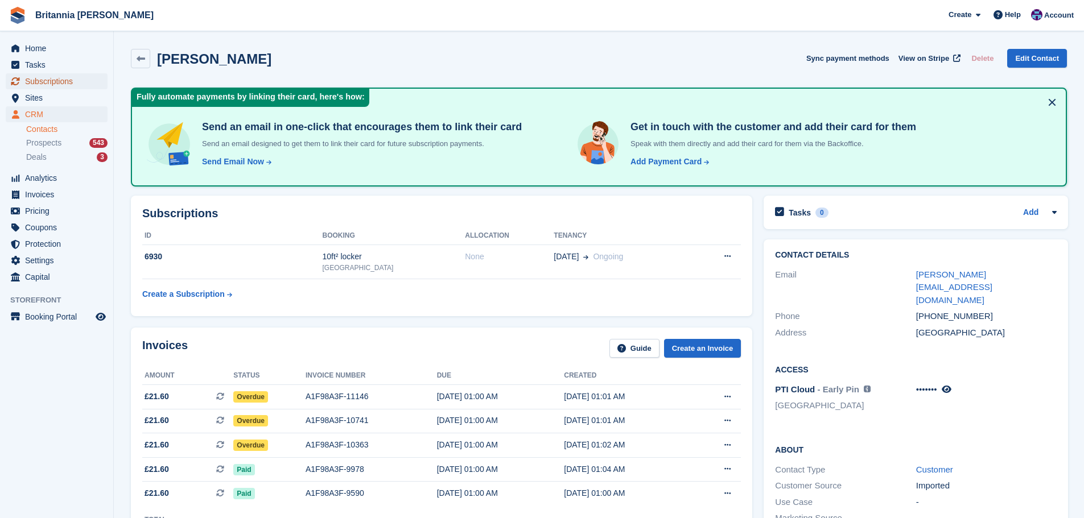
click at [44, 84] on span "Subscriptions" at bounding box center [59, 81] width 68 height 16
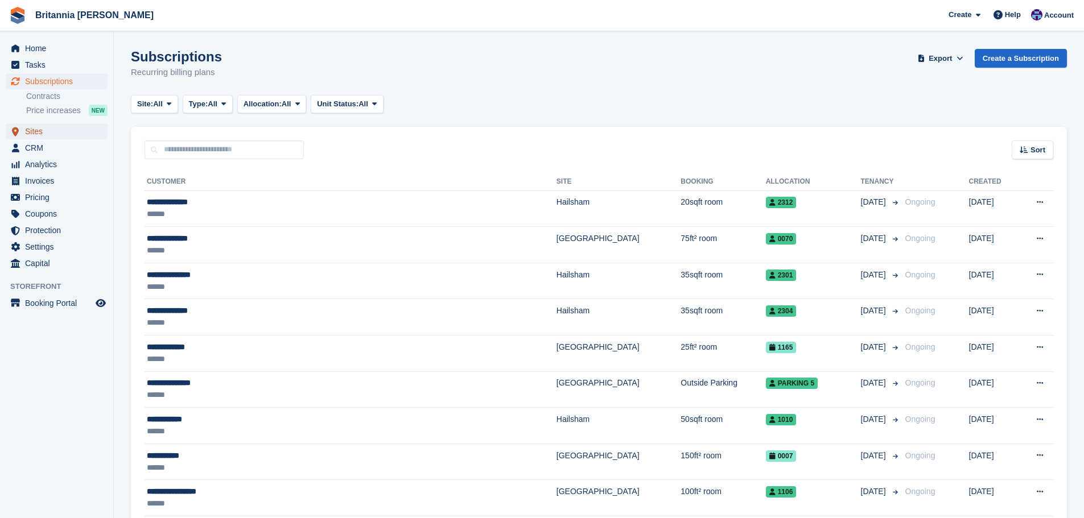
click at [30, 134] on span "Sites" at bounding box center [59, 131] width 68 height 16
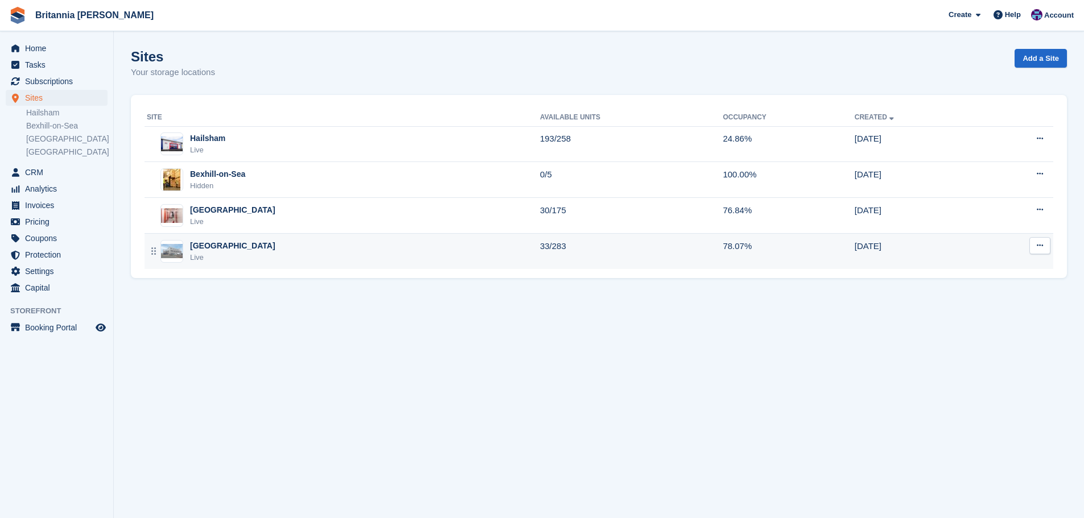
click at [250, 250] on div "Eastbourne Live" at bounding box center [343, 251] width 393 height 23
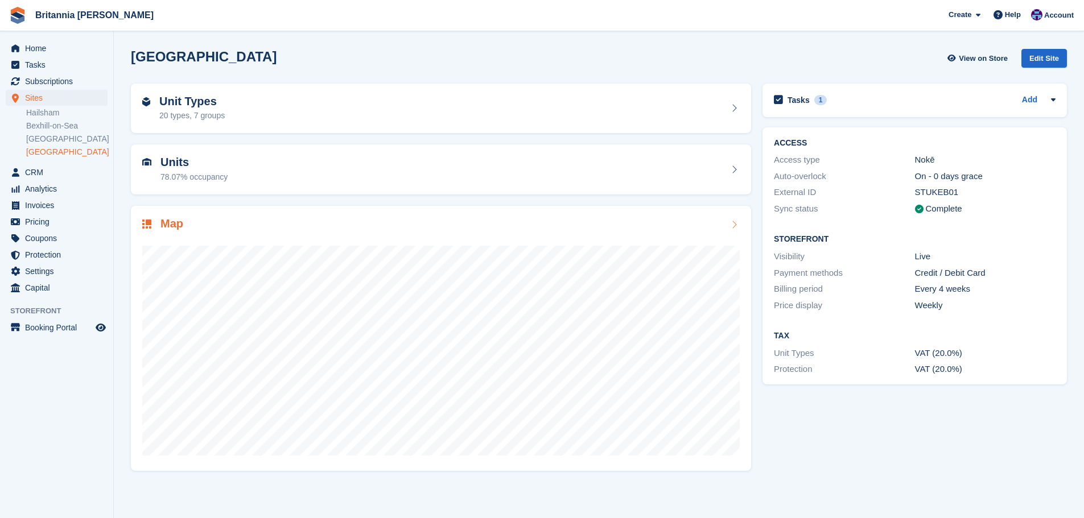
click at [365, 233] on div at bounding box center [440, 346] width 597 height 228
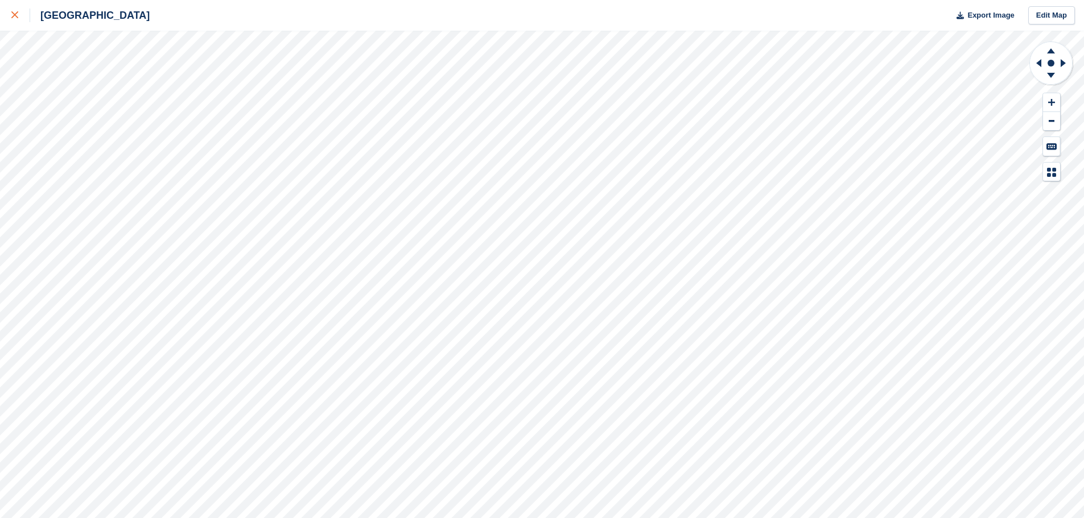
click at [22, 14] on div at bounding box center [20, 16] width 19 height 14
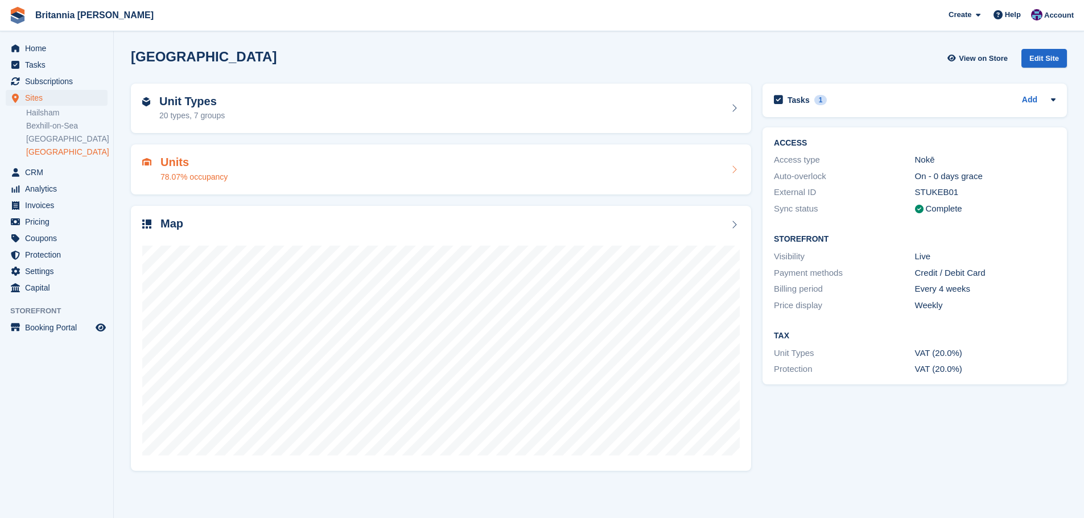
click at [52, 73] on ul "Tasks" at bounding box center [56, 65] width 113 height 16
click at [51, 86] on span "Subscriptions" at bounding box center [59, 81] width 68 height 16
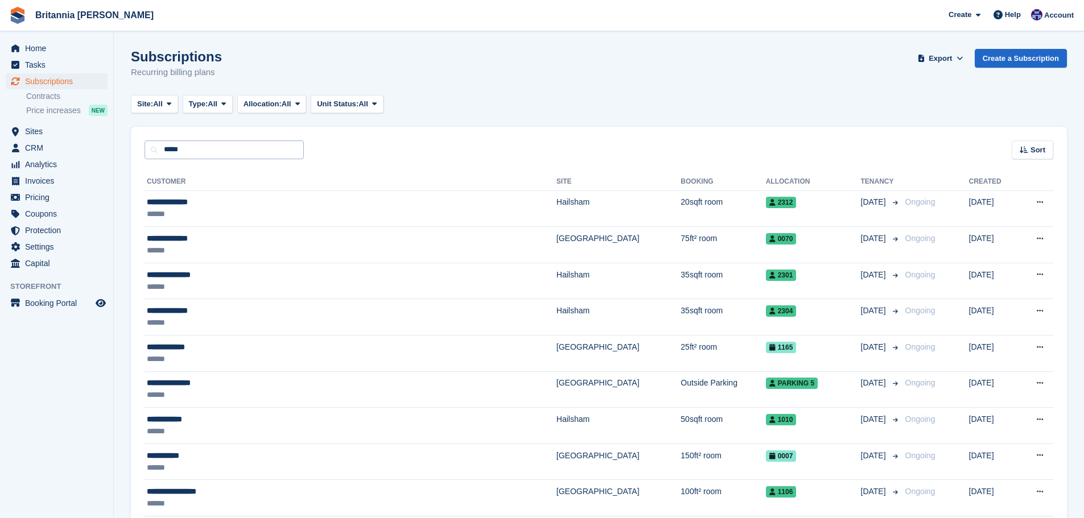
type input "*****"
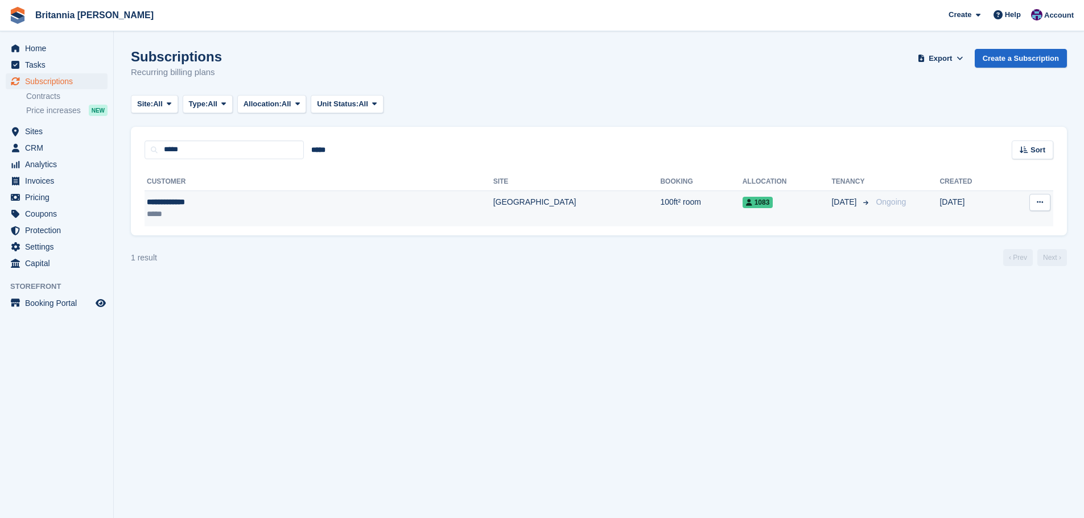
click at [660, 206] on td "100ft² room" at bounding box center [701, 209] width 82 height 36
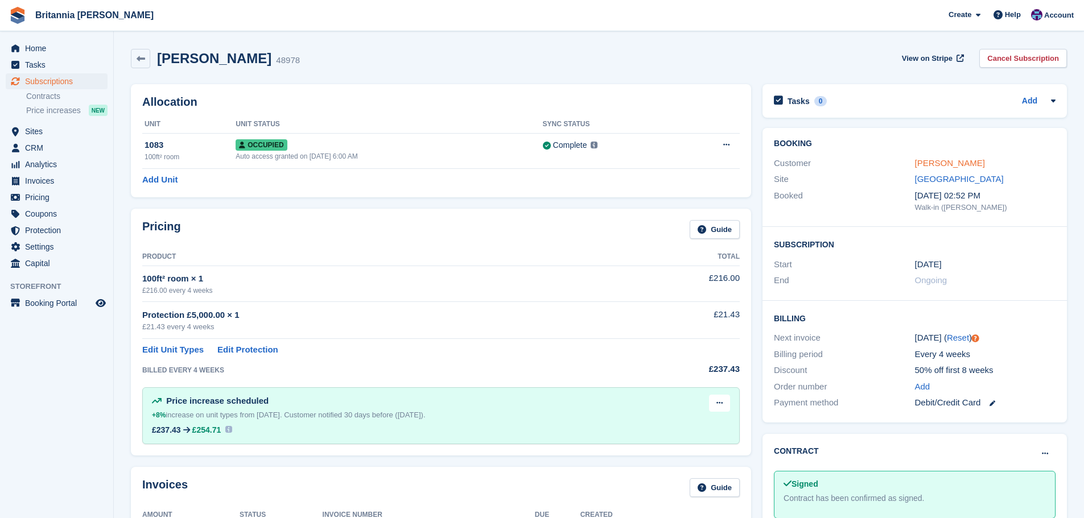
click at [947, 168] on link "[PERSON_NAME]" at bounding box center [950, 163] width 70 height 10
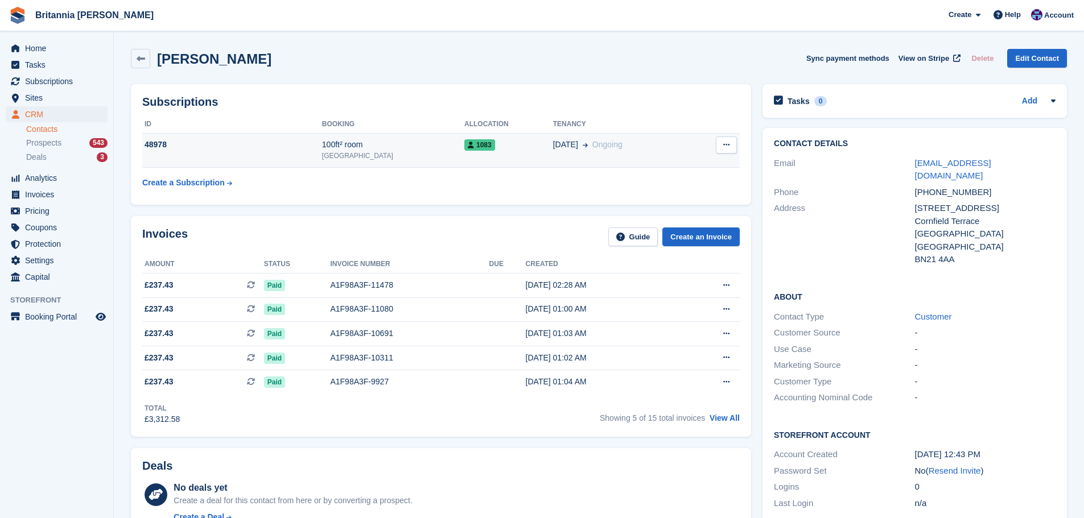
click at [385, 159] on div "[GEOGRAPHIC_DATA]" at bounding box center [393, 156] width 142 height 10
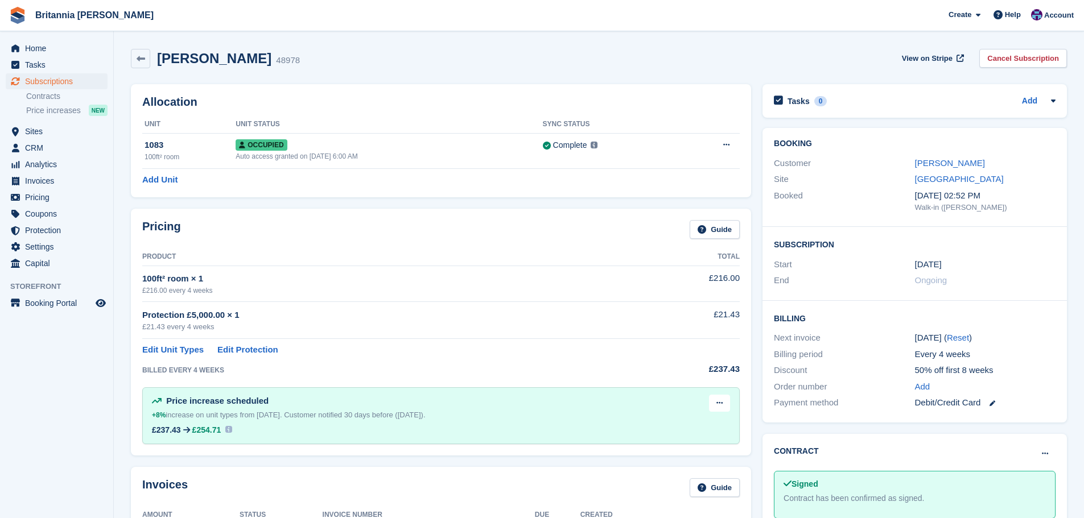
click at [167, 188] on div "Allocation Unit Unit Status Sync Status 1083 100ft² room Occupied Auto access g…" at bounding box center [441, 140] width 620 height 113
drag, startPoint x: 168, startPoint y: 181, endPoint x: 179, endPoint y: 181, distance: 11.4
click at [168, 181] on link "Add Unit" at bounding box center [159, 179] width 35 height 13
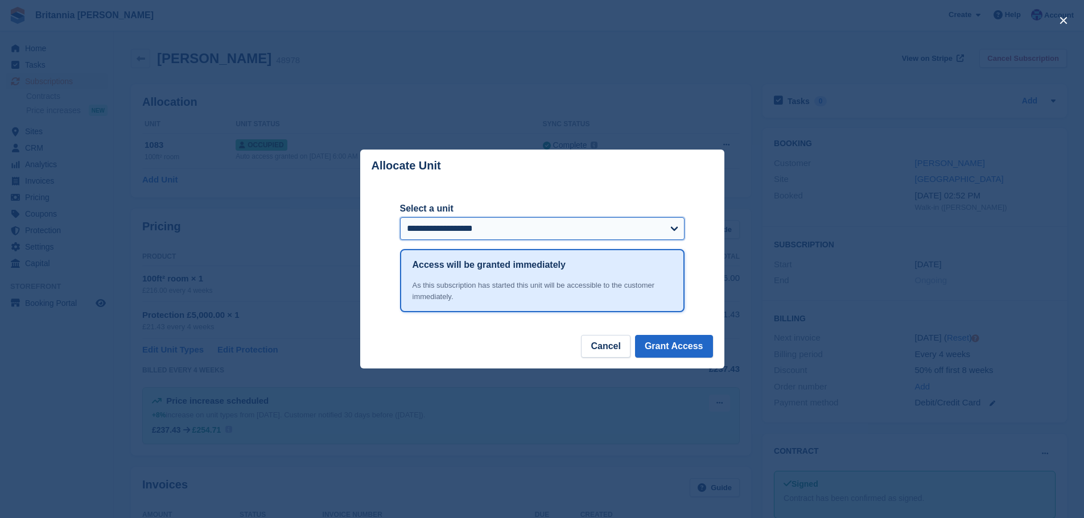
click at [498, 235] on select "**********" at bounding box center [542, 228] width 284 height 23
select select "*****"
click at [400, 218] on select "**********" at bounding box center [542, 228] width 284 height 23
click at [671, 338] on button "Grant Access" at bounding box center [674, 346] width 78 height 23
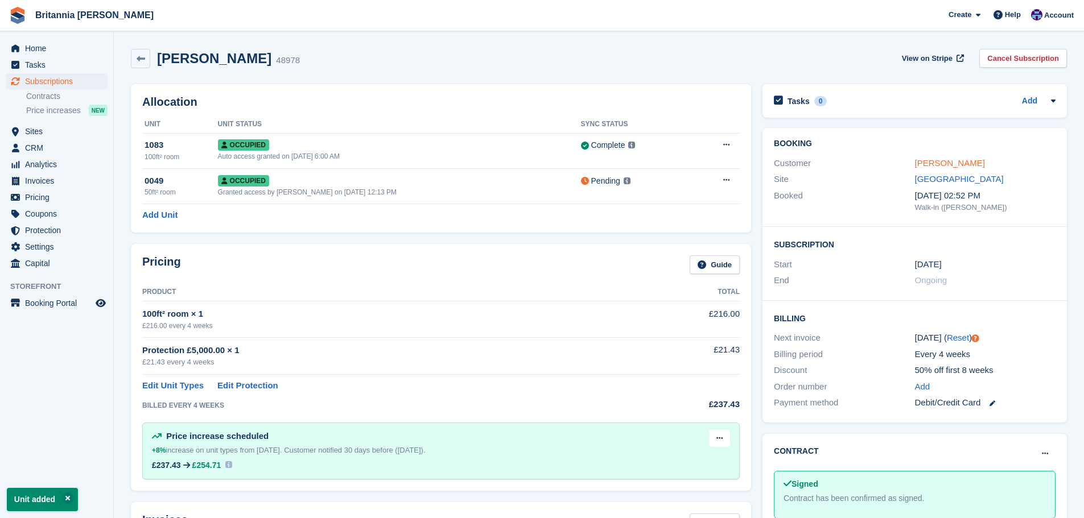
click at [916, 166] on link "Michael Foyle" at bounding box center [950, 163] width 70 height 10
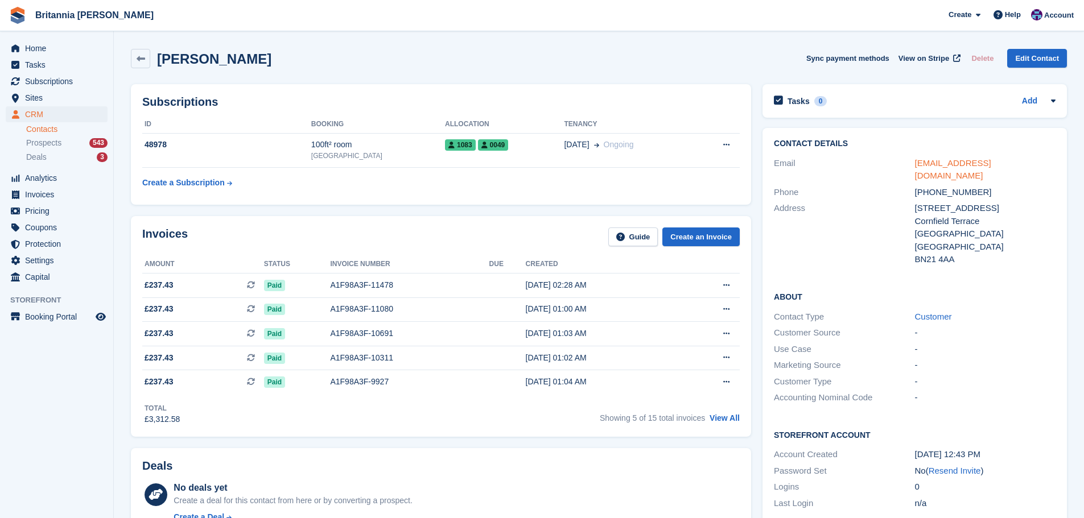
click at [944, 168] on link "janefoyle@hotmail.co.uk" at bounding box center [953, 169] width 76 height 23
click at [39, 78] on span "Subscriptions" at bounding box center [59, 81] width 68 height 16
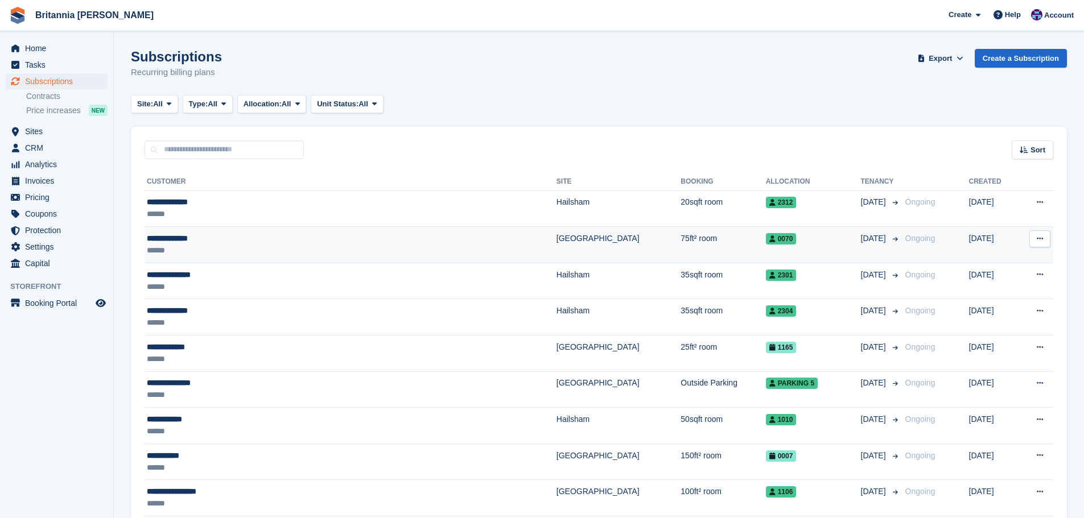
click at [382, 237] on div "**********" at bounding box center [283, 239] width 272 height 12
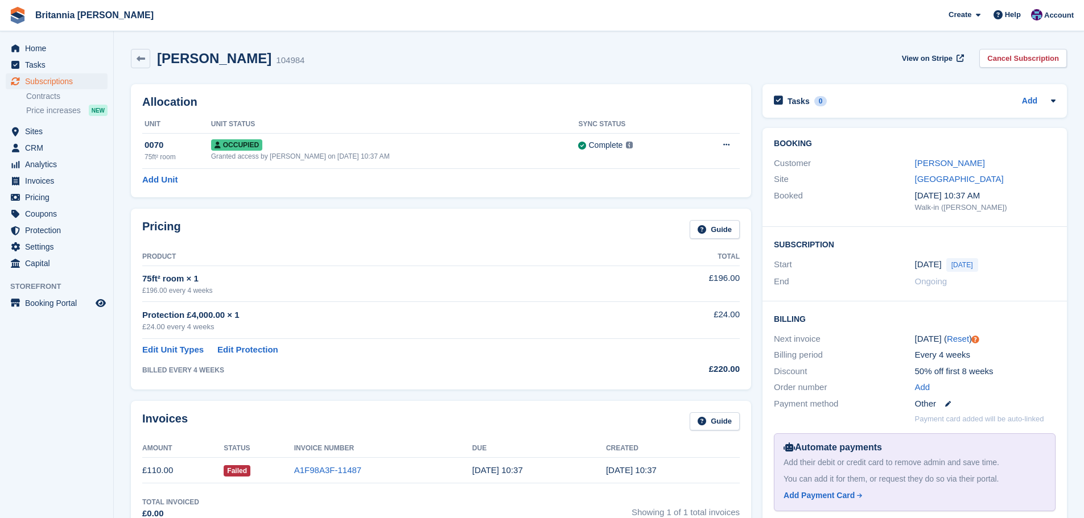
click at [1008, 388] on div "Add" at bounding box center [985, 387] width 140 height 13
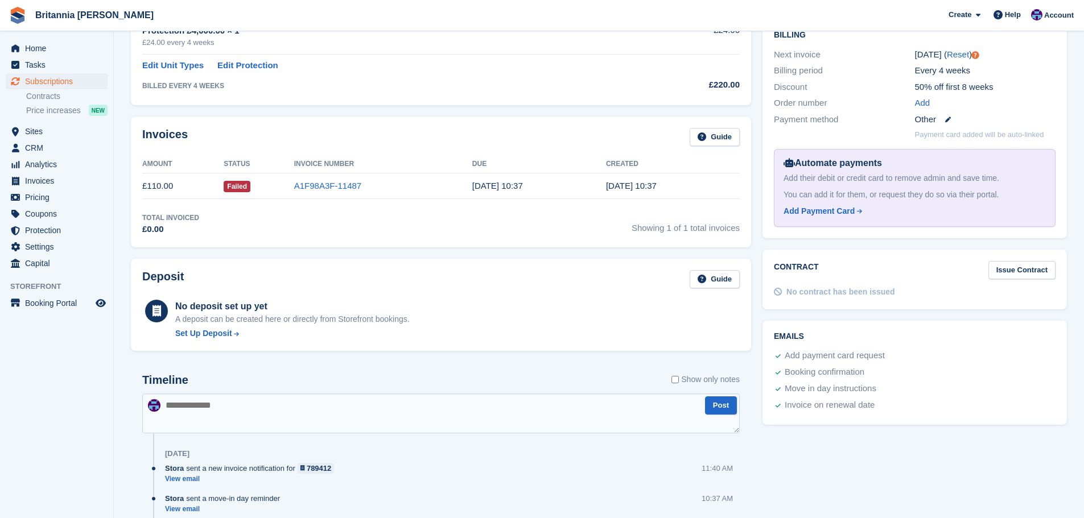
click at [271, 428] on textarea at bounding box center [440, 414] width 597 height 40
type textarea "**********"
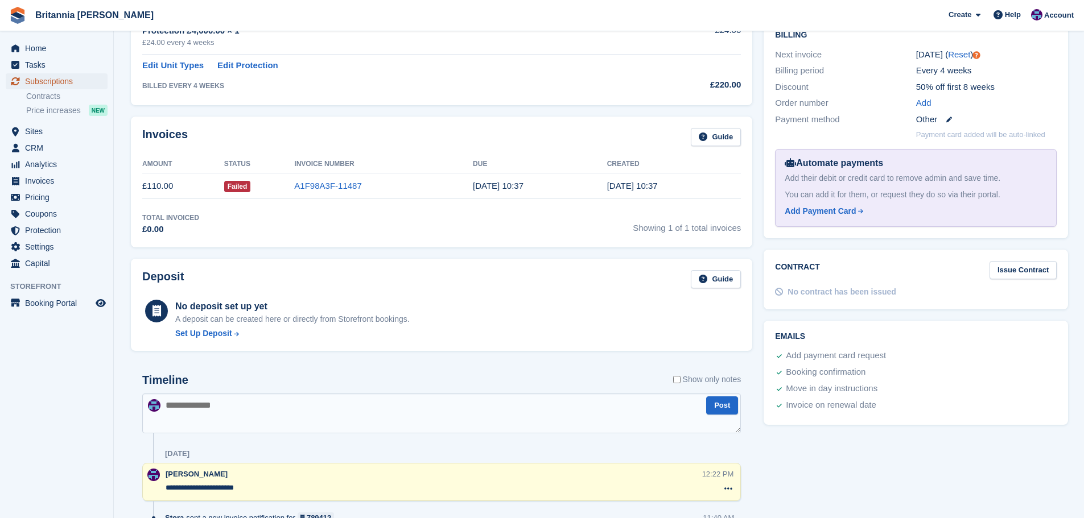
click at [60, 78] on span "Subscriptions" at bounding box center [59, 81] width 68 height 16
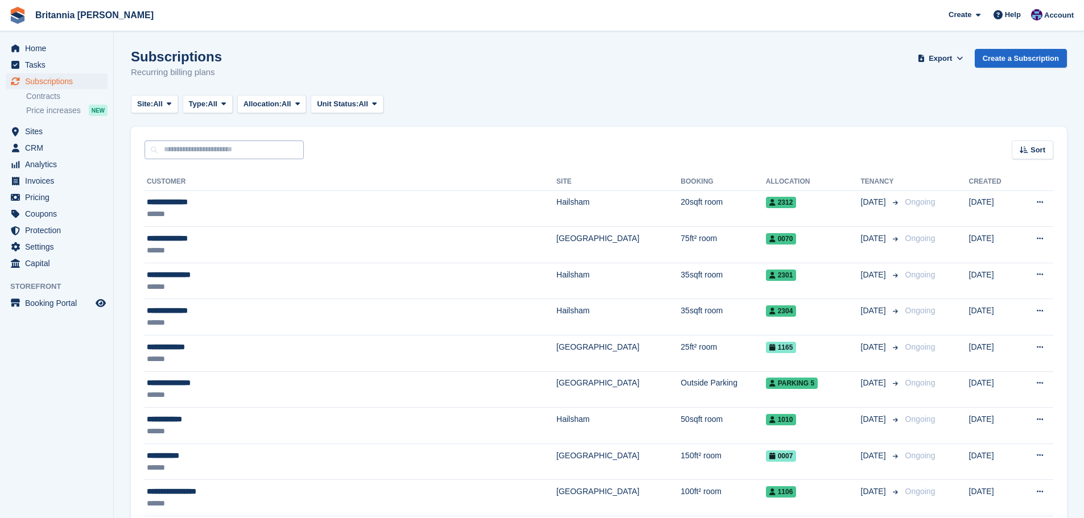
drag, startPoint x: 230, startPoint y: 160, endPoint x: 231, endPoint y: 154, distance: 6.4
type input "*********"
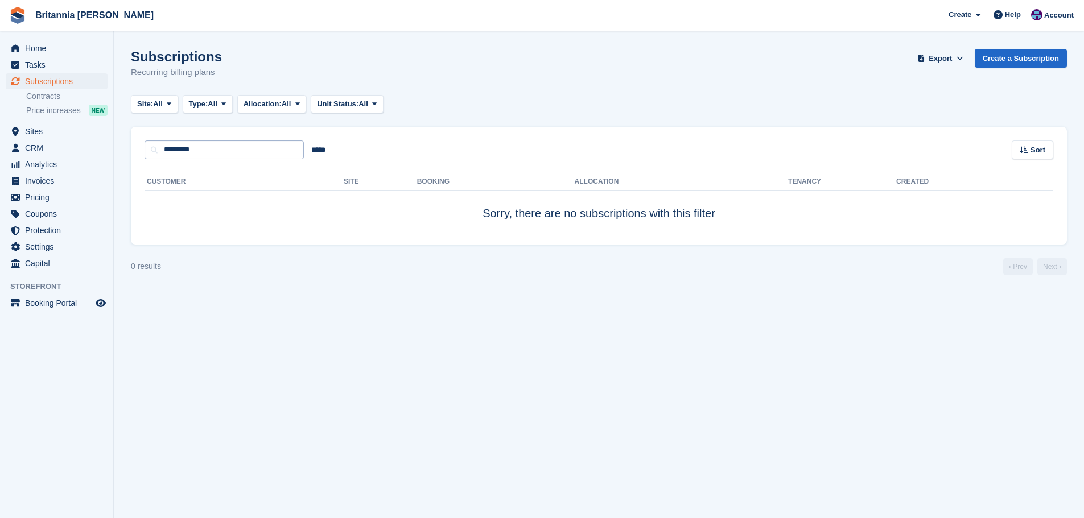
click at [227, 144] on div "********* ***** Sort Sort by Customer name Date created Move in date Move out d…" at bounding box center [599, 143] width 936 height 32
click at [229, 146] on input "*********" at bounding box center [223, 149] width 159 height 19
type input "*********"
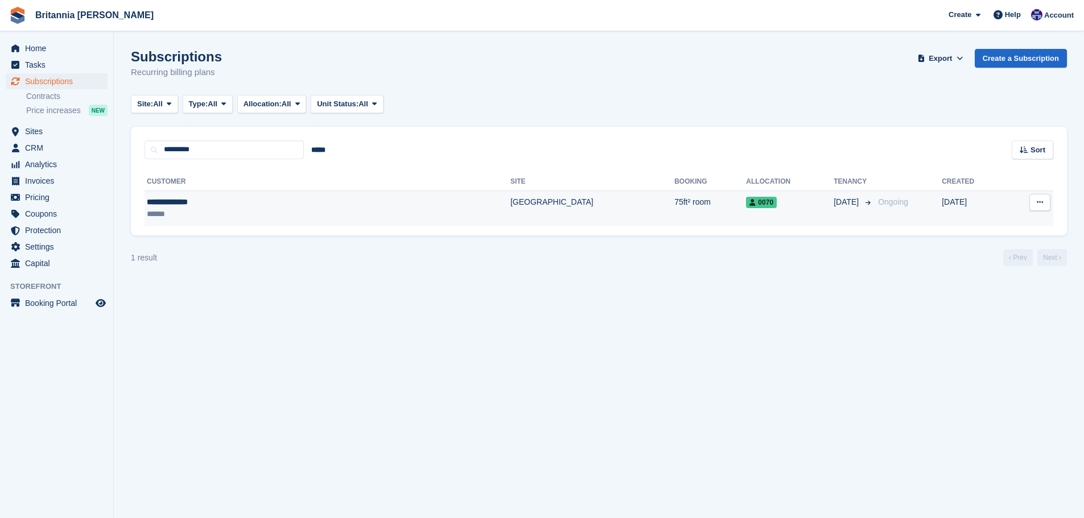
click at [510, 209] on td "[GEOGRAPHIC_DATA]" at bounding box center [592, 209] width 164 height 36
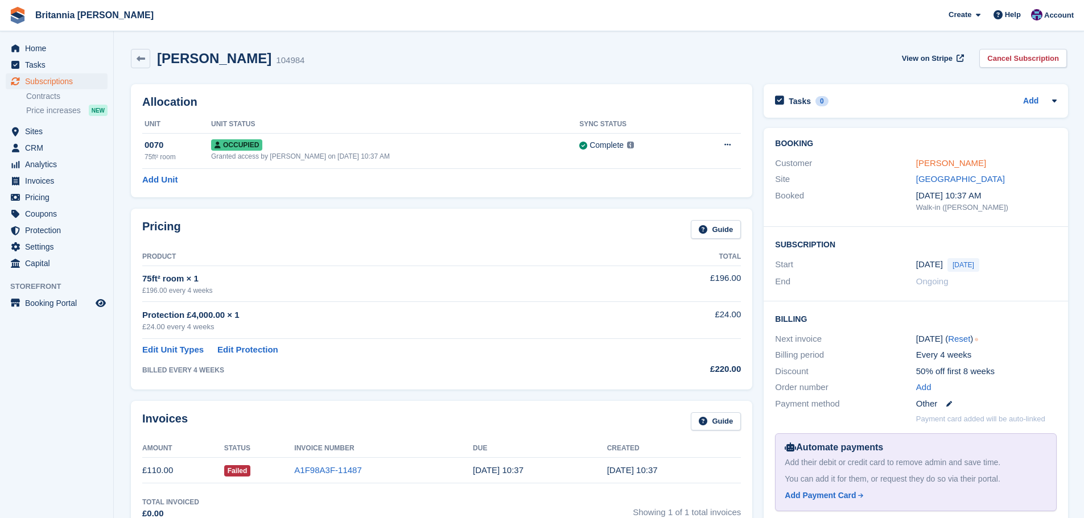
click at [947, 162] on link "John Ratcliffe" at bounding box center [951, 163] width 70 height 10
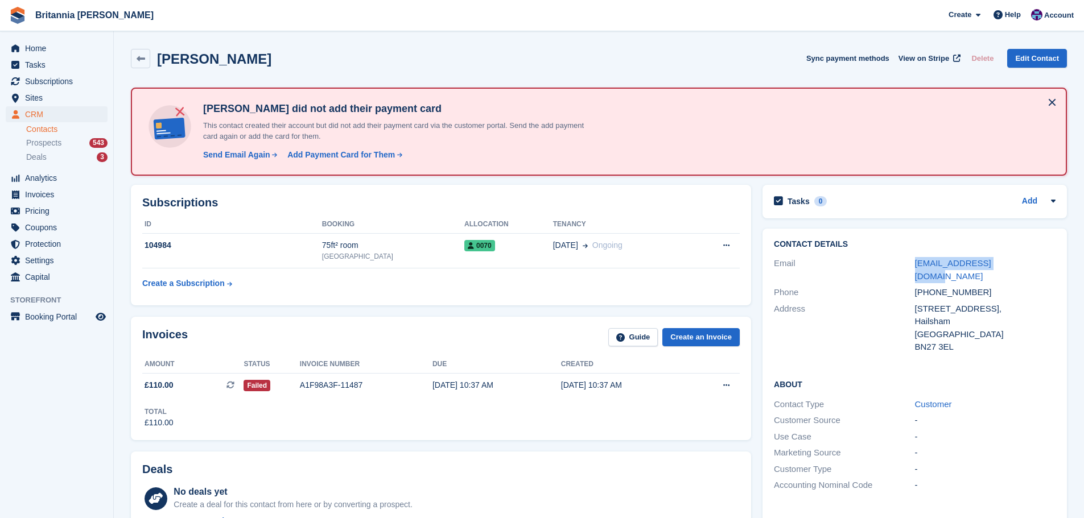
drag, startPoint x: 989, startPoint y: 262, endPoint x: 901, endPoint y: 266, distance: 87.7
click at [901, 266] on div "Email rmaejohnson@gmail.com" at bounding box center [915, 269] width 282 height 29
copy div "rmaejohnson@gmail.com"
click at [49, 83] on span "Subscriptions" at bounding box center [59, 81] width 68 height 16
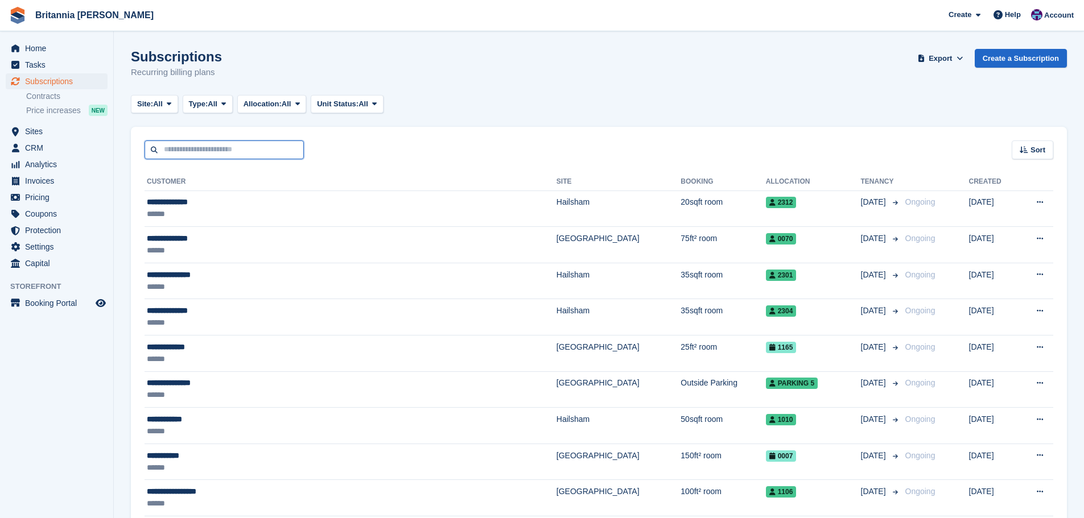
click at [225, 149] on input "text" at bounding box center [223, 149] width 159 height 19
type input "******"
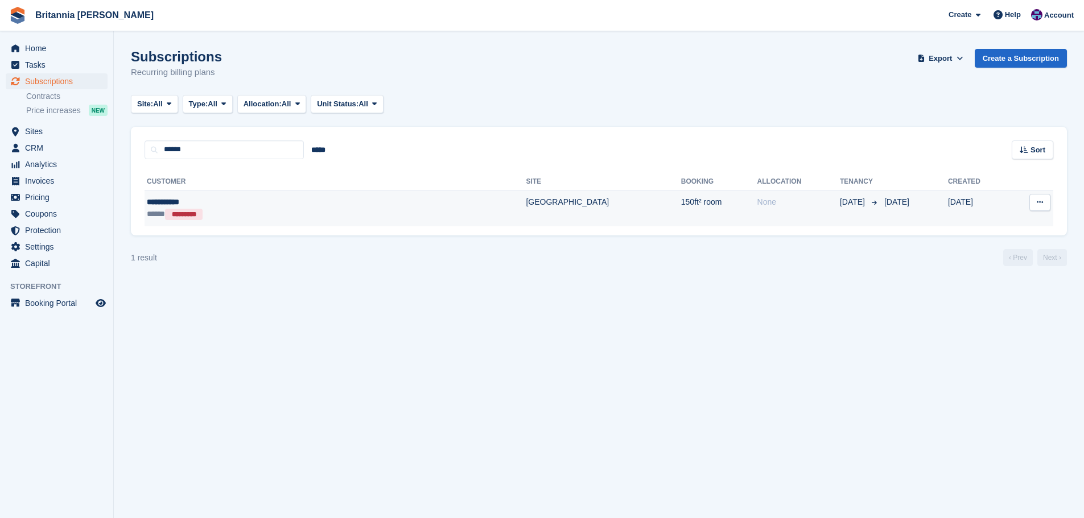
click at [681, 226] on td "150ft² room" at bounding box center [719, 209] width 76 height 36
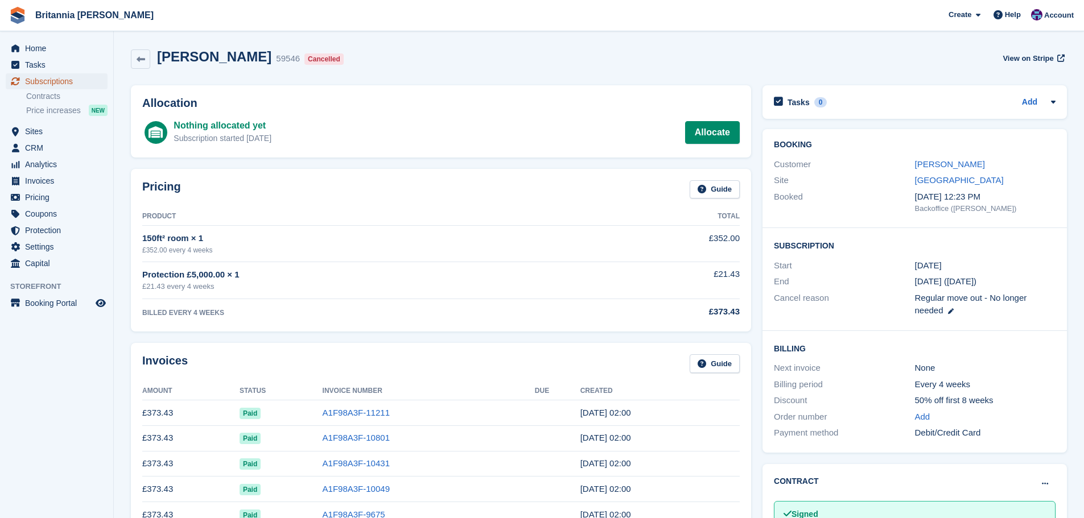
click at [72, 77] on span "Subscriptions" at bounding box center [59, 81] width 68 height 16
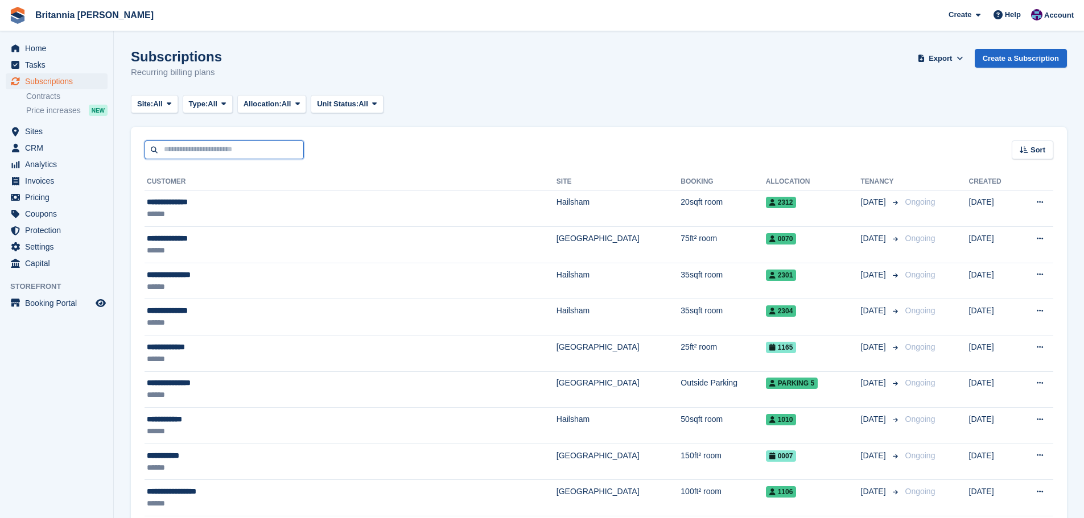
click at [186, 148] on input "text" at bounding box center [223, 149] width 159 height 19
type input "******"
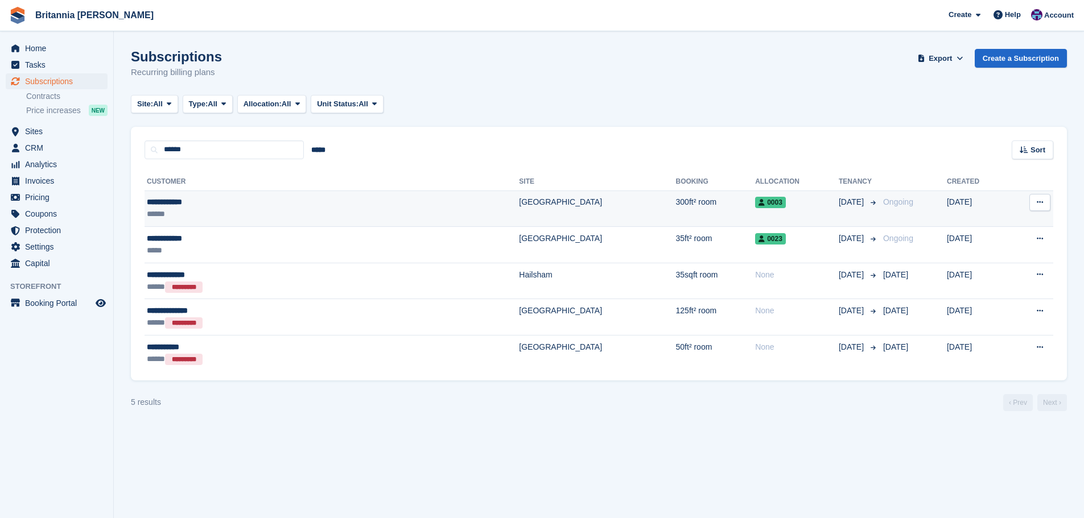
click at [519, 213] on td "[GEOGRAPHIC_DATA]" at bounding box center [597, 209] width 156 height 36
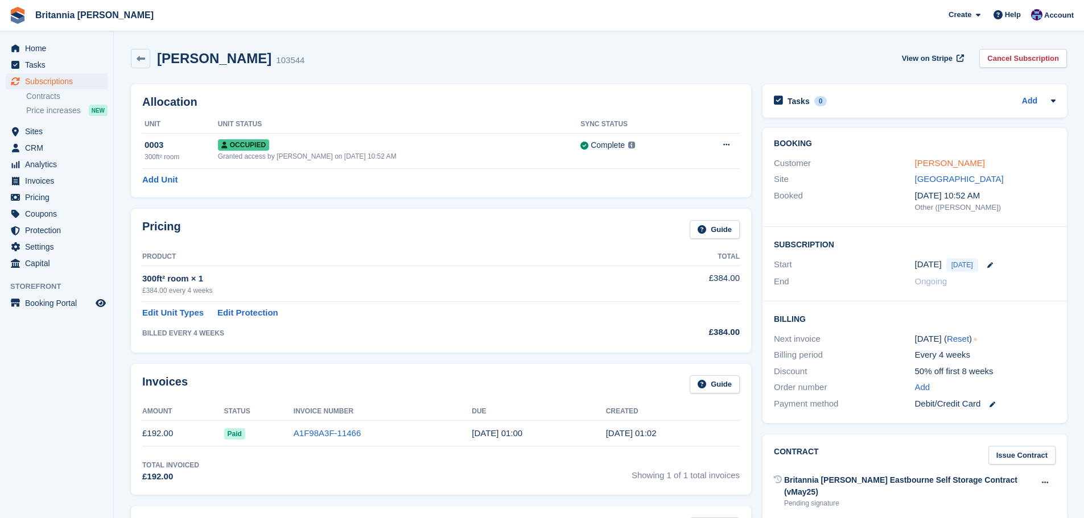
click at [939, 159] on link "[PERSON_NAME]" at bounding box center [950, 163] width 70 height 10
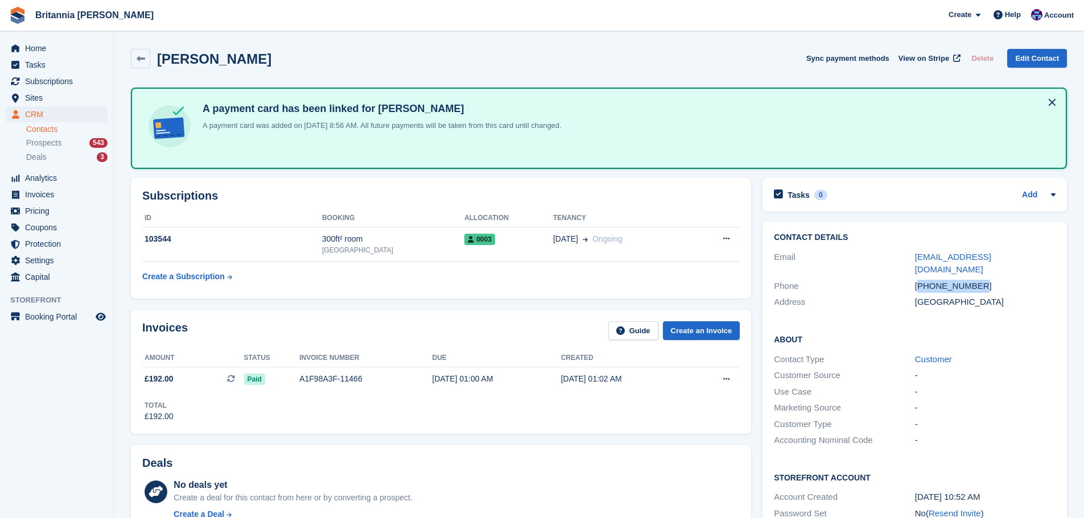
drag, startPoint x: 953, startPoint y: 272, endPoint x: 920, endPoint y: 272, distance: 33.0
click at [920, 280] on div "+393470321400" at bounding box center [985, 286] width 140 height 13
drag, startPoint x: 999, startPoint y: 258, endPoint x: 910, endPoint y: 260, distance: 89.9
click at [910, 260] on div "Email smhowell@gmail.com" at bounding box center [915, 263] width 282 height 29
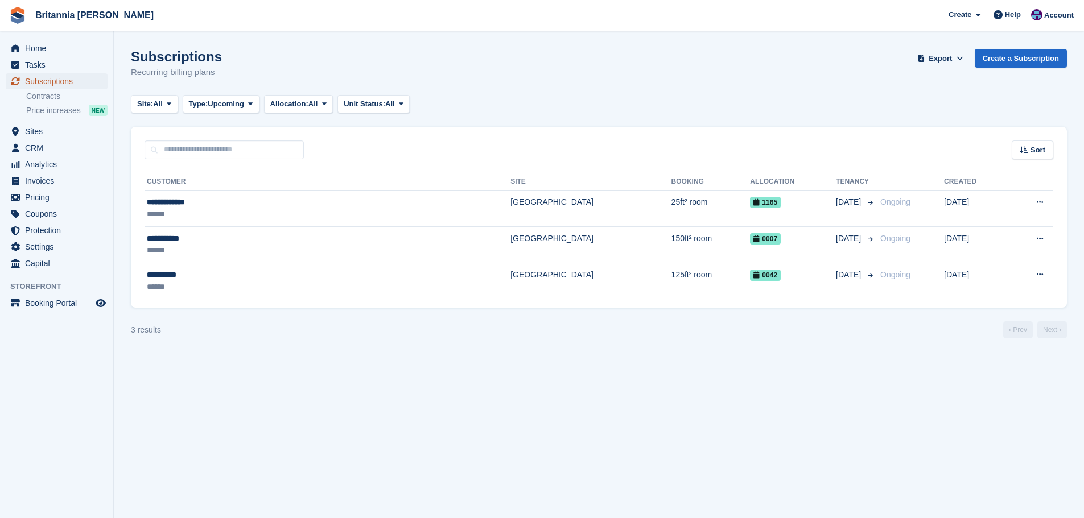
click at [78, 80] on span "Subscriptions" at bounding box center [59, 81] width 68 height 16
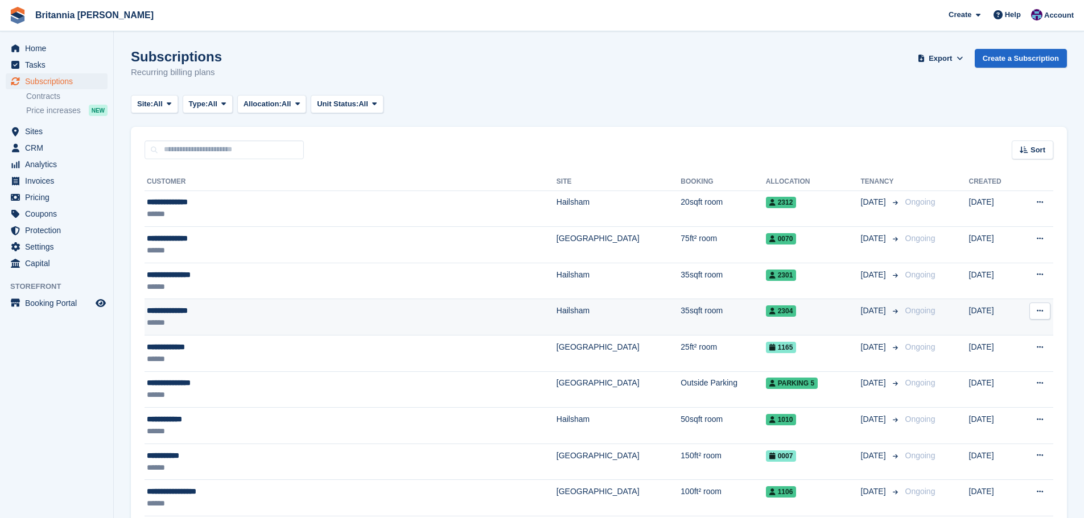
click at [261, 304] on td "**********" at bounding box center [350, 317] width 412 height 36
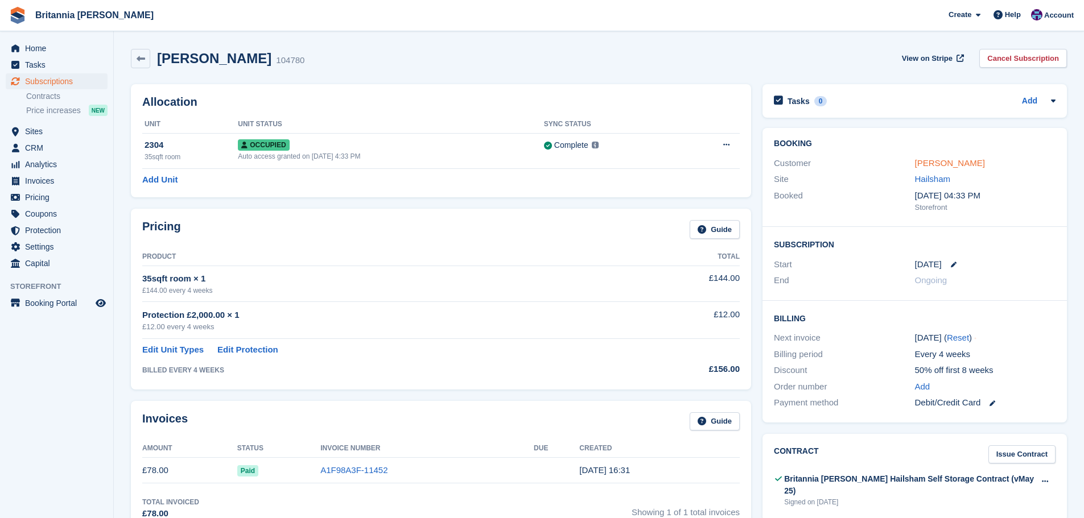
click at [933, 158] on link "Rose Wickenden" at bounding box center [950, 163] width 70 height 10
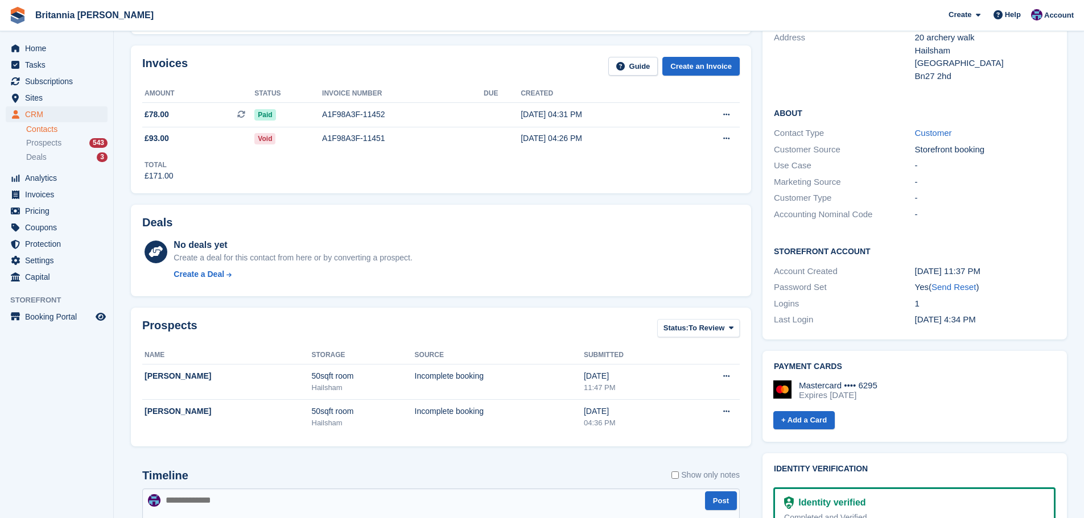
scroll to position [341, 0]
